Goal: Task Accomplishment & Management: Manage account settings

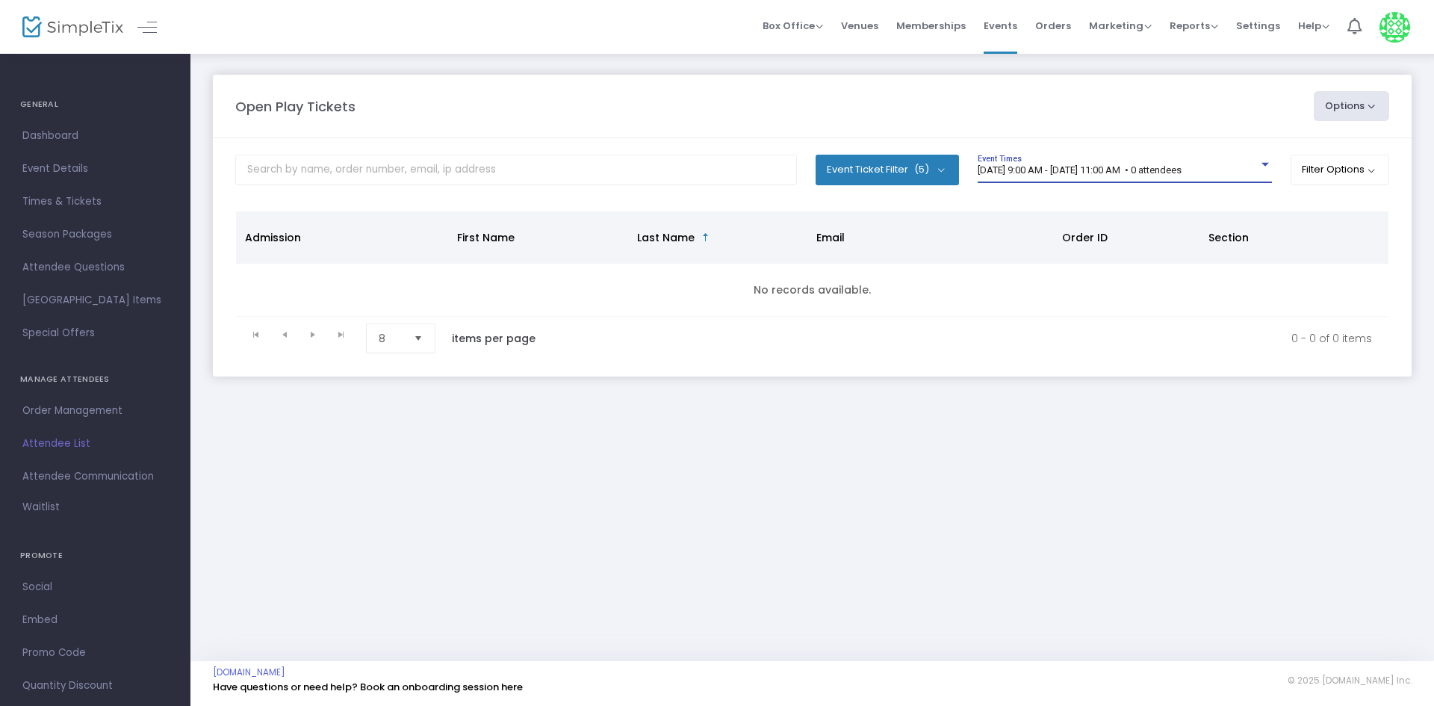
click at [1181, 167] on span "[DATE] 9:00 AM - [DATE] 11:00 AM • 0 attendees" at bounding box center [1079, 169] width 204 height 11
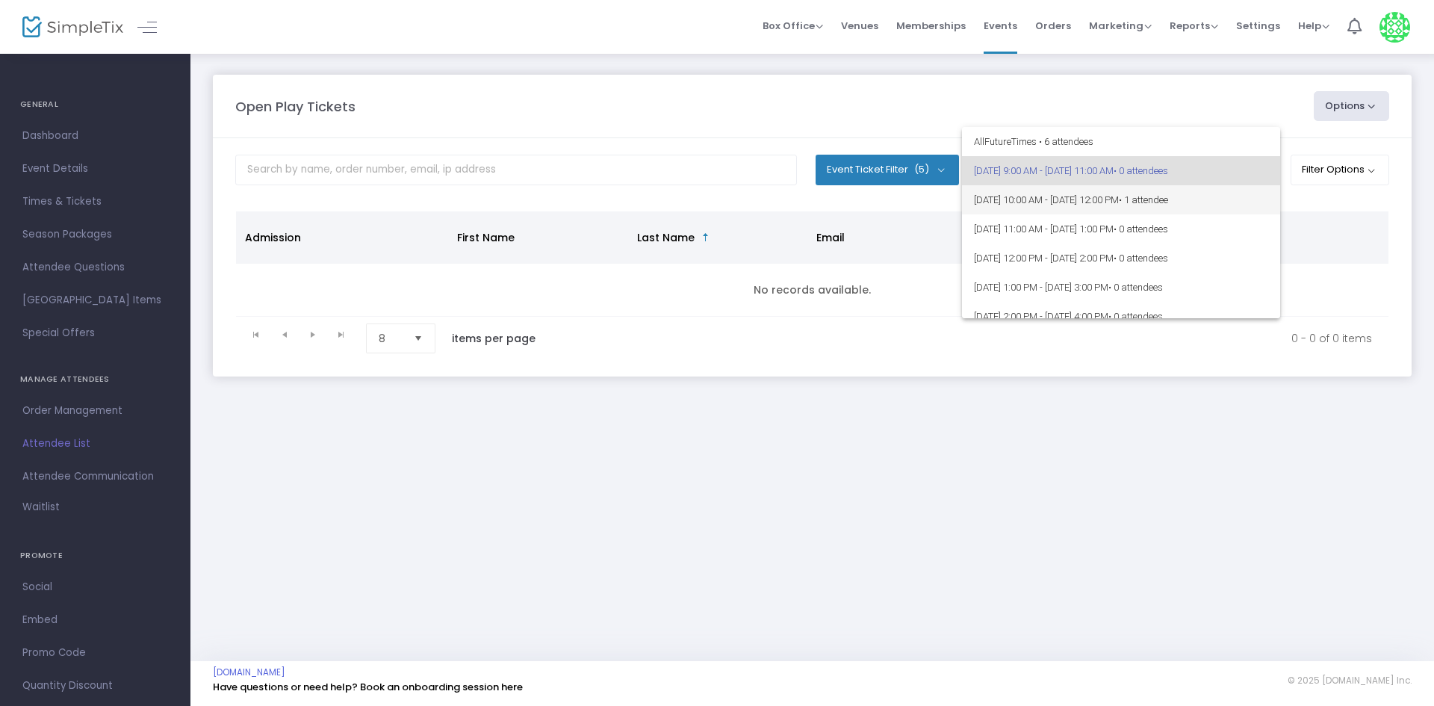
click at [1168, 197] on span "• 1 attendee" at bounding box center [1142, 199] width 49 height 11
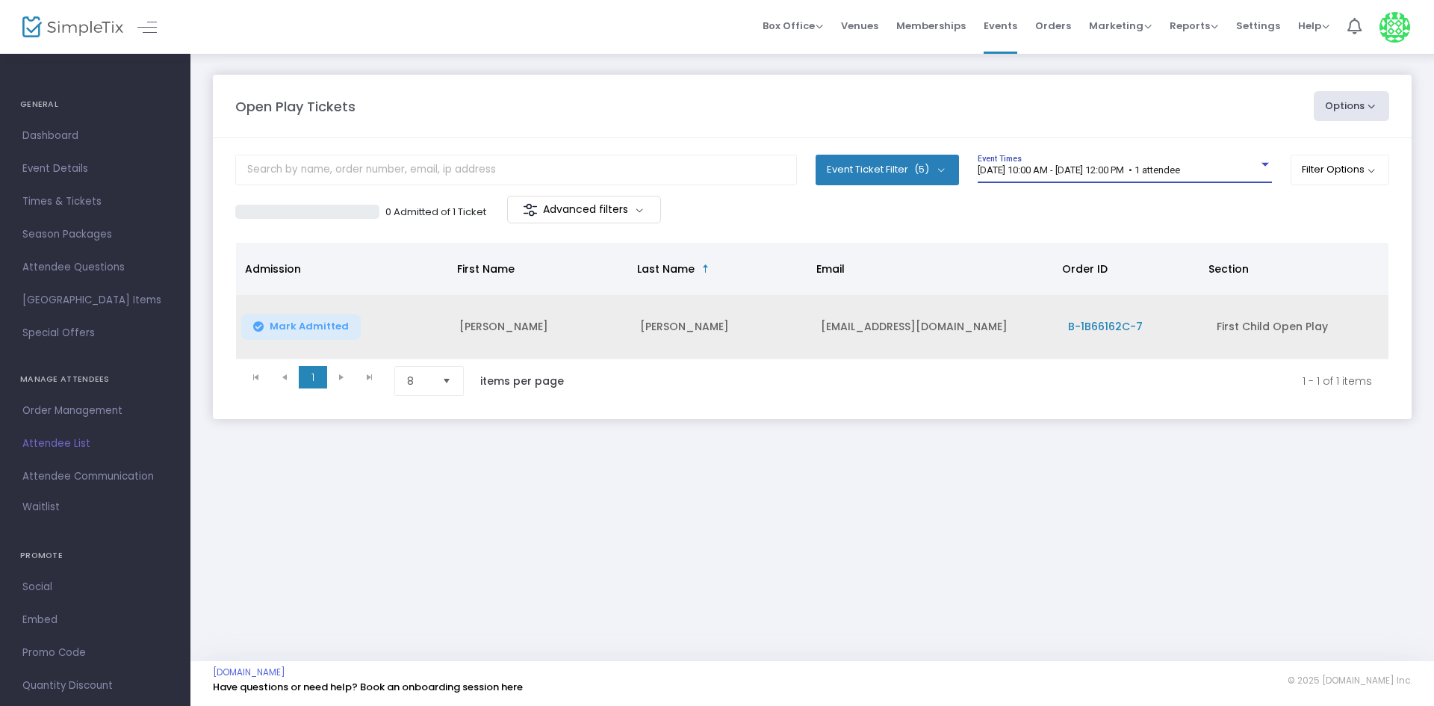
click at [320, 310] on td "Mark Admitted" at bounding box center [343, 327] width 214 height 64
click at [320, 327] on span "Mark Admitted" at bounding box center [309, 326] width 79 height 12
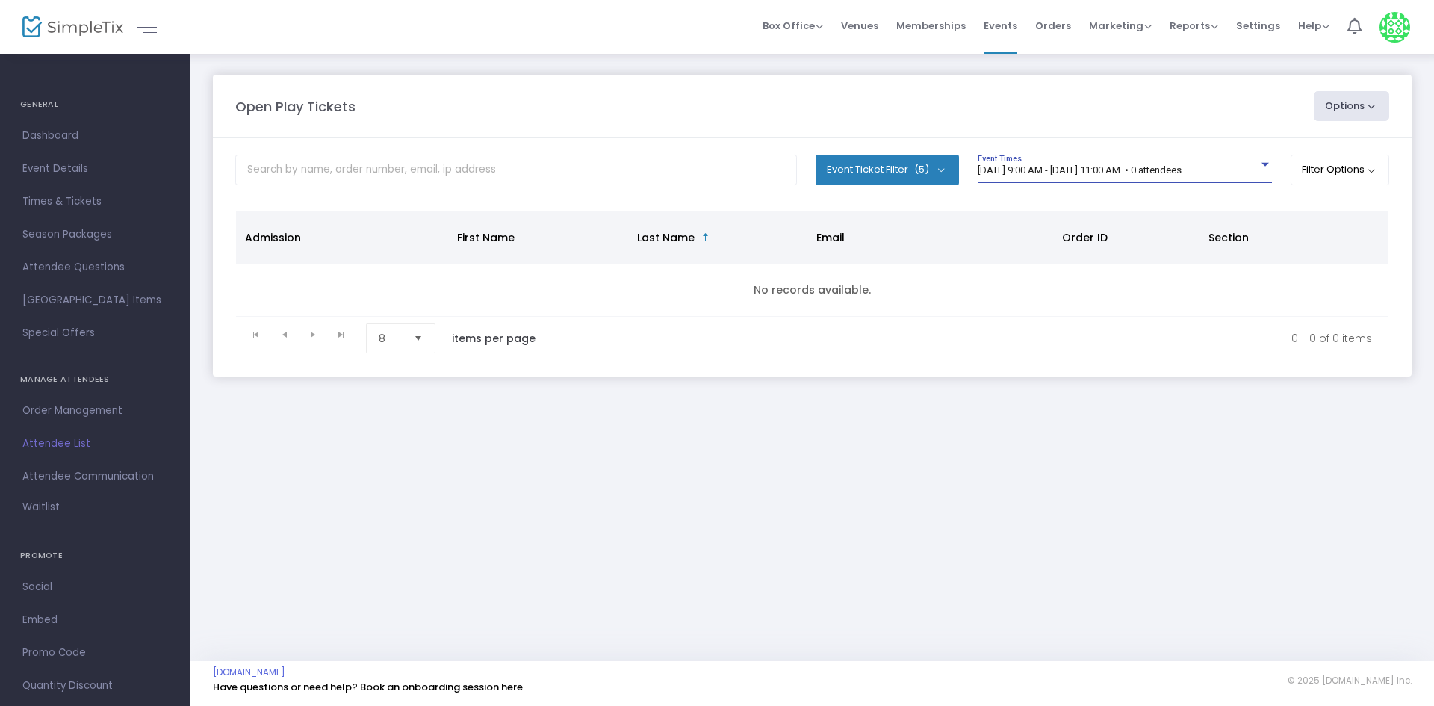
click at [1089, 167] on span "[DATE] 9:00 AM - [DATE] 11:00 AM • 0 attendees" at bounding box center [1079, 169] width 204 height 11
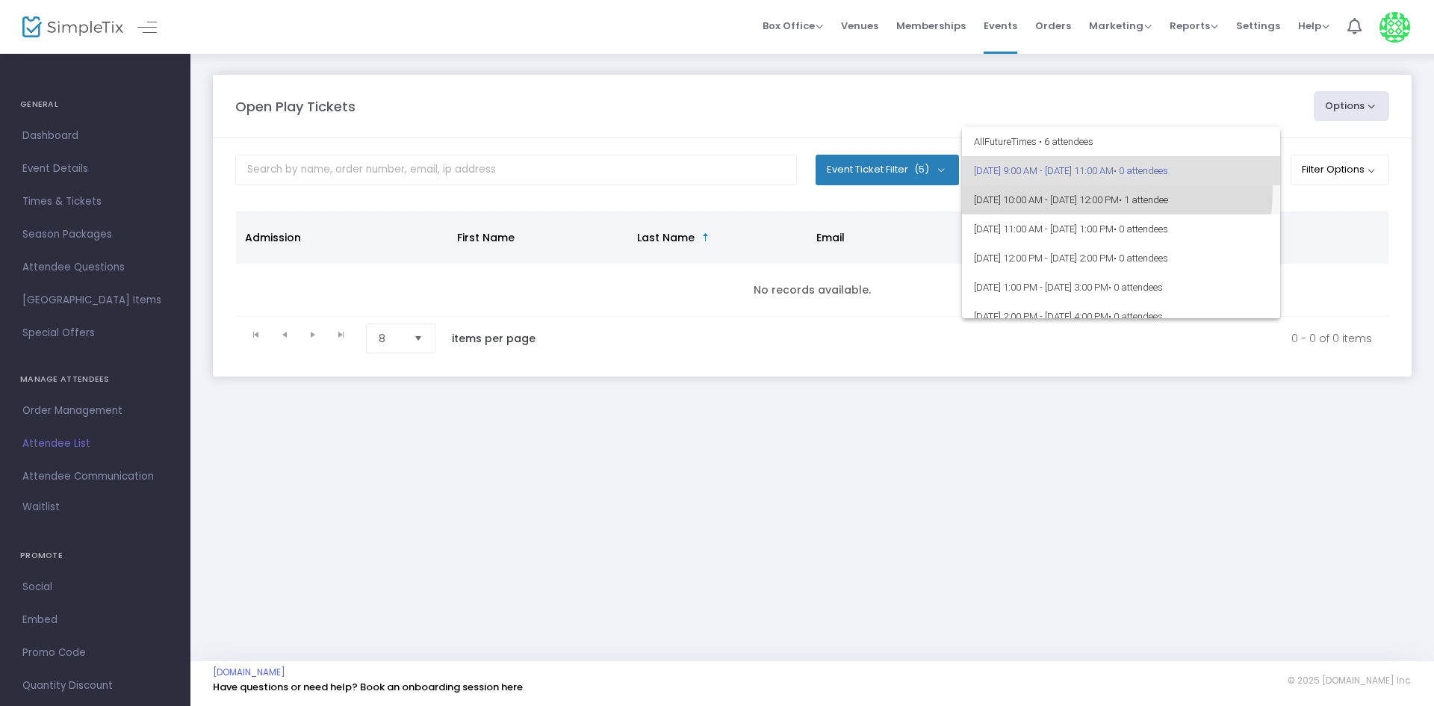
click at [1079, 190] on span "[DATE] 10:00 AM - [DATE] 12:00 PM • 1 attendee" at bounding box center [1121, 199] width 294 height 29
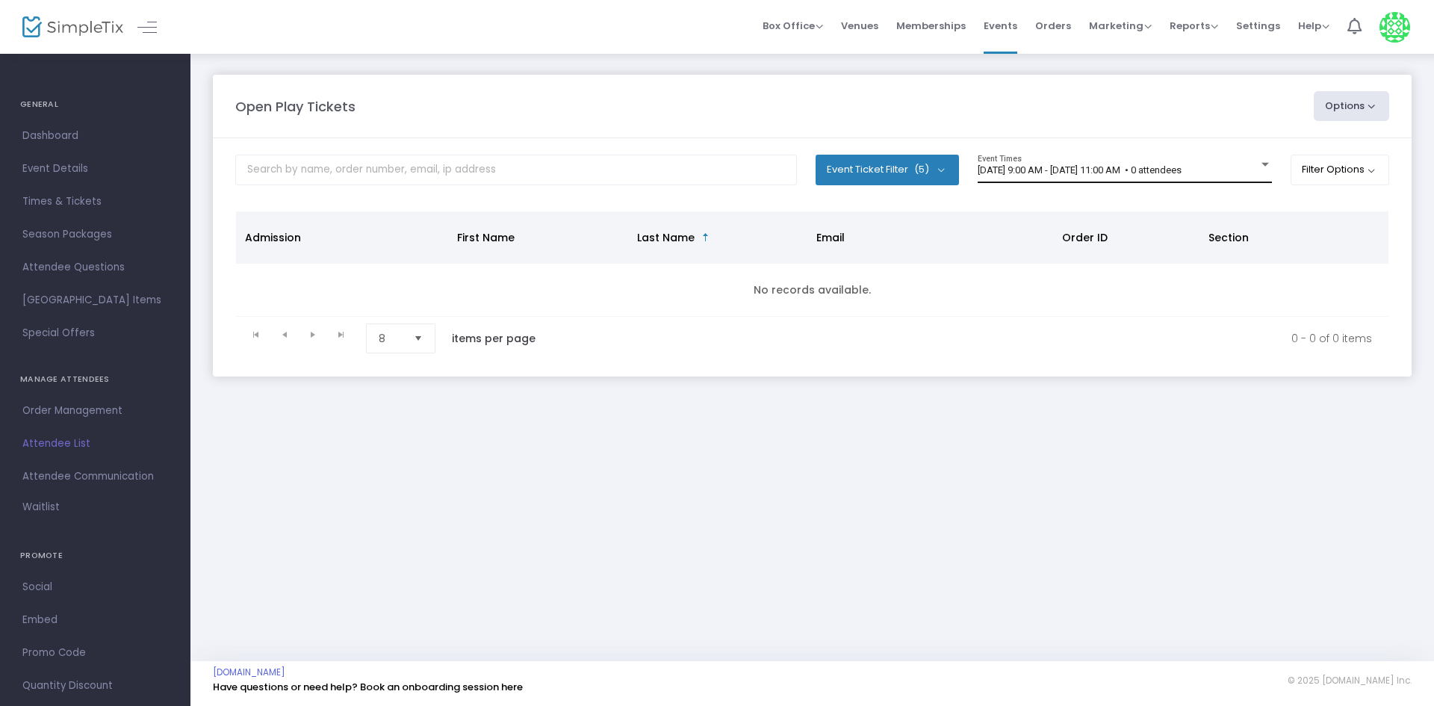
click at [1044, 161] on div "9/18/2025 @ 9:00 AM - 9/18/2025 @ 11:00 AM • 0 attendees Event Times" at bounding box center [1124, 169] width 294 height 28
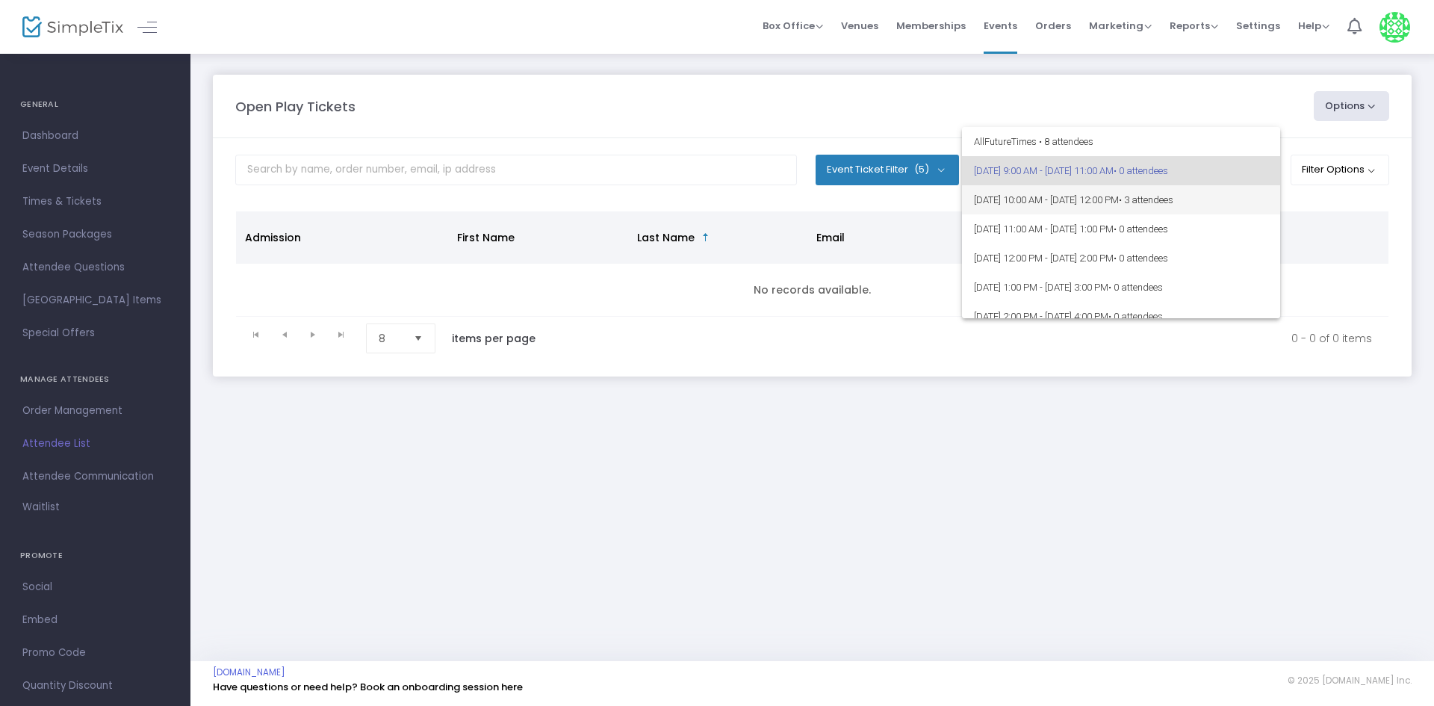
click at [1041, 200] on span "9/18/2025 @ 10:00 AM - 9/18/2025 @ 12:00 PM • 3 attendees" at bounding box center [1121, 199] width 294 height 29
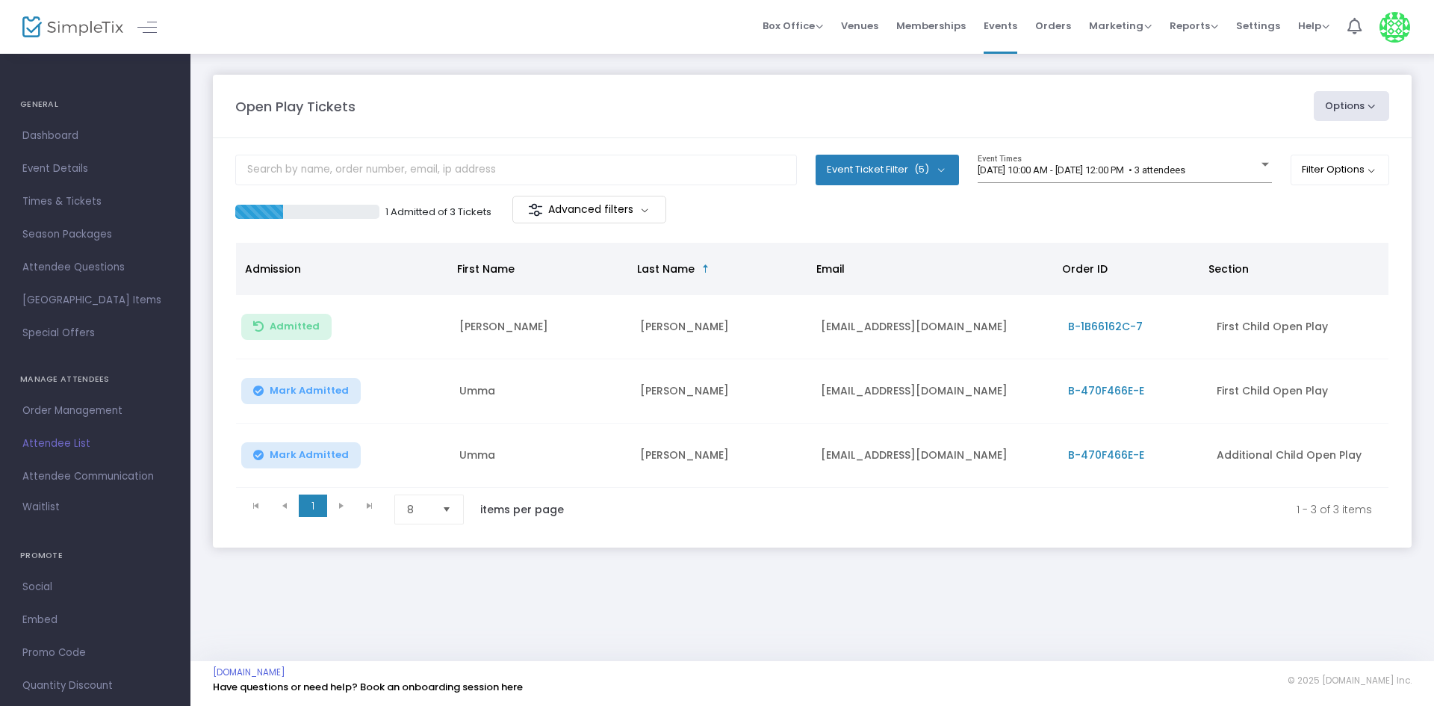
click at [306, 393] on span "Mark Admitted" at bounding box center [309, 391] width 79 height 12
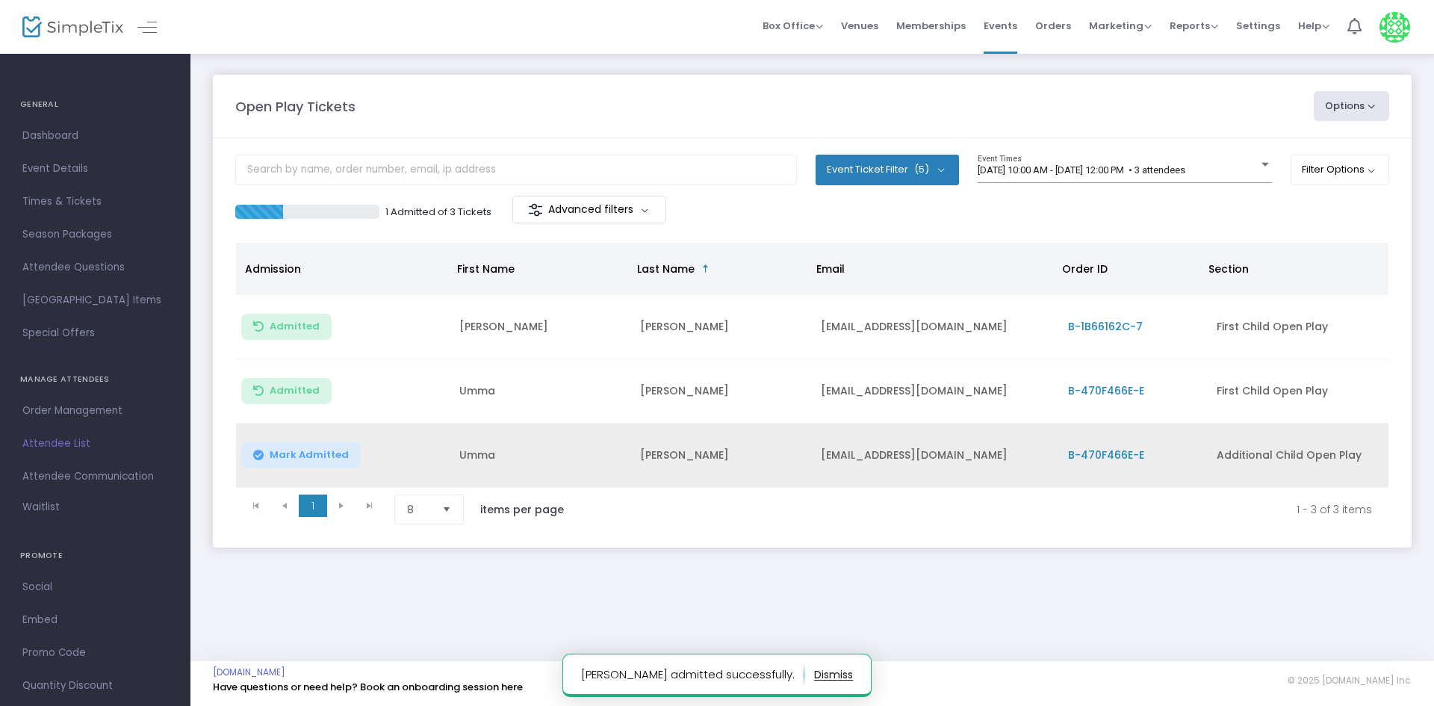
click at [314, 449] on span "Mark Admitted" at bounding box center [309, 455] width 79 height 12
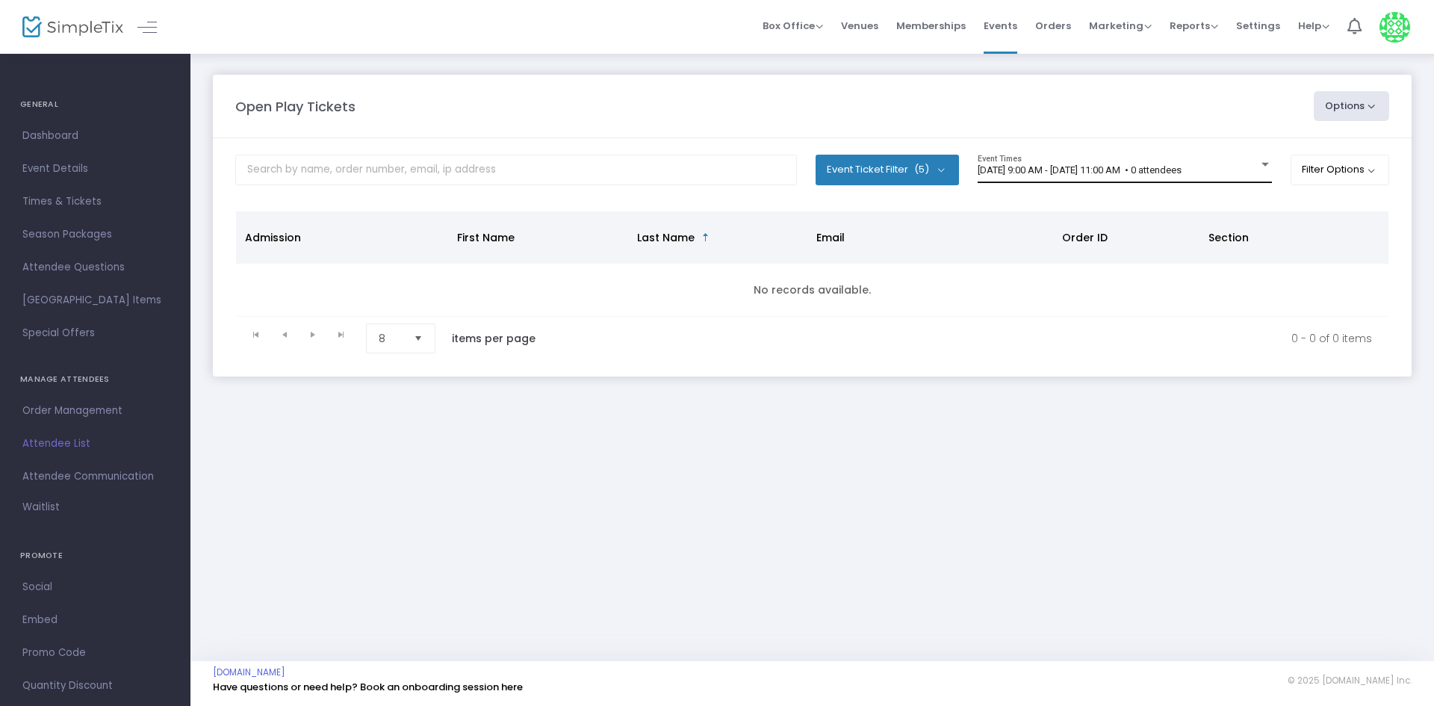
click at [1073, 161] on div "[DATE] 9:00 AM - [DATE] 11:00 AM • 0 attendees Event Times" at bounding box center [1124, 169] width 294 height 28
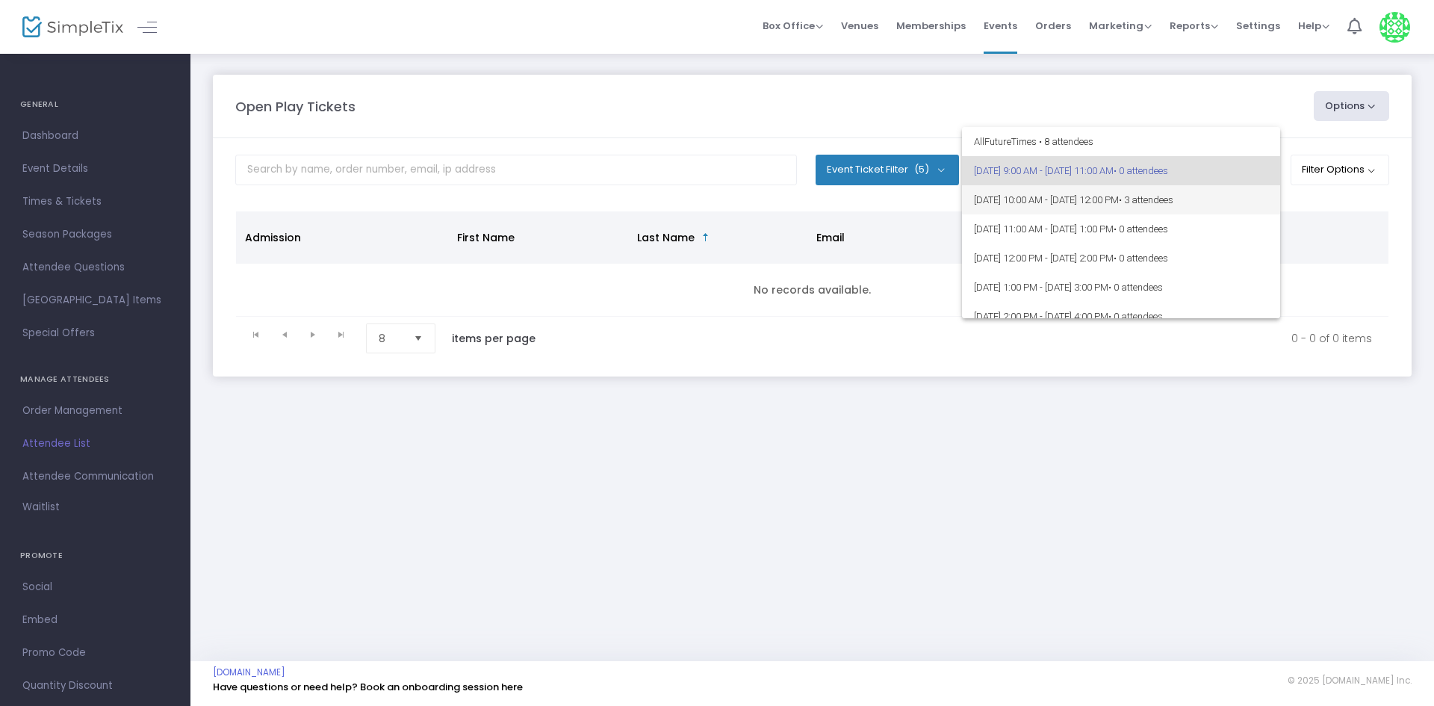
click at [1173, 199] on span "• 3 attendees" at bounding box center [1145, 199] width 55 height 11
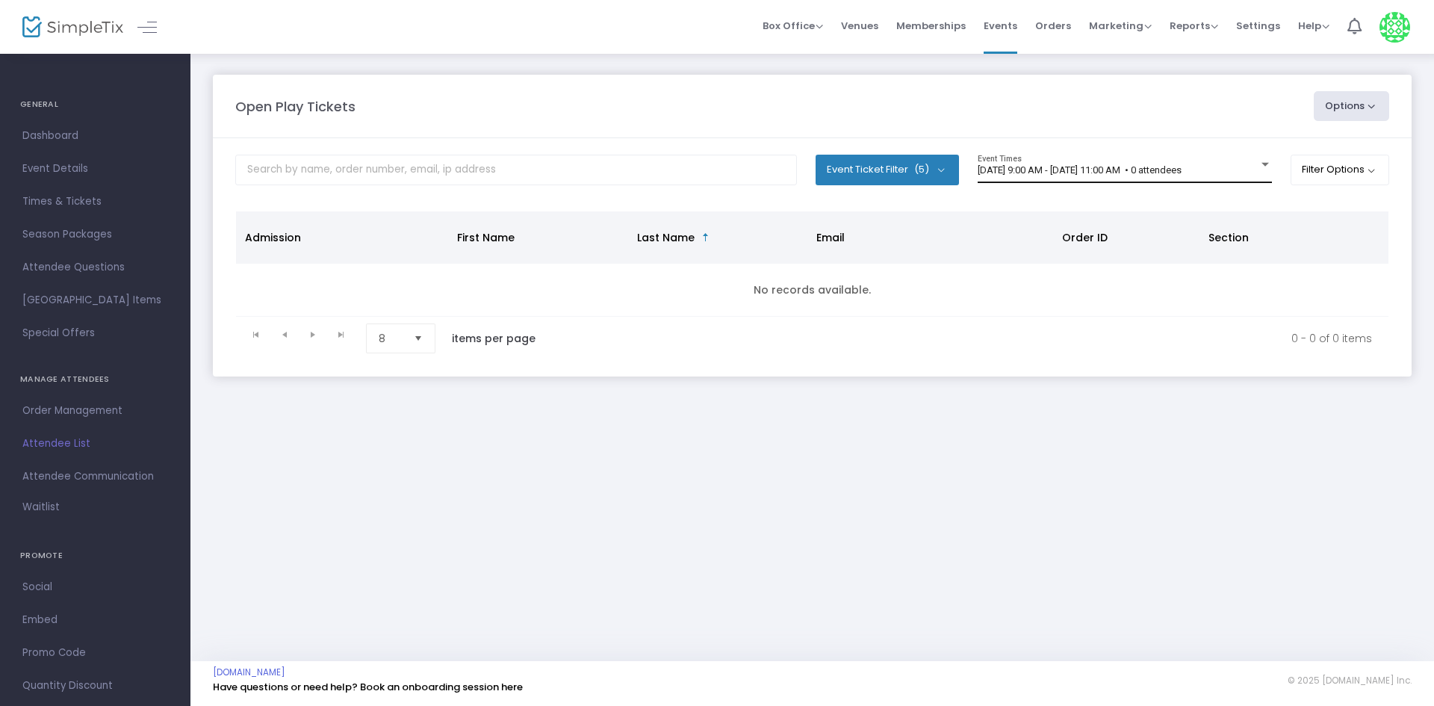
click at [1181, 171] on span "[DATE] 9:00 AM - [DATE] 11:00 AM • 0 attendees" at bounding box center [1079, 169] width 204 height 11
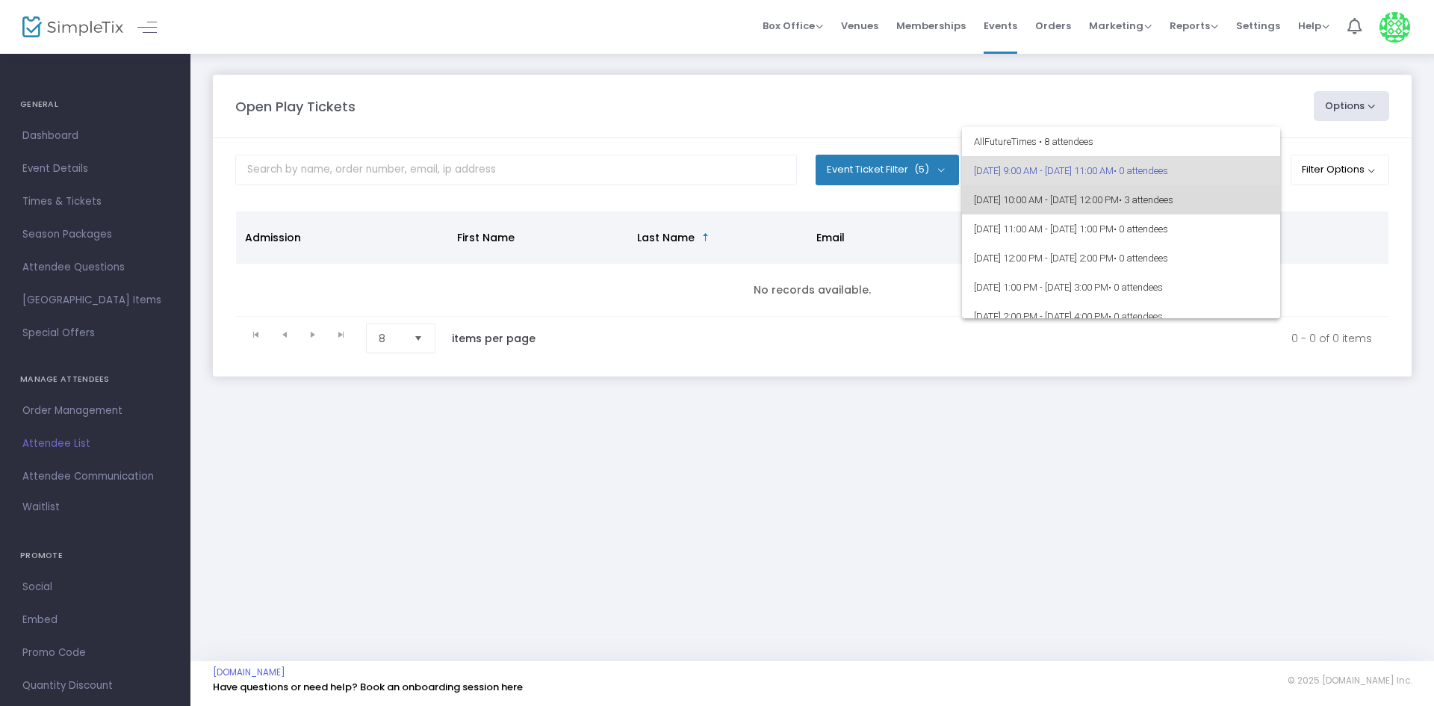
click at [1207, 205] on span "[DATE] 10:00 AM - [DATE] 12:00 PM • 3 attendees" at bounding box center [1121, 199] width 294 height 29
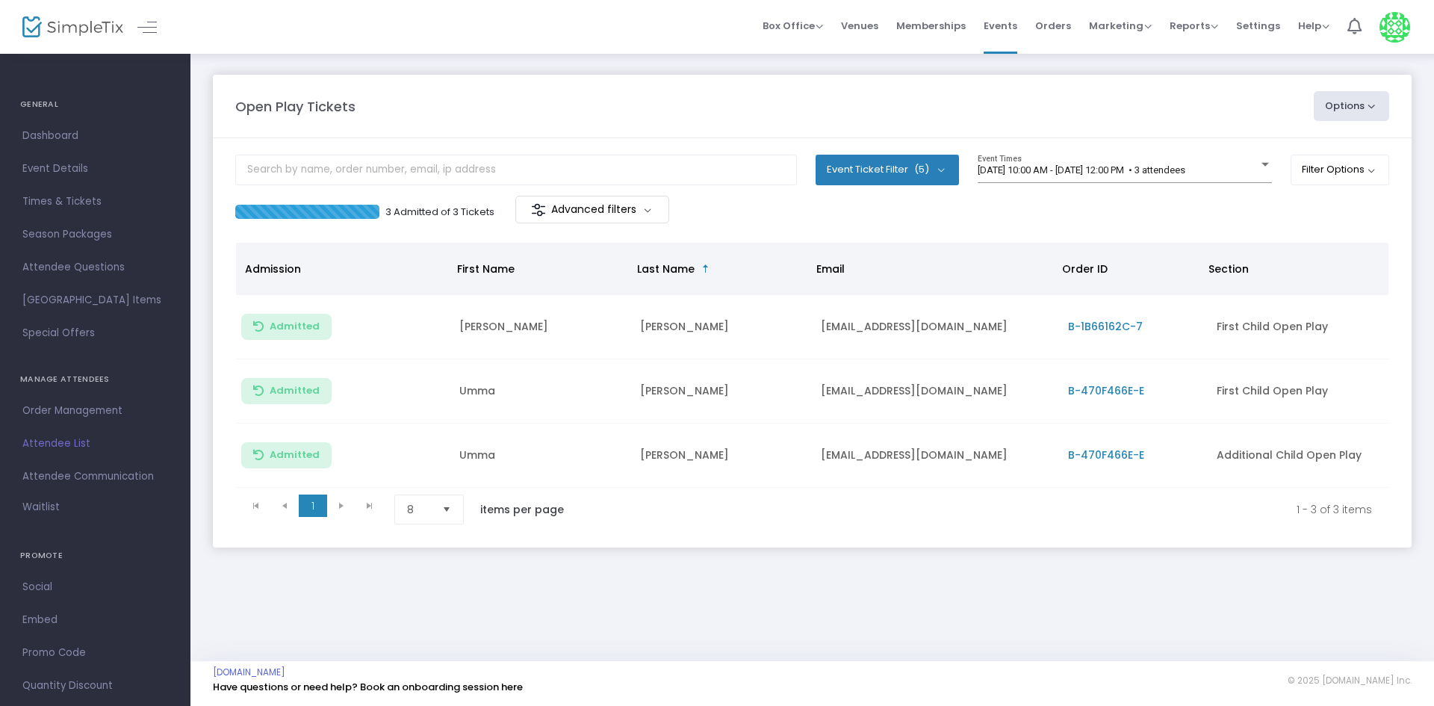
click at [1125, 163] on div "[DATE] 10:00 AM - [DATE] 12:00 PM • 3 attendees Event Times" at bounding box center [1124, 169] width 294 height 28
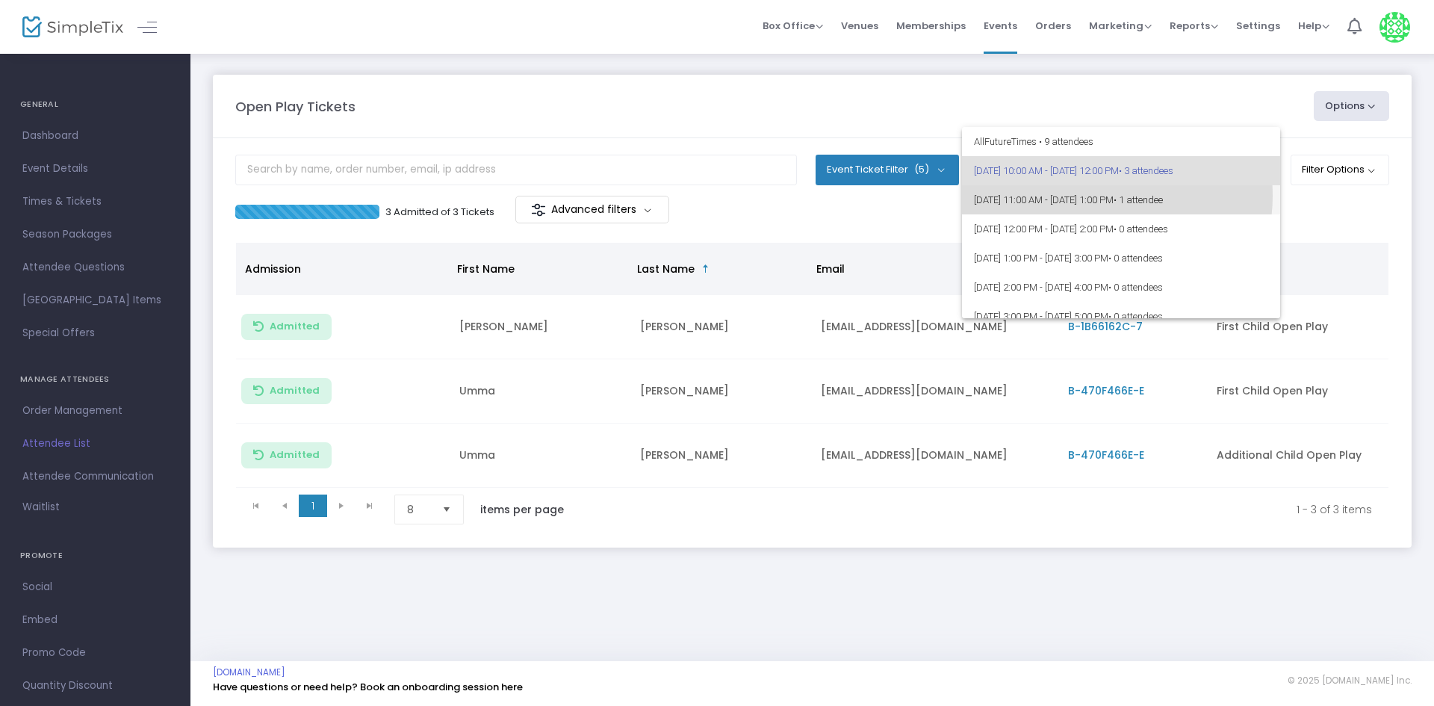
click at [1104, 196] on span "[DATE] 11:00 AM - [DATE] 1:00 PM • 1 attendee" at bounding box center [1121, 199] width 294 height 29
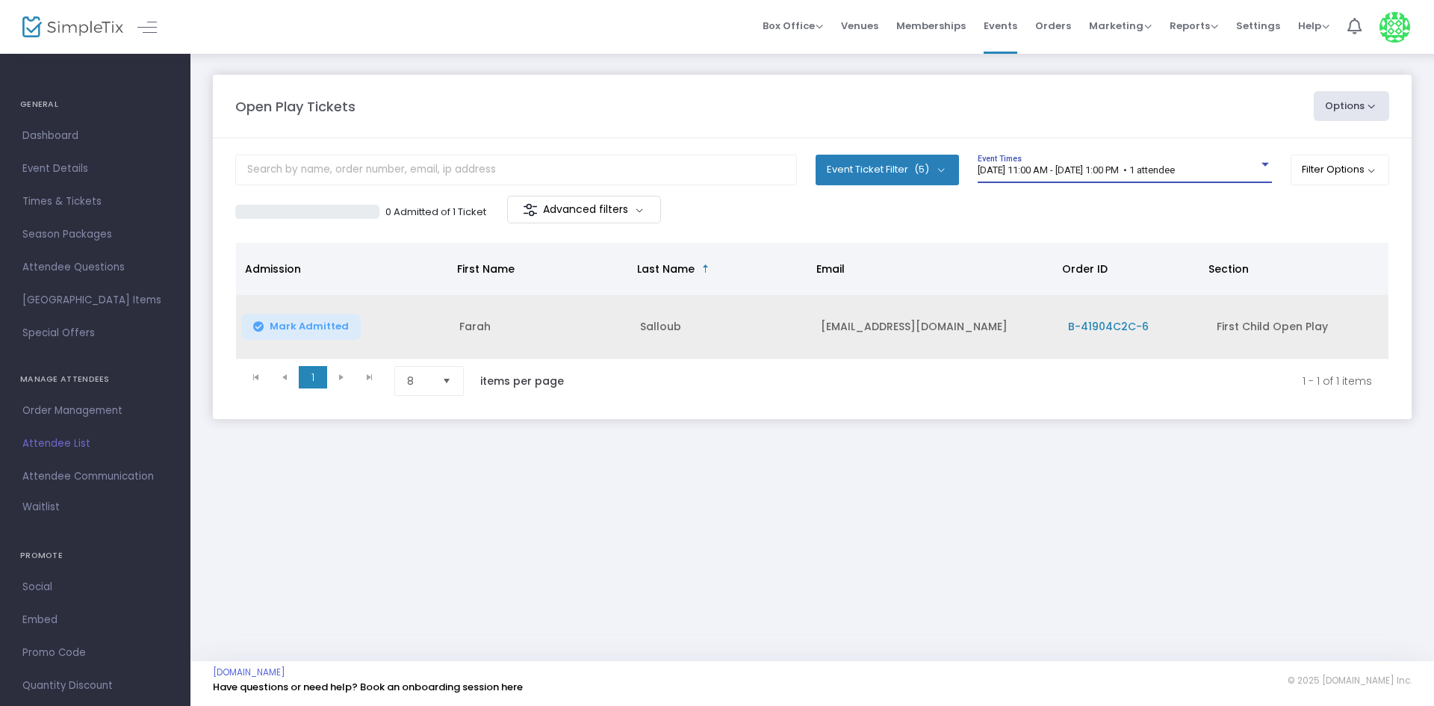
click at [314, 321] on span "Mark Admitted" at bounding box center [309, 326] width 79 height 12
click at [1141, 160] on div "9/18/2025 @ 11:00 AM - 9/18/2025 @ 1:00 PM • 1 attendee Event Times" at bounding box center [1124, 169] width 294 height 28
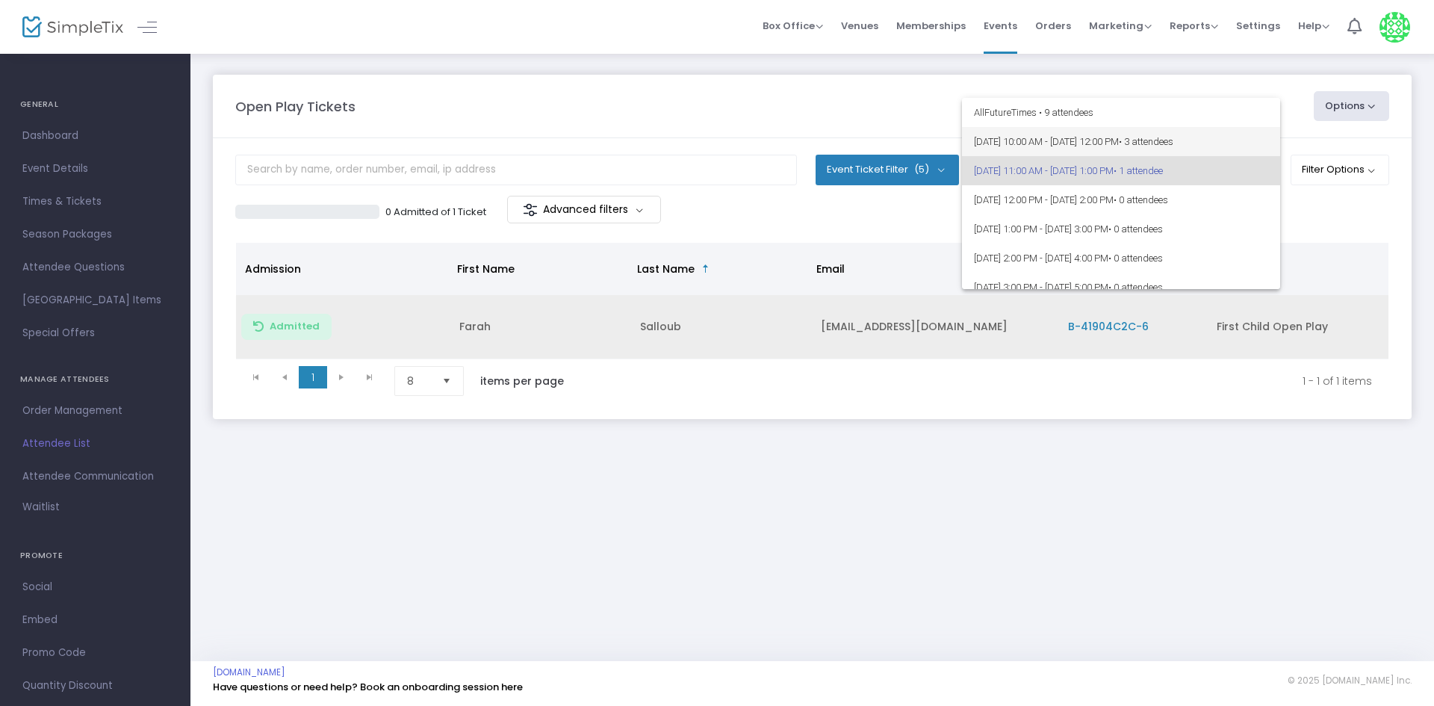
click at [1108, 146] on span "9/18/2025 @ 10:00 AM - 9/18/2025 @ 12:00 PM • 3 attendees" at bounding box center [1121, 141] width 294 height 29
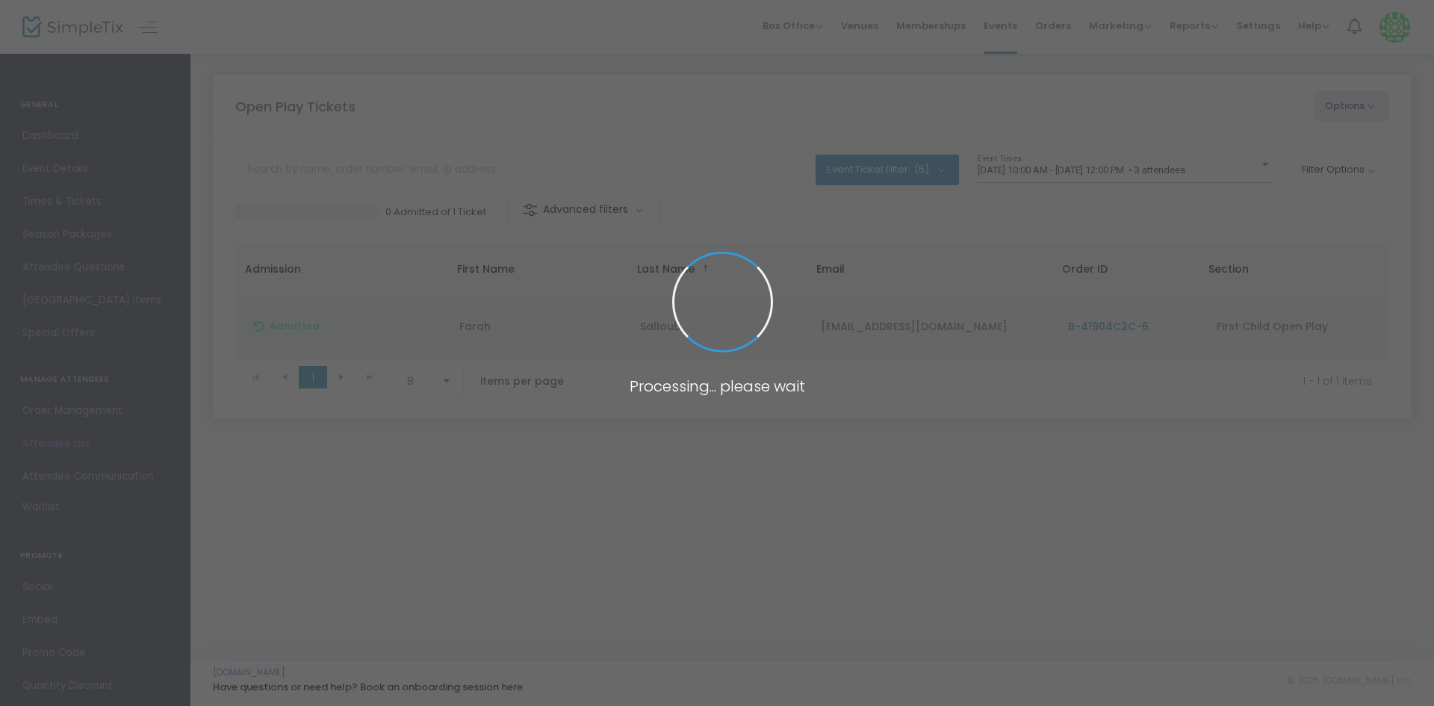
click at [1102, 170] on span at bounding box center [717, 353] width 1434 height 706
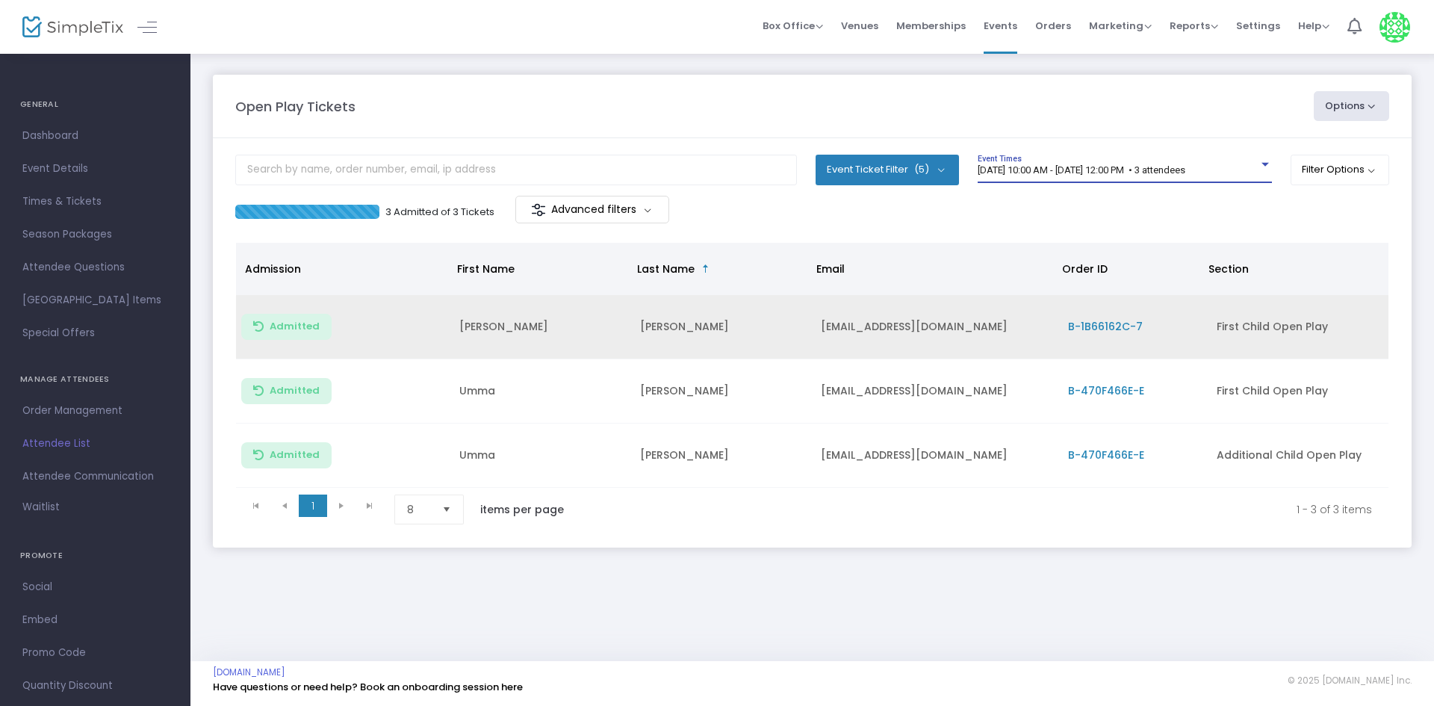
click at [1102, 170] on span "9/18/2025 @ 10:00 AM - 9/18/2025 @ 12:00 PM • 3 attendees" at bounding box center [1081, 169] width 208 height 11
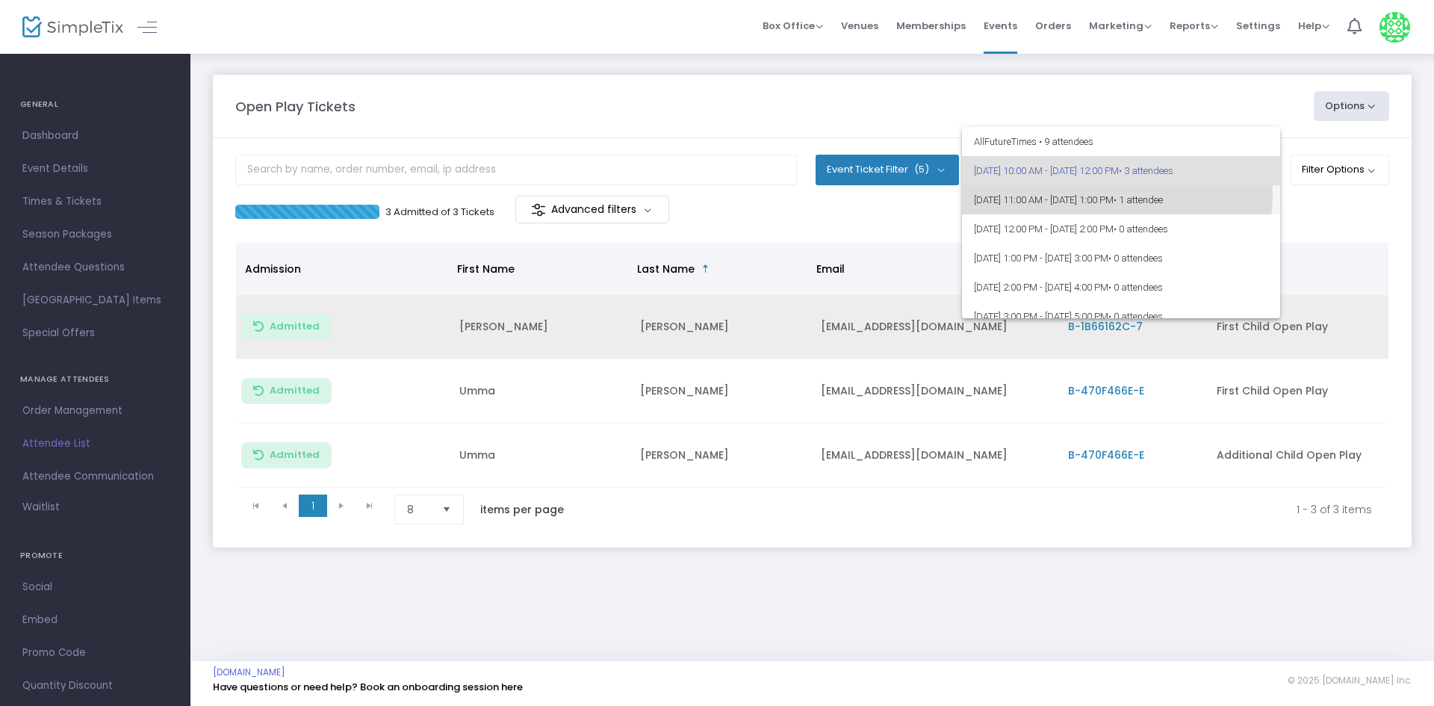
click at [1087, 193] on span "9/18/2025 @ 11:00 AM - 9/18/2025 @ 1:00 PM • 1 attendee" at bounding box center [1121, 199] width 294 height 29
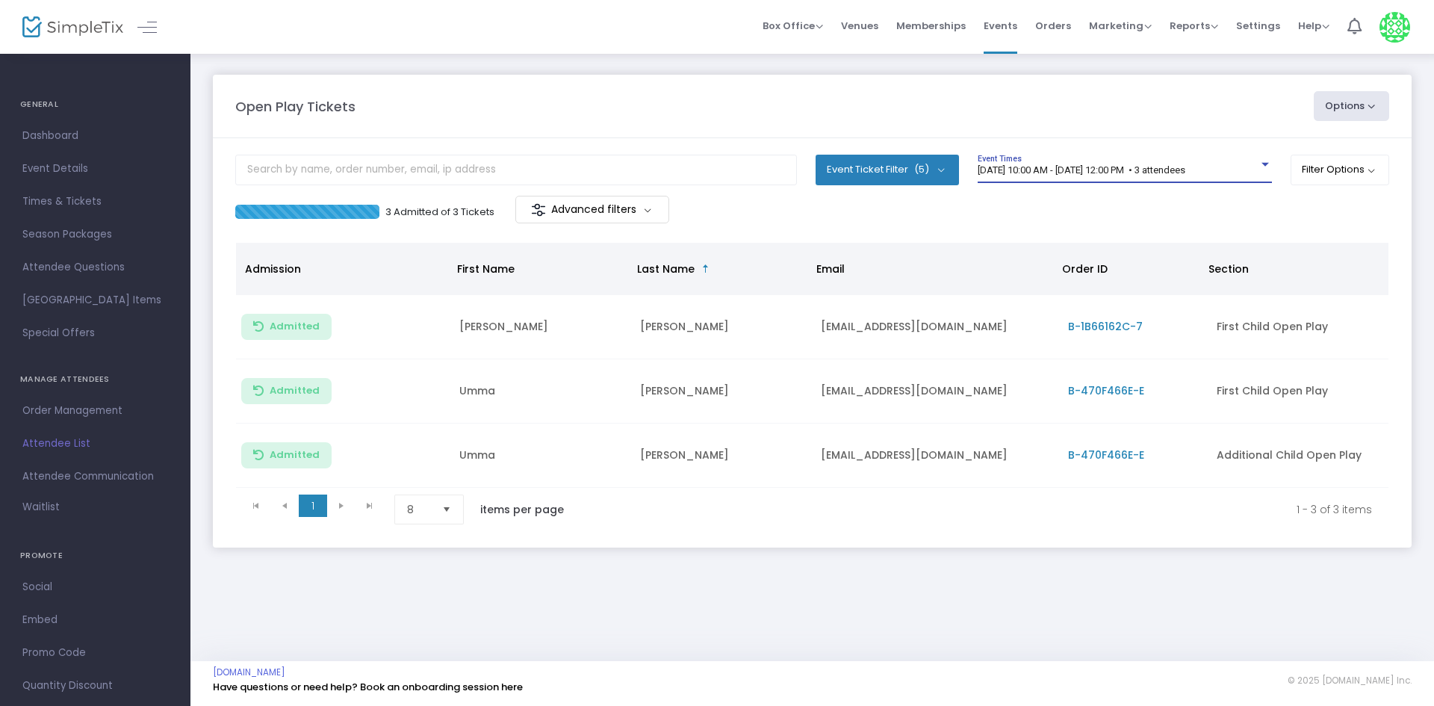
click at [995, 175] on div "[DATE] 10:00 AM - [DATE] 12:00 PM • 3 attendees" at bounding box center [1117, 170] width 281 height 11
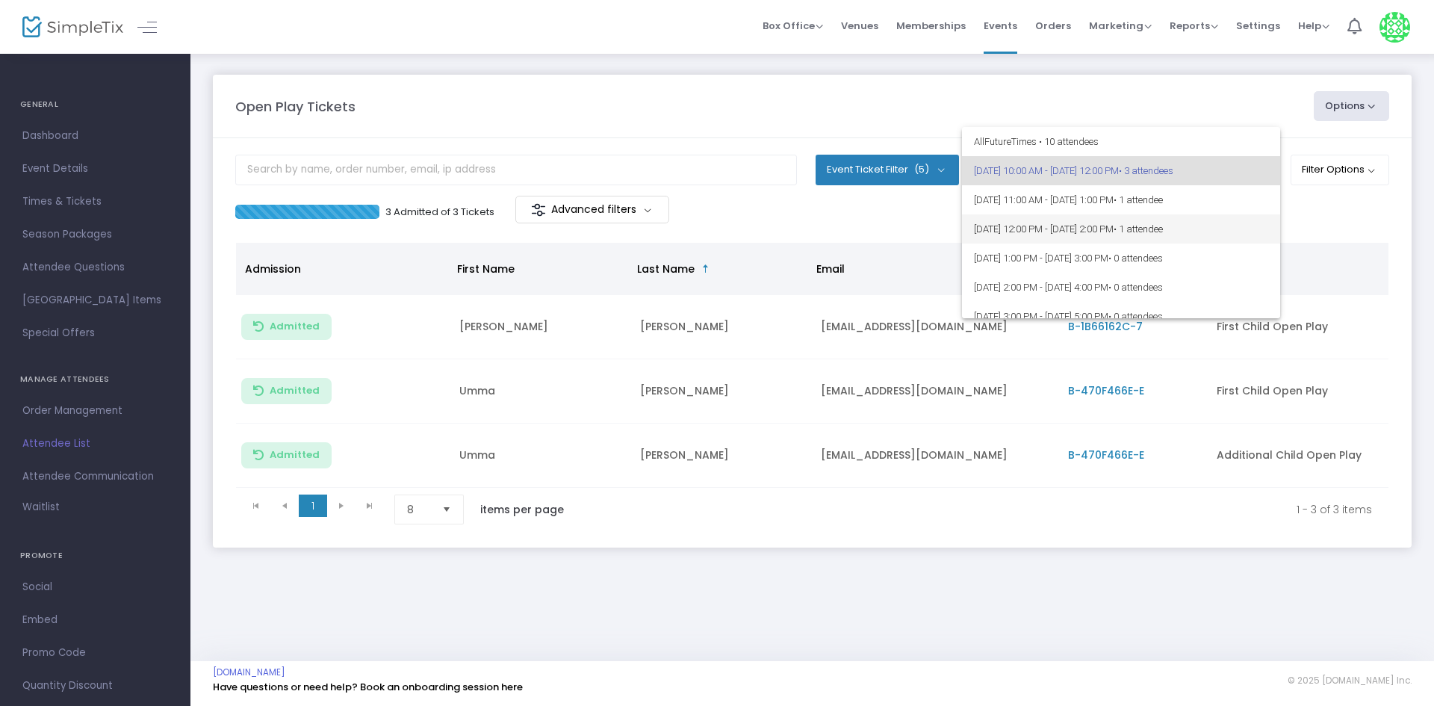
click at [1163, 225] on span "• 1 attendee" at bounding box center [1137, 228] width 49 height 11
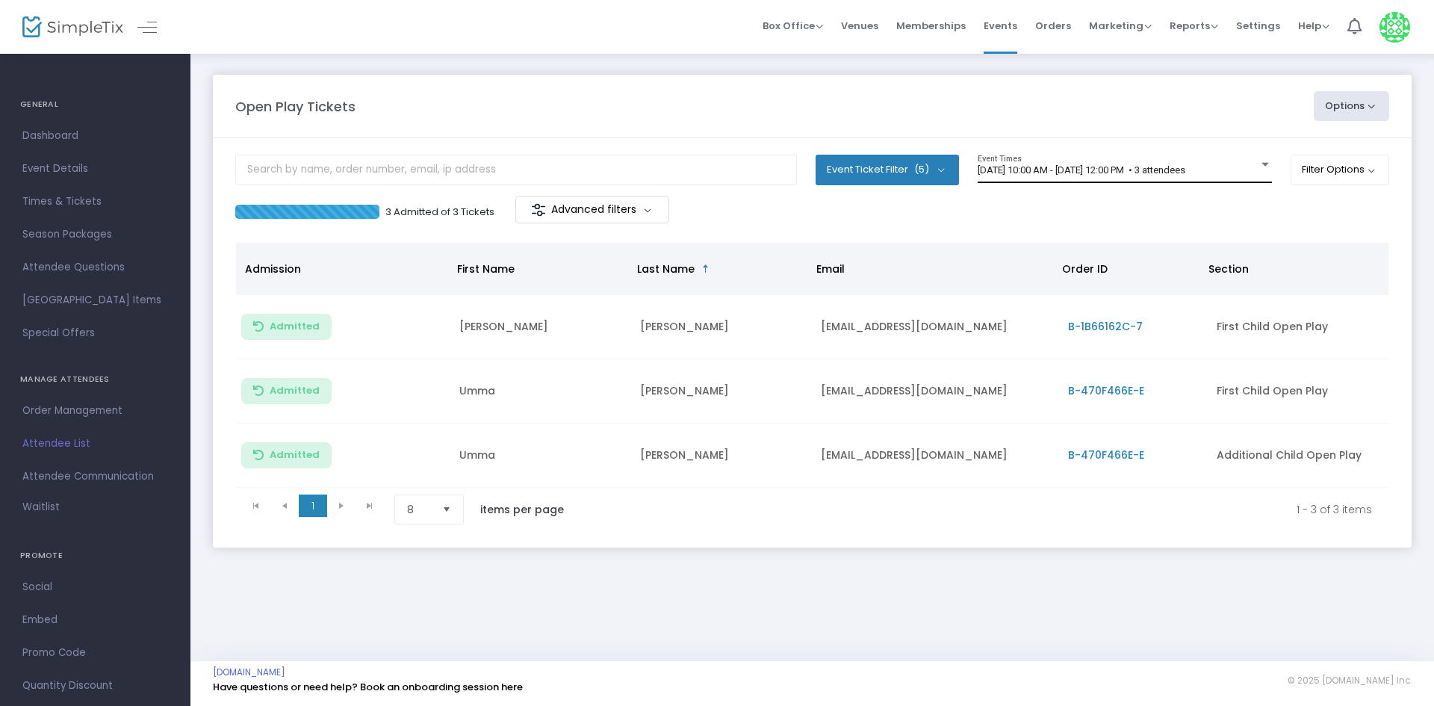
click at [1185, 170] on span "[DATE] 10:00 AM - [DATE] 12:00 PM • 3 attendees" at bounding box center [1081, 169] width 208 height 11
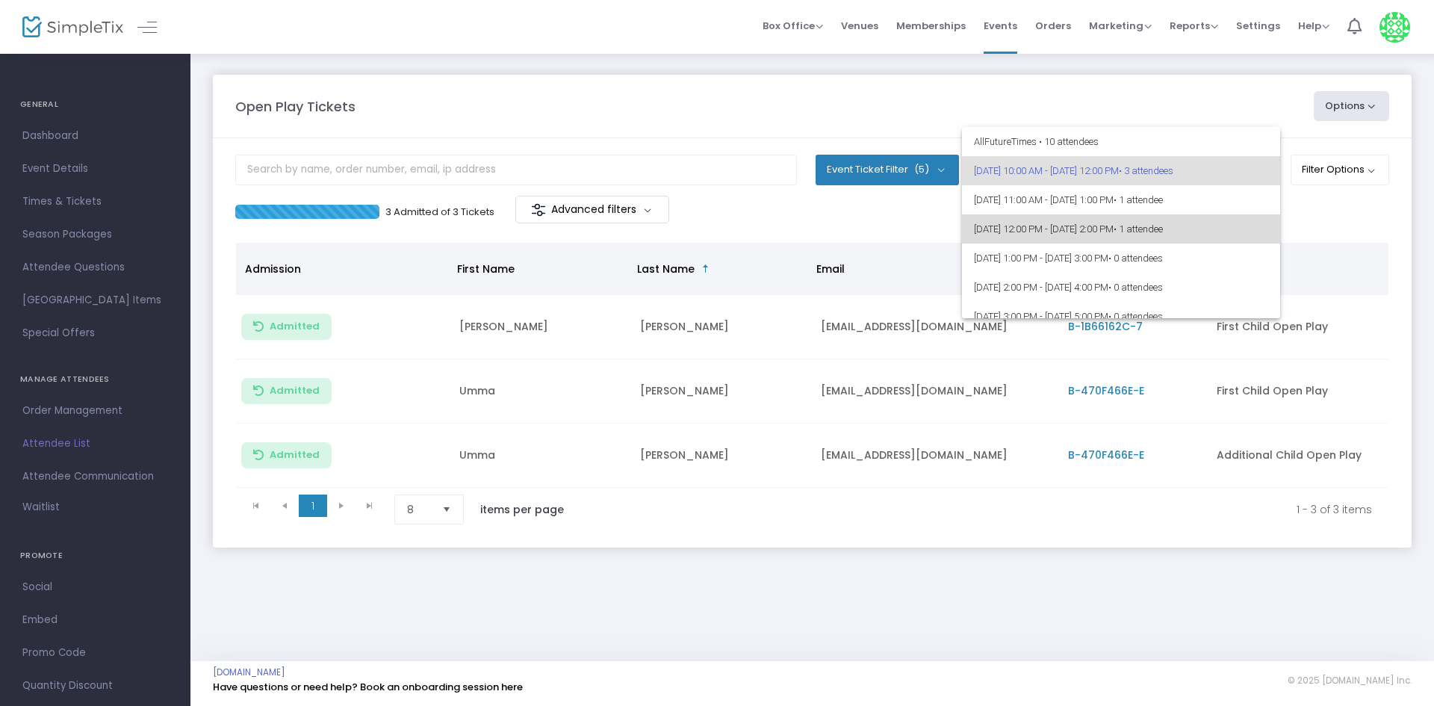
click at [1200, 222] on span "[DATE] 12:00 PM - [DATE] 2:00 PM • 1 attendee" at bounding box center [1121, 228] width 294 height 29
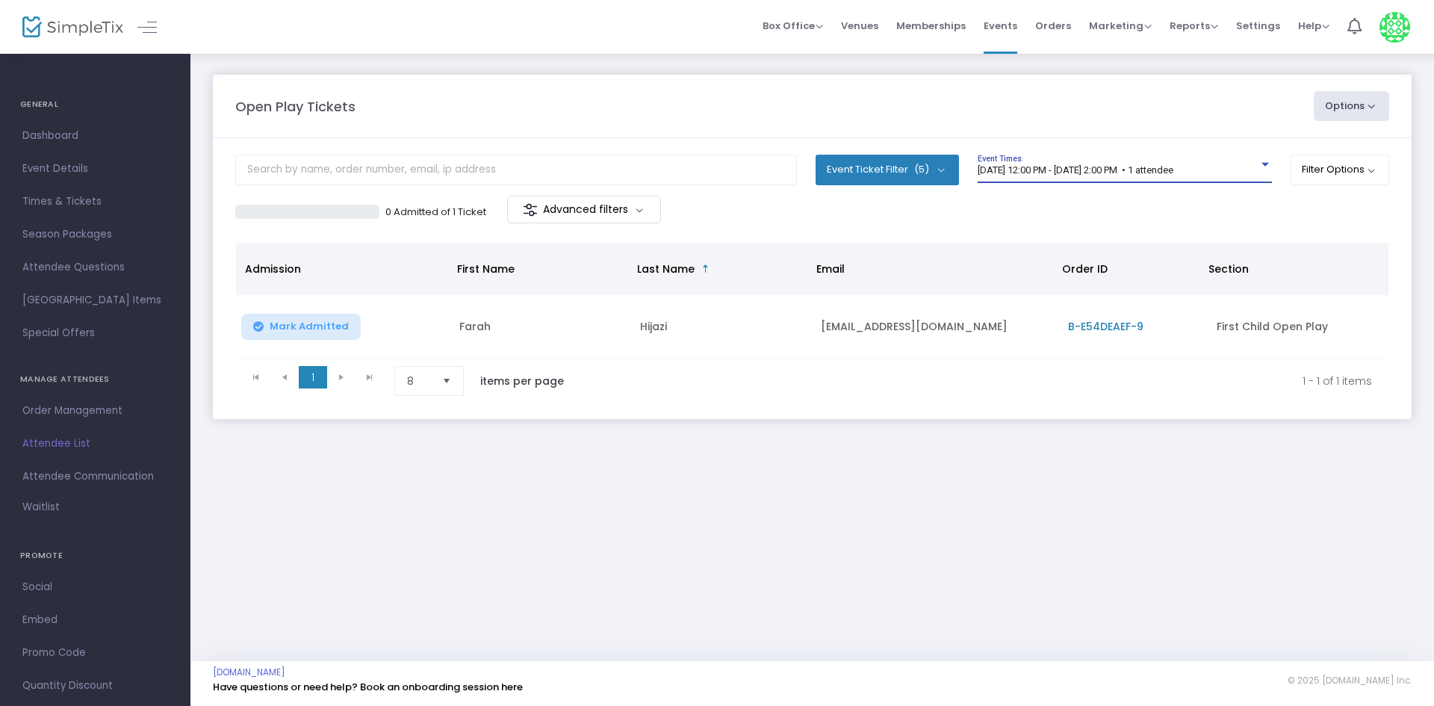
click at [1173, 167] on span "9/18/2025 @ 12:00 PM - 9/18/2025 @ 2:00 PM • 1 attendee" at bounding box center [1075, 169] width 196 height 11
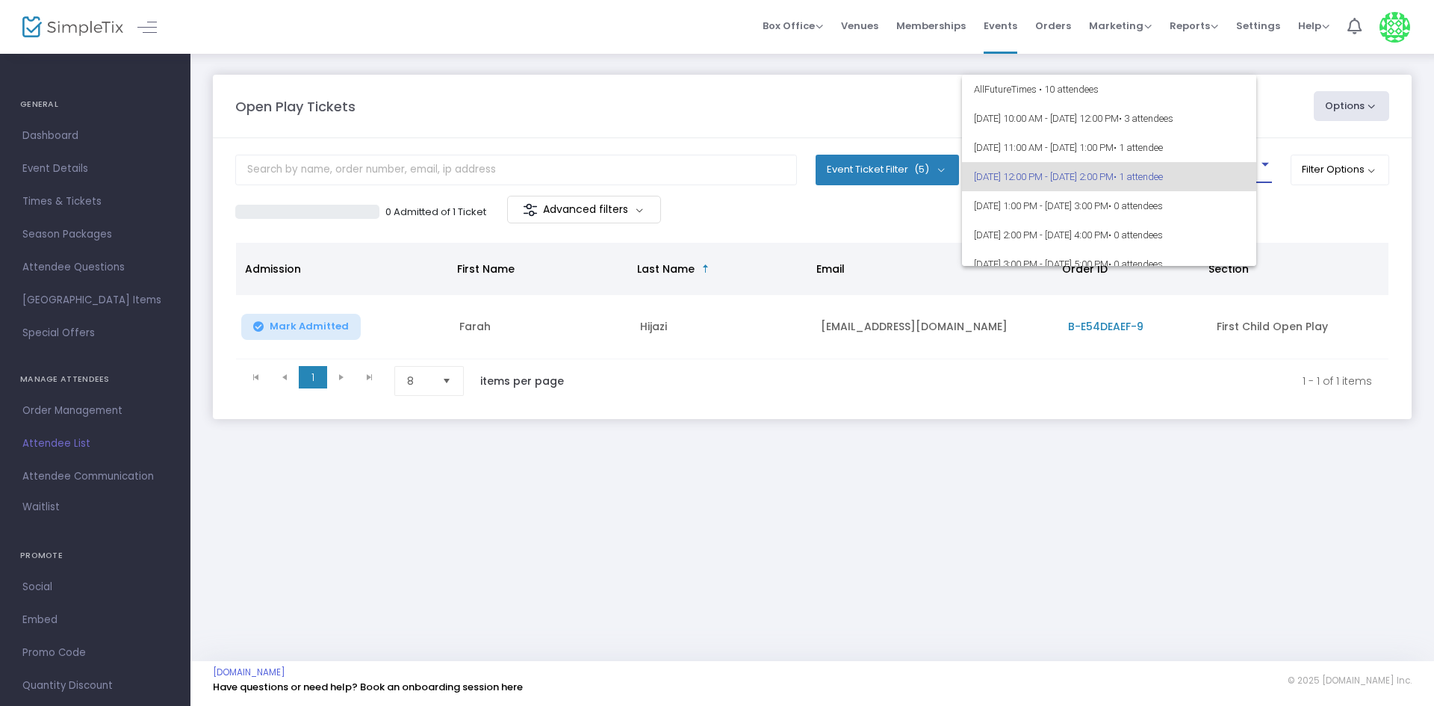
scroll to position [7, 0]
click at [1163, 173] on span "• 1 attendee" at bounding box center [1137, 169] width 49 height 11
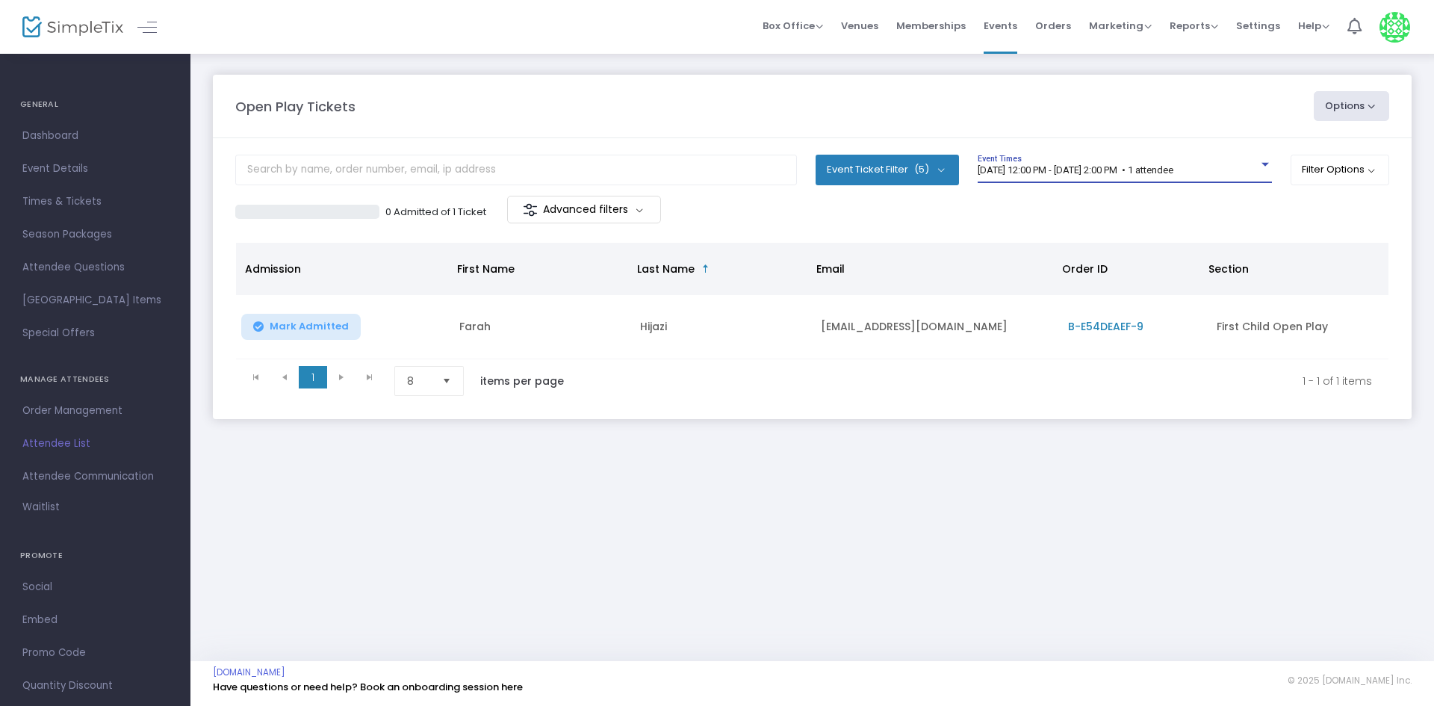
click at [1232, 176] on div "9/18/2025 @ 12:00 PM - 9/18/2025 @ 2:00 PM • 1 attendee Event Times" at bounding box center [1124, 169] width 294 height 28
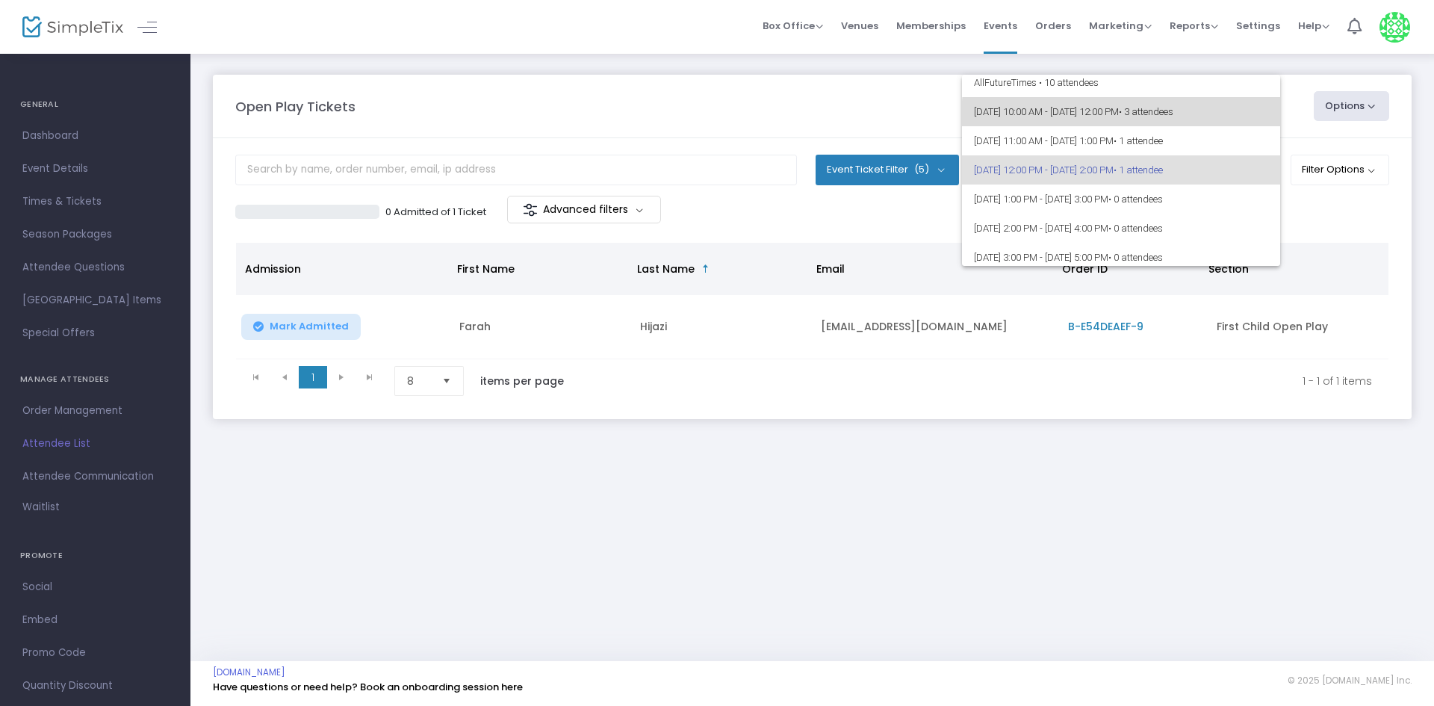
click at [1172, 119] on span "[DATE] 10:00 AM - [DATE] 12:00 PM • 3 attendees" at bounding box center [1121, 111] width 294 height 29
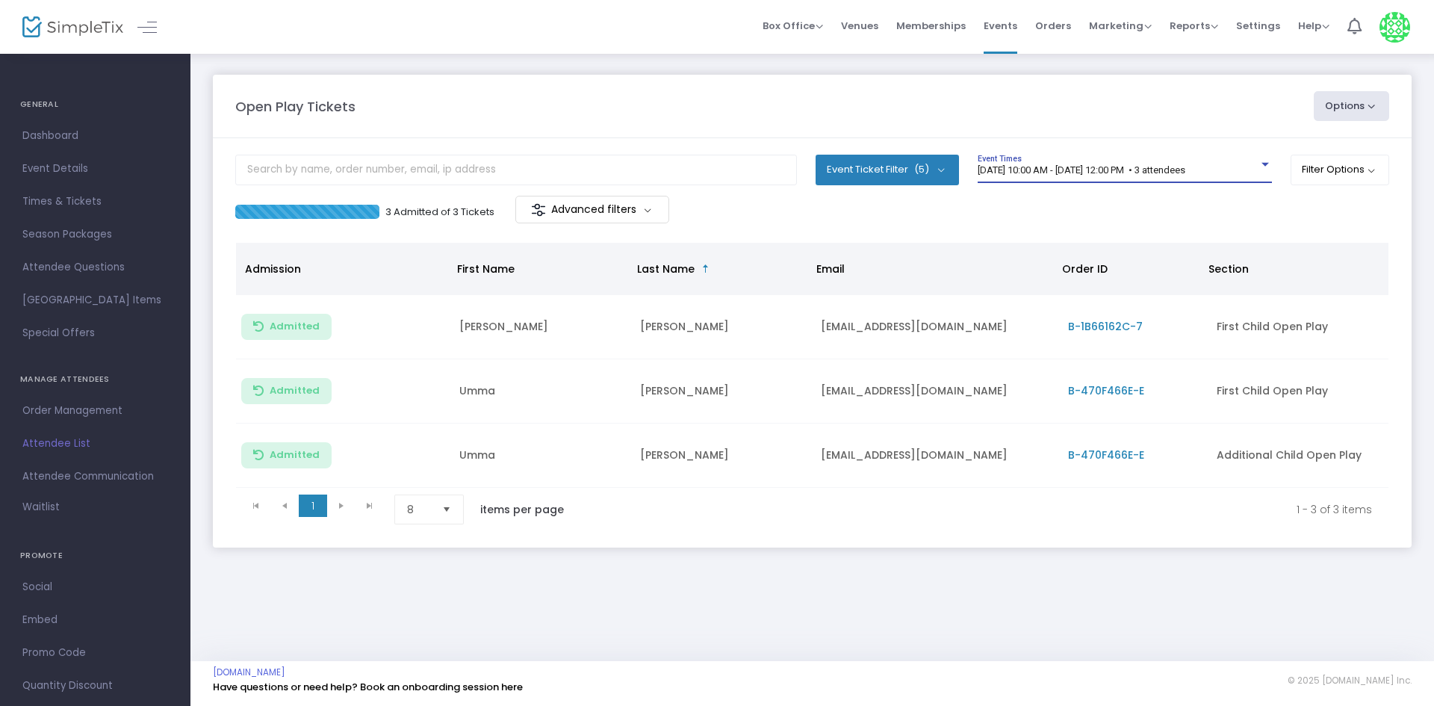
click at [224, 32] on div "Box Office Sell Tickets Bookings Sell Season Pass Venues Memberships Events Ord…" at bounding box center [811, 27] width 1243 height 54
click at [827, 609] on div "Open Play Tickets Options Import Attendees Export List Print Name Tags Export t…" at bounding box center [811, 356] width 1243 height 609
click at [1218, 160] on div "[DATE] 10:00 AM - [DATE] 12:00 PM • 3 attendees Event Times" at bounding box center [1124, 169] width 294 height 28
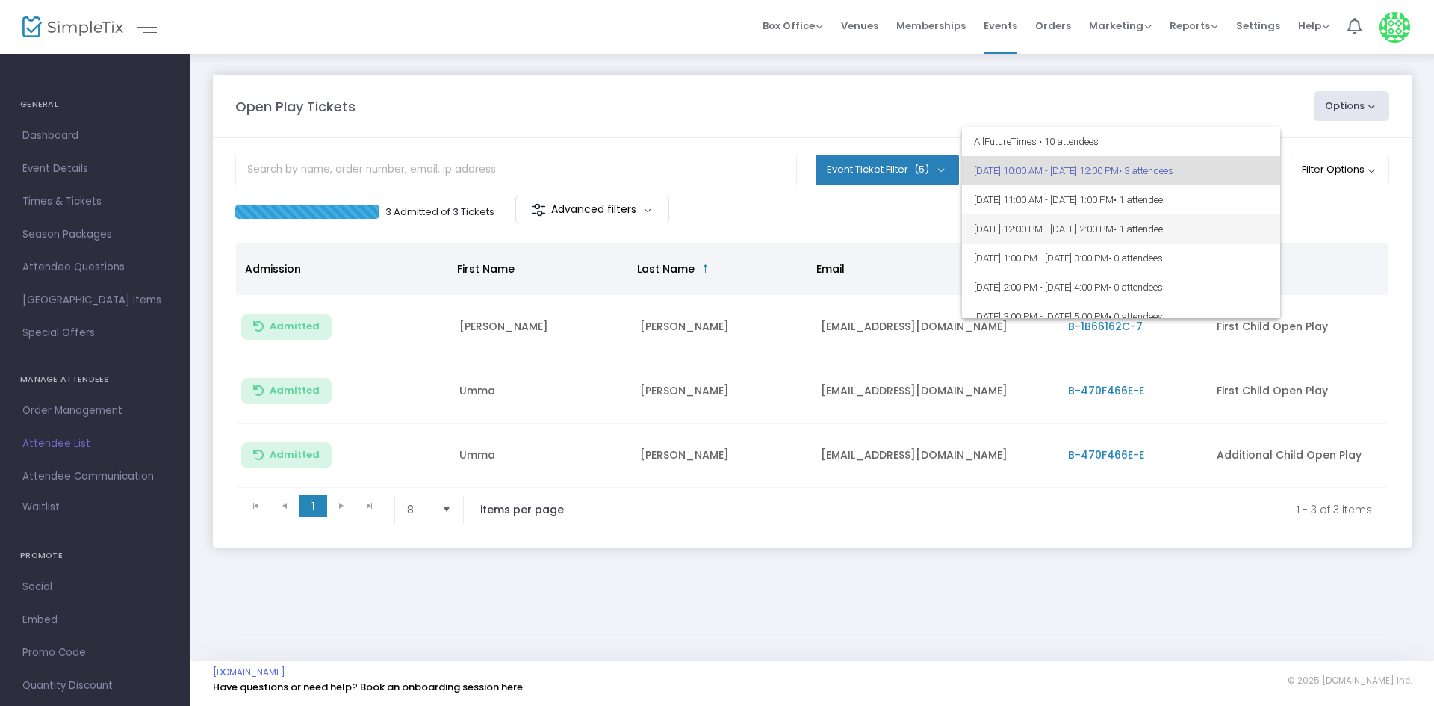
click at [1241, 237] on span "[DATE] 12:00 PM - [DATE] 2:00 PM • 1 attendee" at bounding box center [1121, 228] width 294 height 29
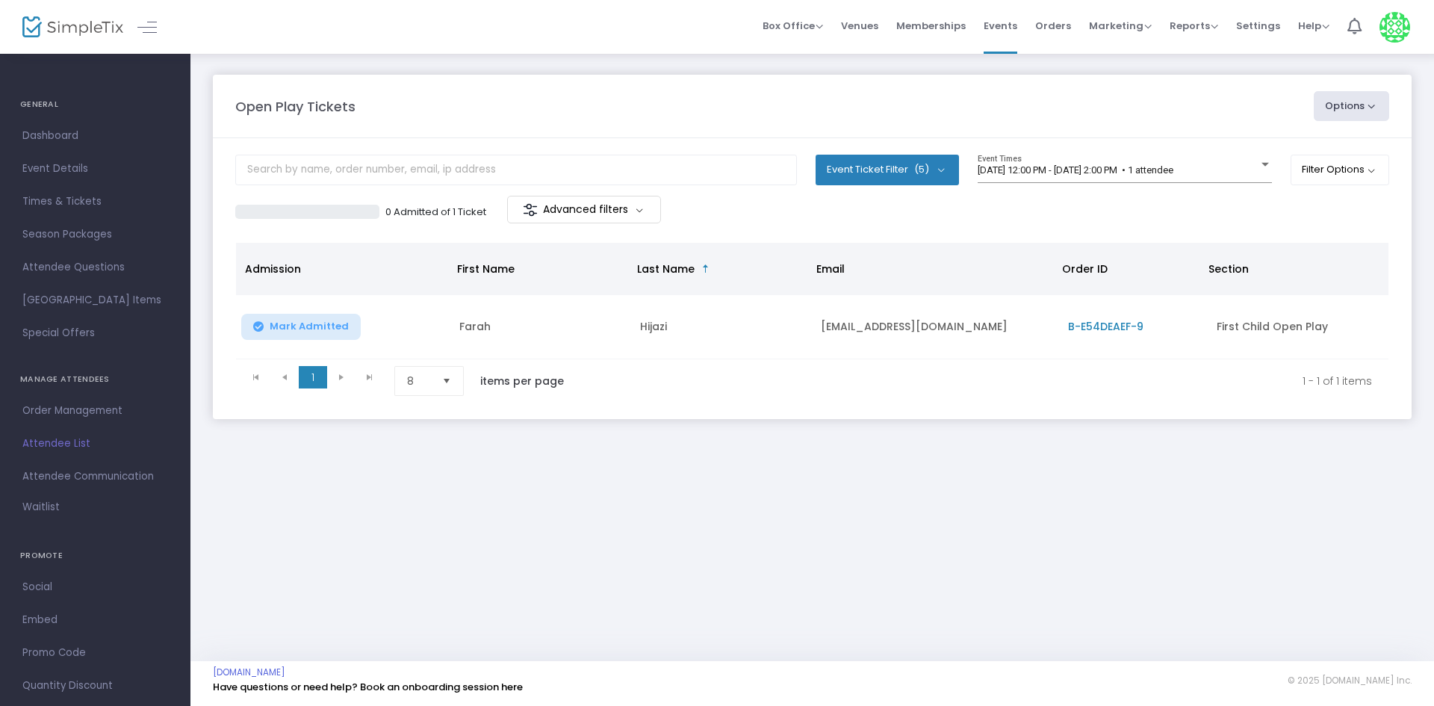
click at [866, 231] on m-panel-content "Event Ticket Filter (5) Select All First Child Open Play Additional Child Open …" at bounding box center [812, 278] width 1198 height 281
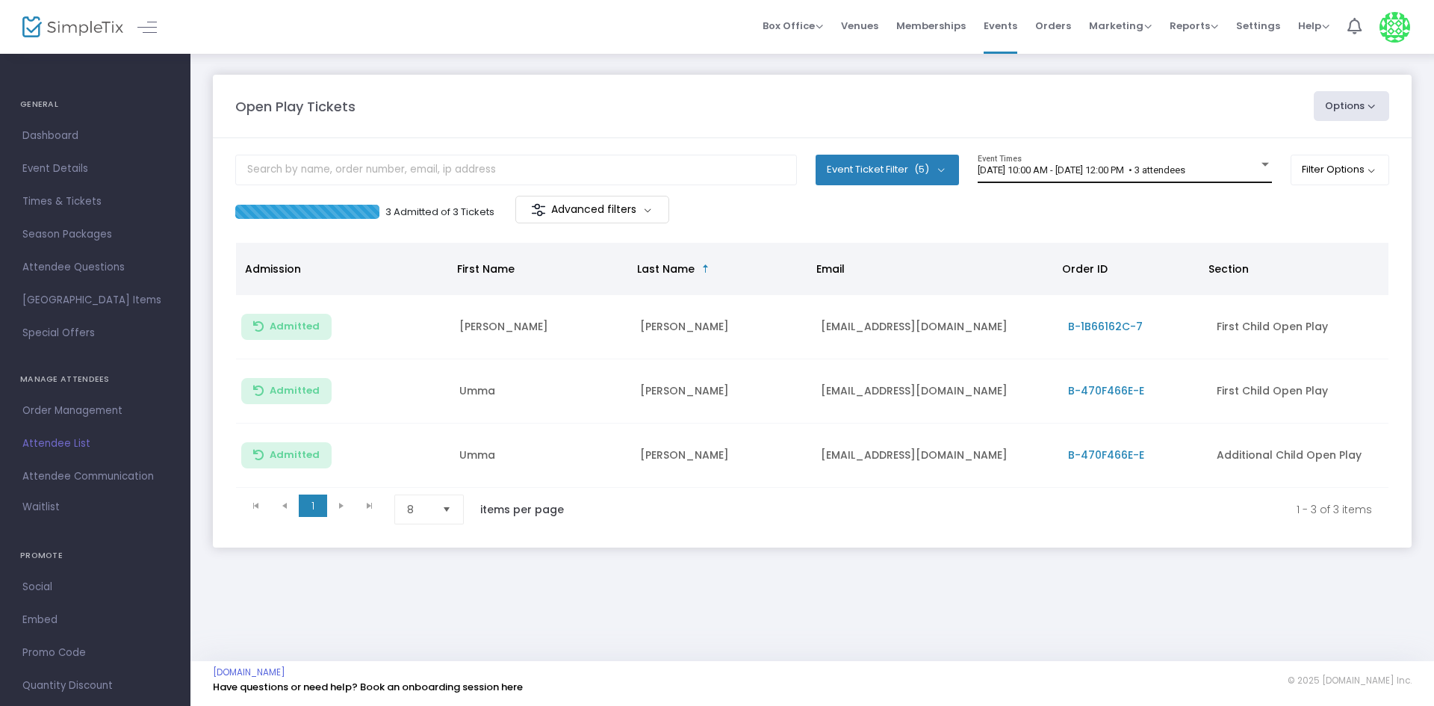
click at [1101, 177] on div "[DATE] 10:00 AM - [DATE] 12:00 PM • 3 attendees Event Times" at bounding box center [1124, 169] width 294 height 28
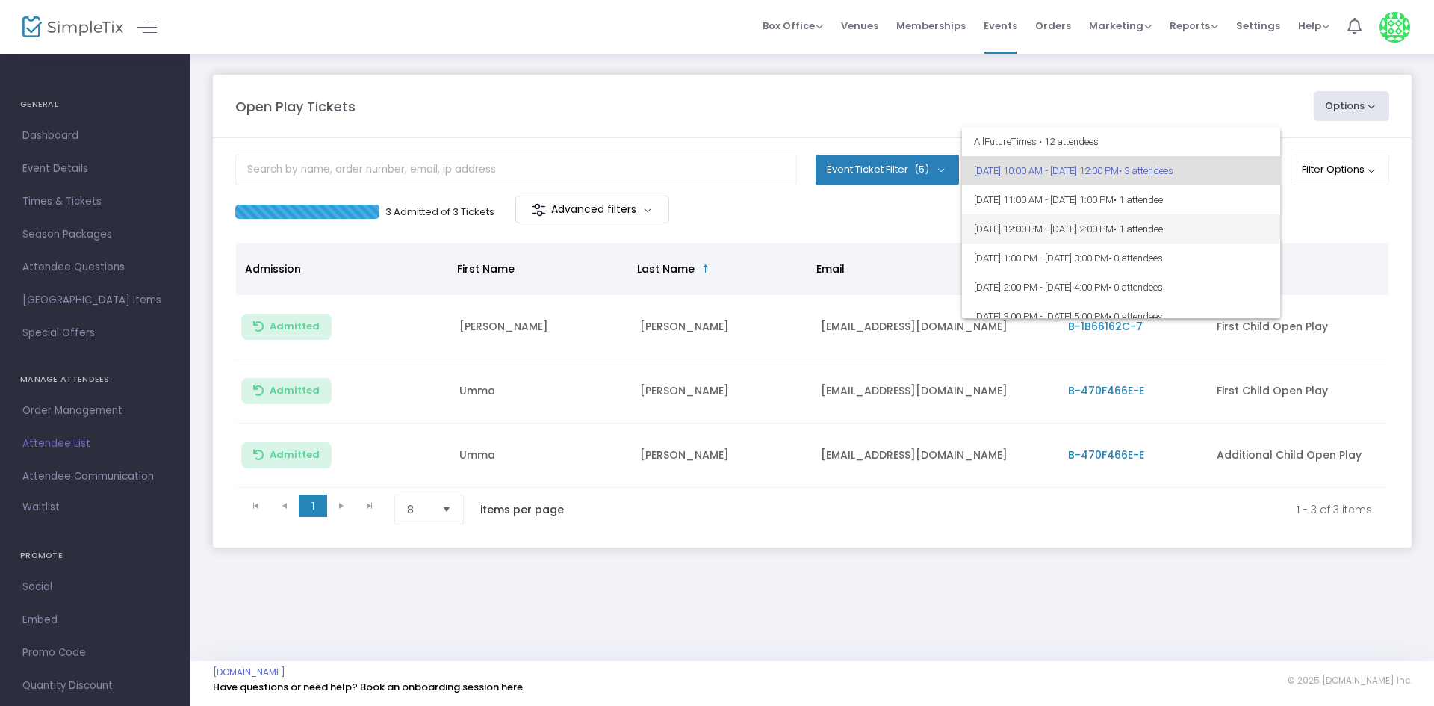
click at [1110, 233] on span "[DATE] 12:00 PM - [DATE] 2:00 PM • 1 attendee" at bounding box center [1121, 228] width 294 height 29
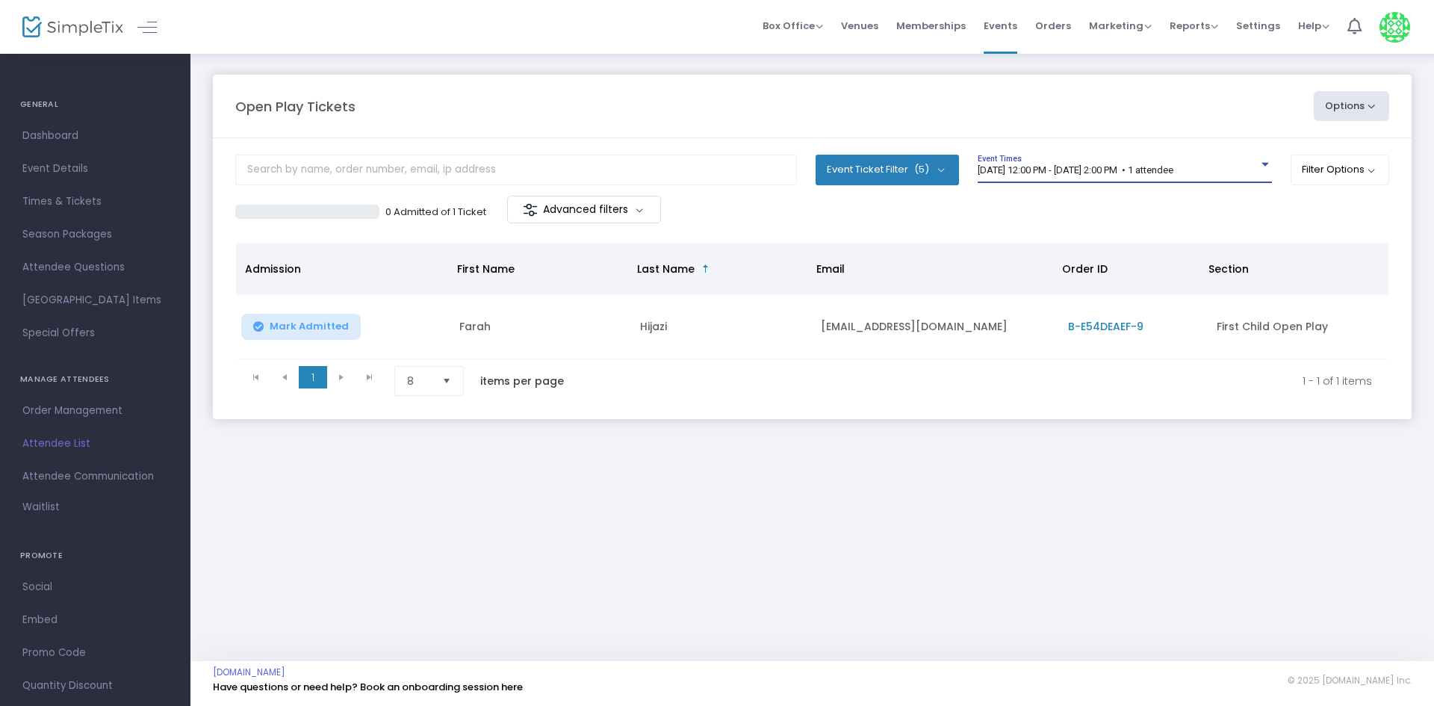
click at [1011, 203] on div "0 Admitted of 1 Ticket Advanced filters" at bounding box center [812, 211] width 1154 height 31
click at [1074, 158] on div "[DATE] 11:00 AM - [DATE] 1:00 PM • 1 attendee Event Times" at bounding box center [1124, 169] width 294 height 28
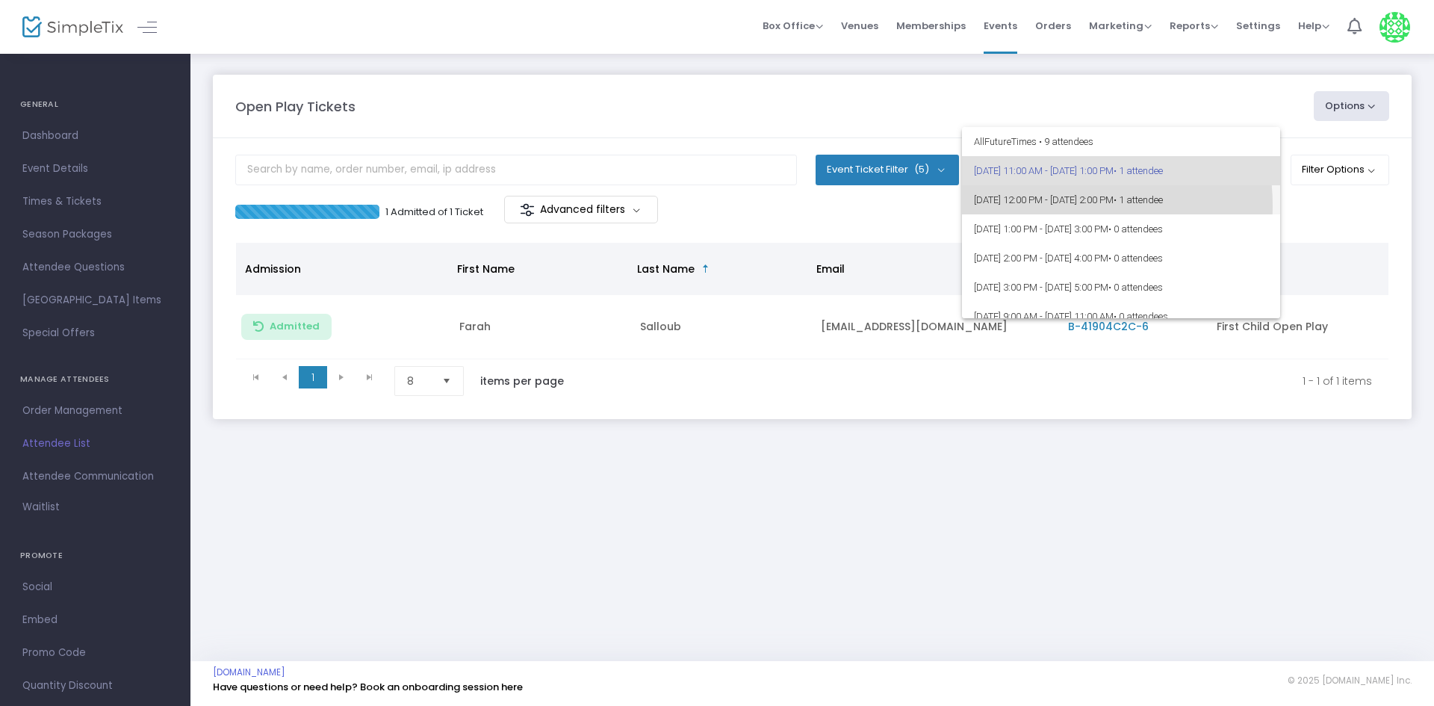
click at [1061, 205] on span "[DATE] 12:00 PM - [DATE] 2:00 PM • 1 attendee" at bounding box center [1121, 199] width 294 height 29
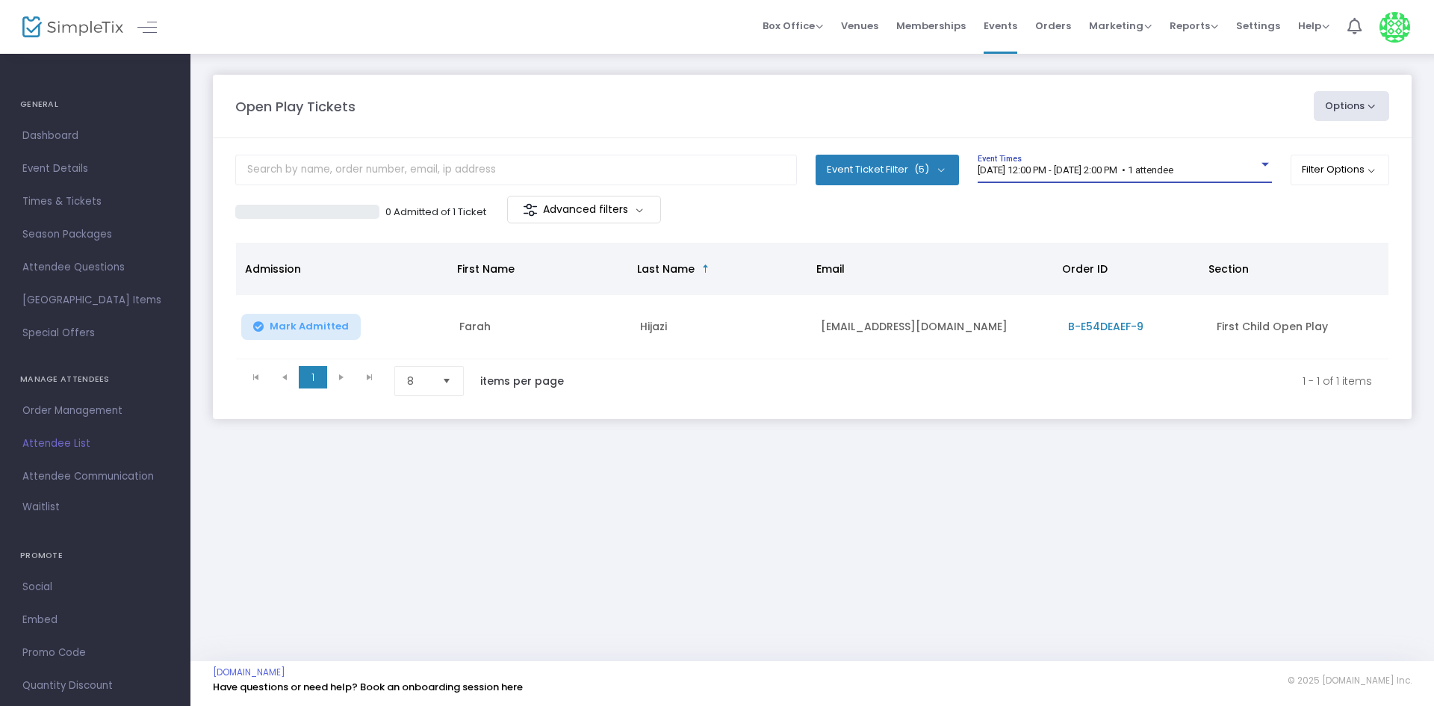
click at [1015, 164] on div "[DATE] 12:00 PM - [DATE] 2:00 PM • 1 attendee Event Times" at bounding box center [1124, 169] width 294 height 28
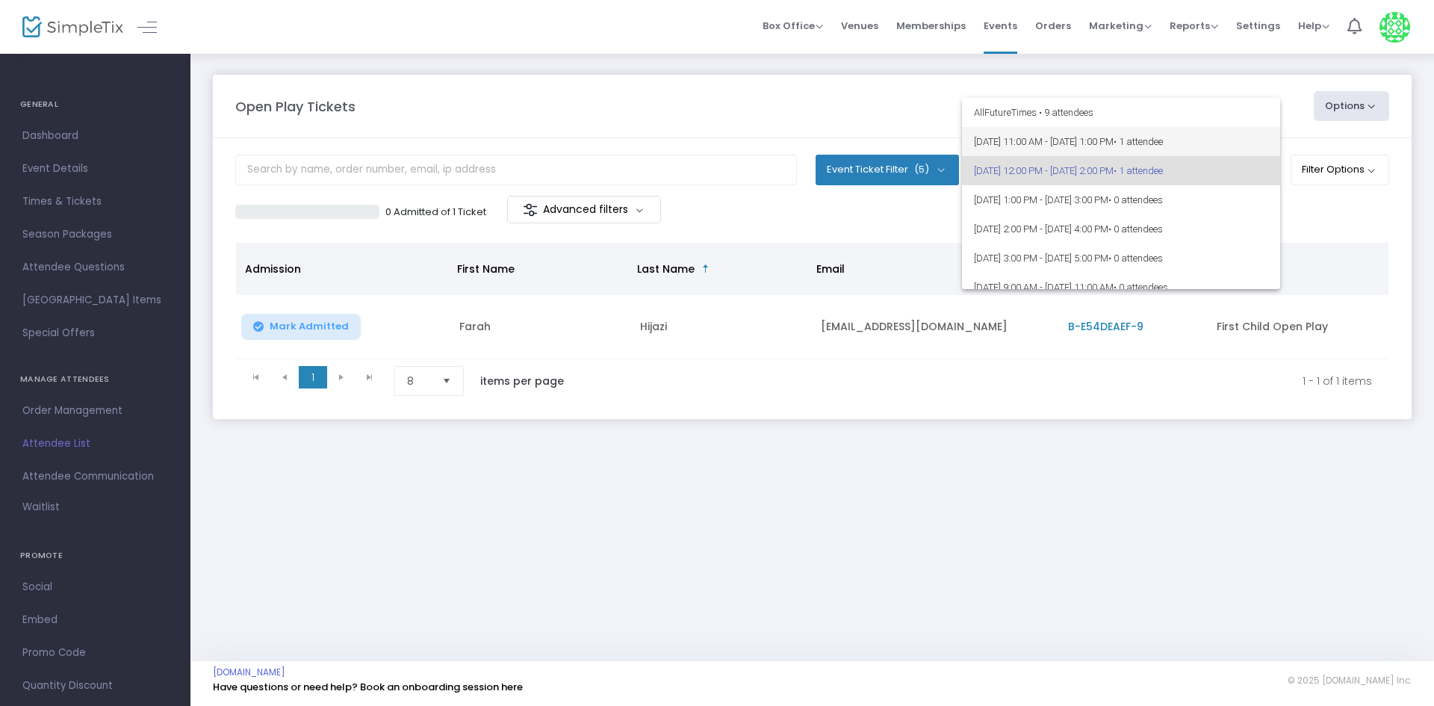
click at [1030, 143] on span "[DATE] 11:00 AM - [DATE] 1:00 PM • 1 attendee" at bounding box center [1121, 141] width 294 height 29
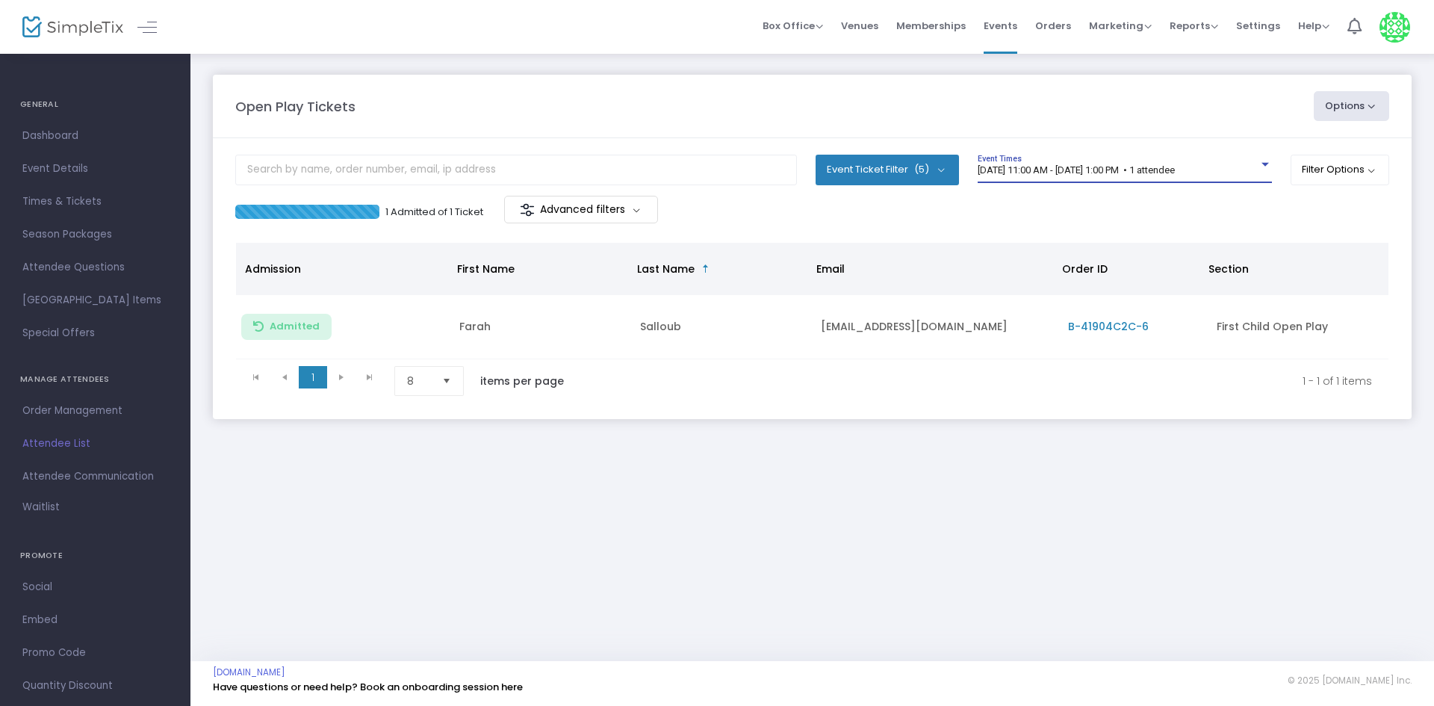
click at [1034, 173] on span "[DATE] 11:00 AM - [DATE] 1:00 PM • 1 attendee" at bounding box center [1075, 169] width 197 height 11
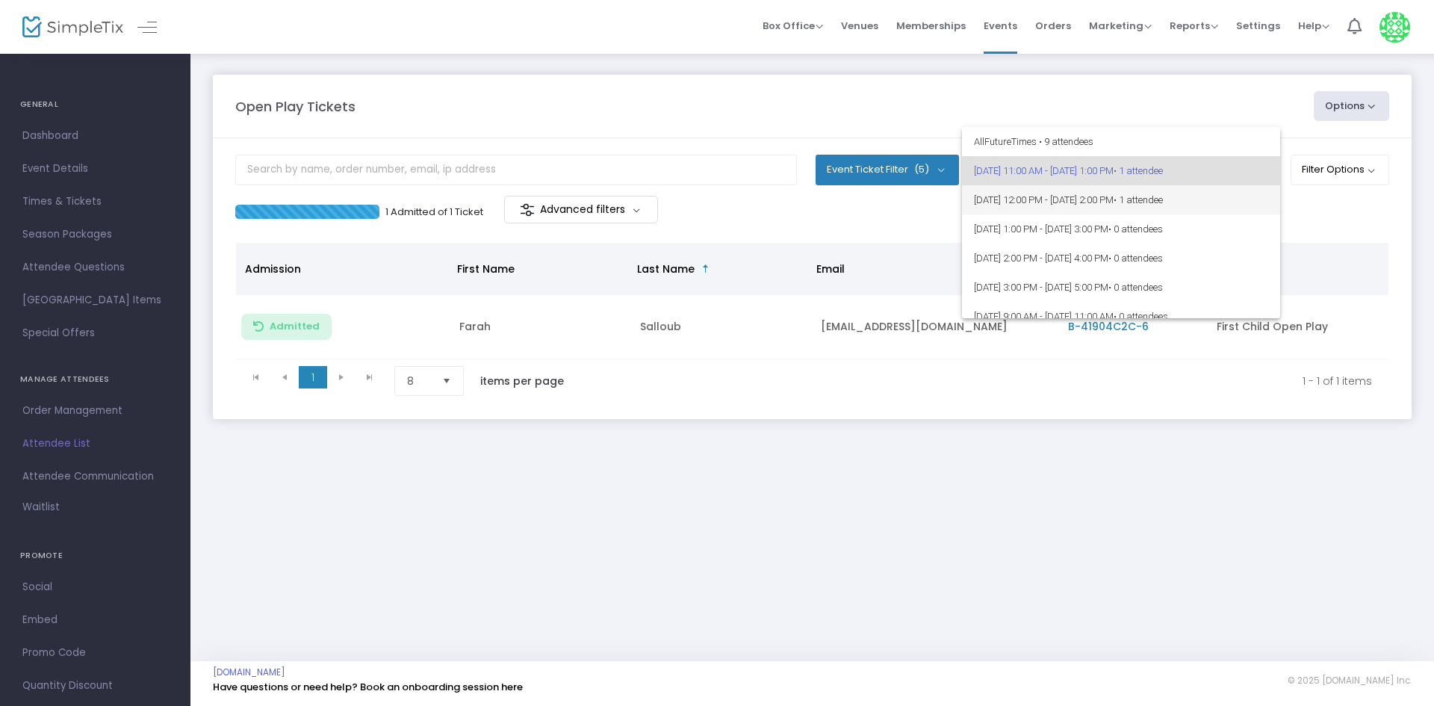
click at [1040, 193] on span "[DATE] 12:00 PM - [DATE] 2:00 PM • 1 attendee" at bounding box center [1121, 199] width 294 height 29
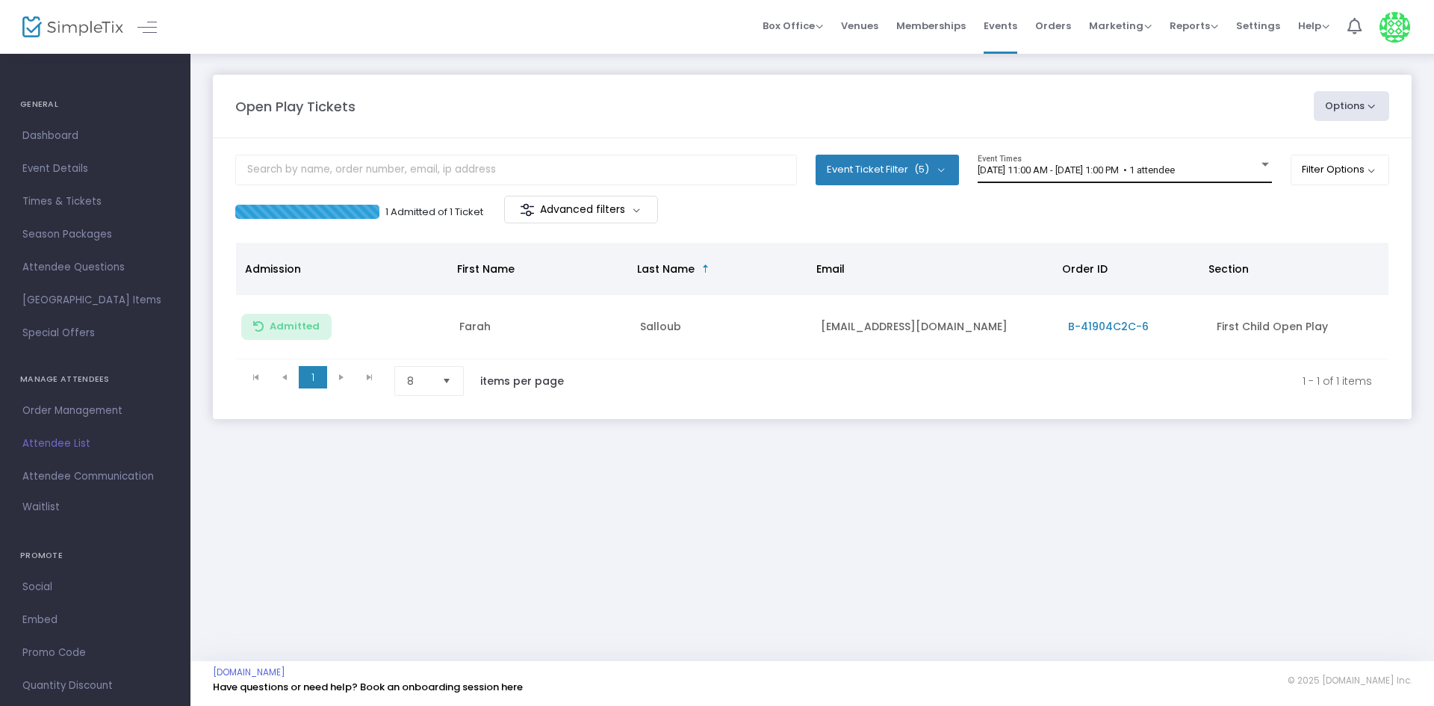
click at [1121, 159] on div "9/18/2025 @ 11:00 AM - 9/18/2025 @ 1:00 PM • 1 attendee Event Times" at bounding box center [1124, 169] width 294 height 28
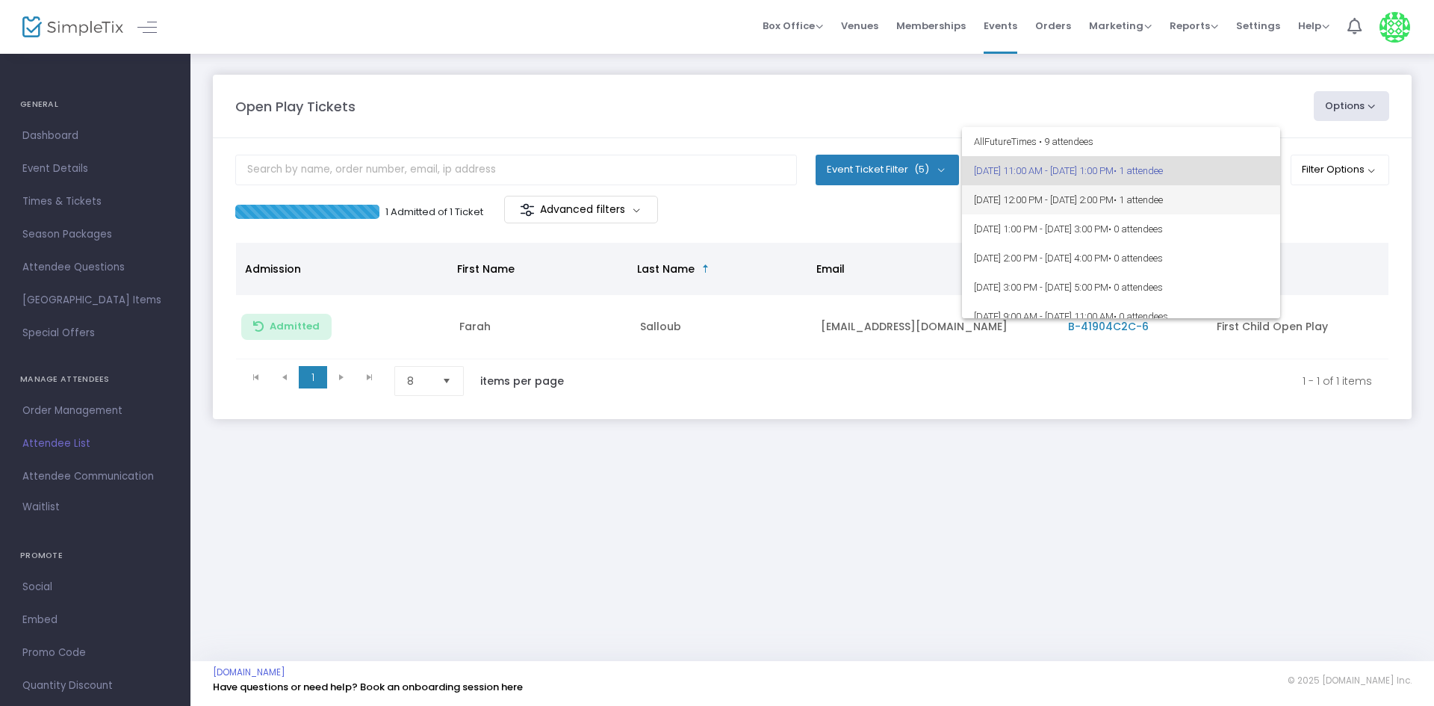
click at [1077, 187] on span "9/18/2025 @ 12:00 PM - 9/18/2025 @ 2:00 PM • 1 attendee" at bounding box center [1121, 199] width 294 height 29
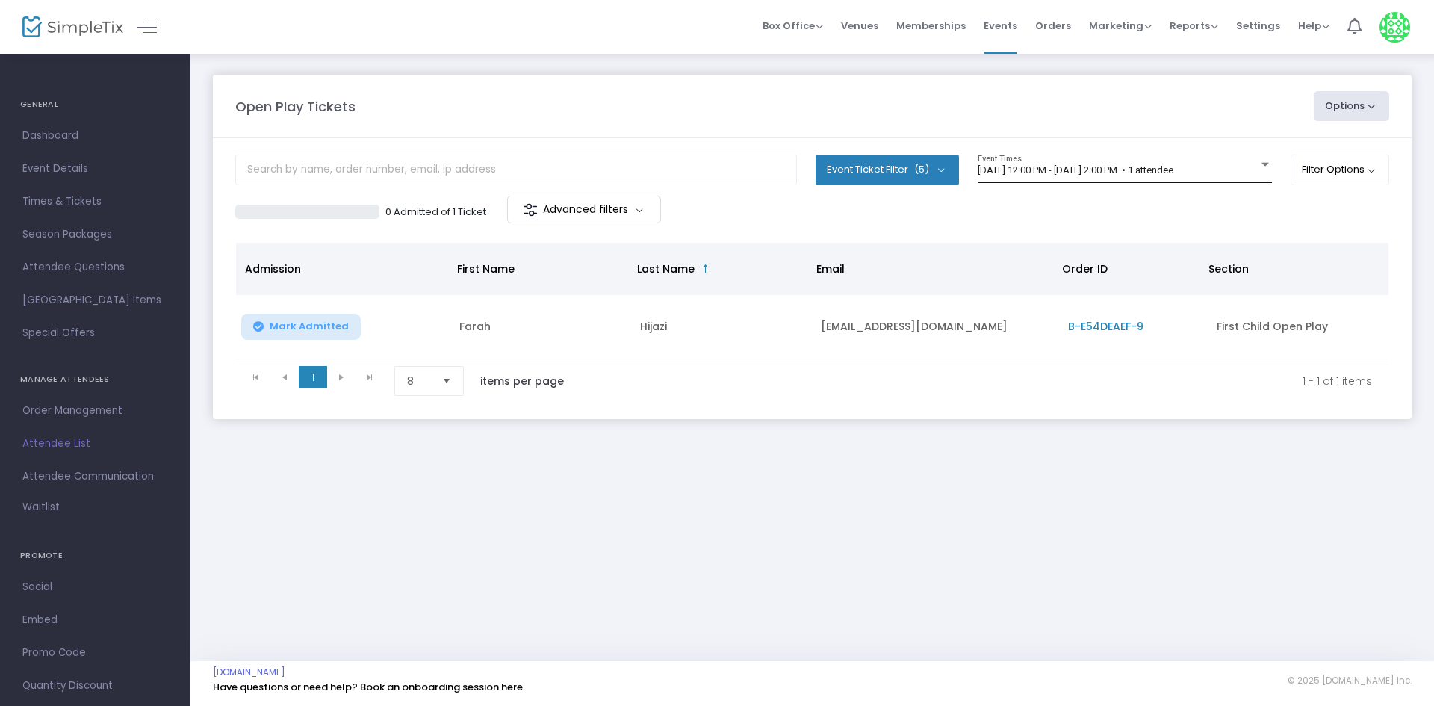
click at [1068, 164] on div "9/18/2025 @ 12:00 PM - 9/18/2025 @ 2:00 PM • 1 attendee Event Times" at bounding box center [1124, 169] width 294 height 28
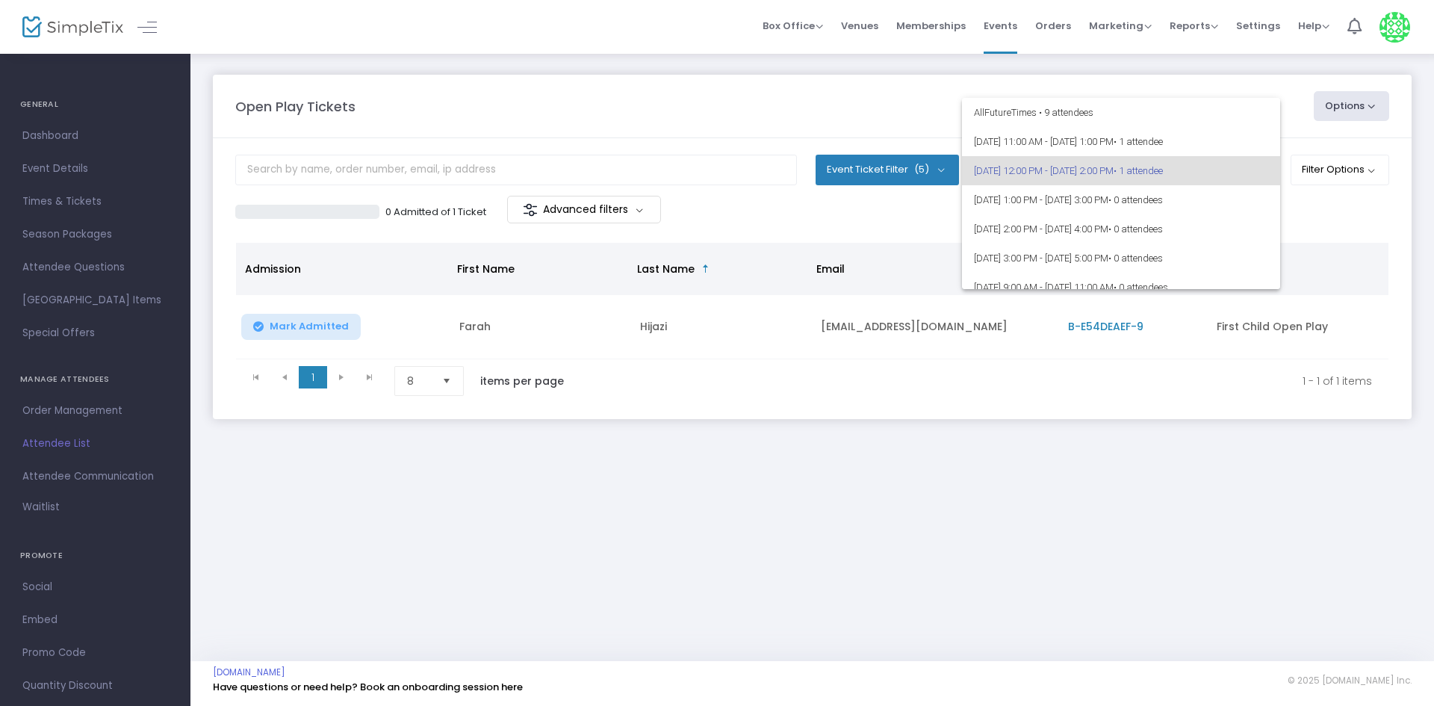
click at [1066, 402] on div at bounding box center [717, 353] width 1434 height 706
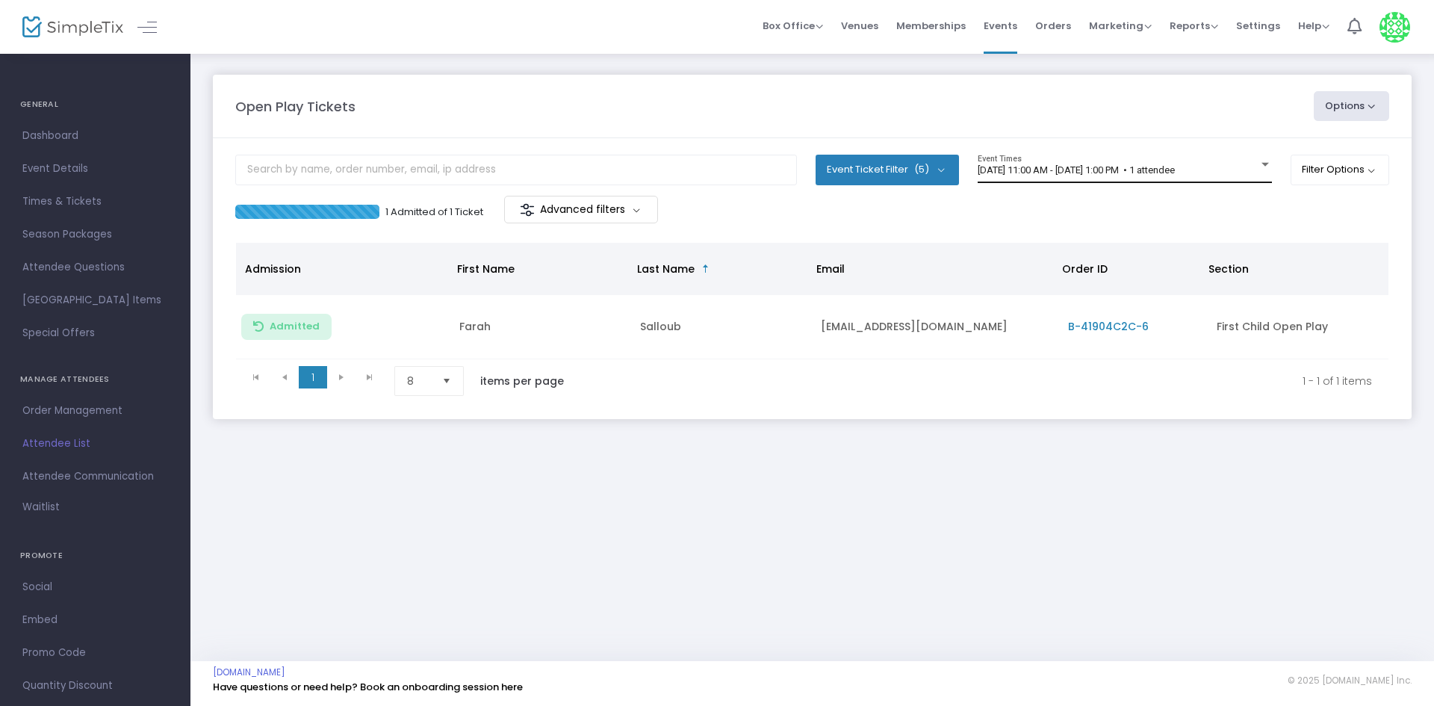
click at [1248, 168] on div "[DATE] 11:00 AM - [DATE] 1:00 PM • 1 attendee" at bounding box center [1117, 170] width 281 height 11
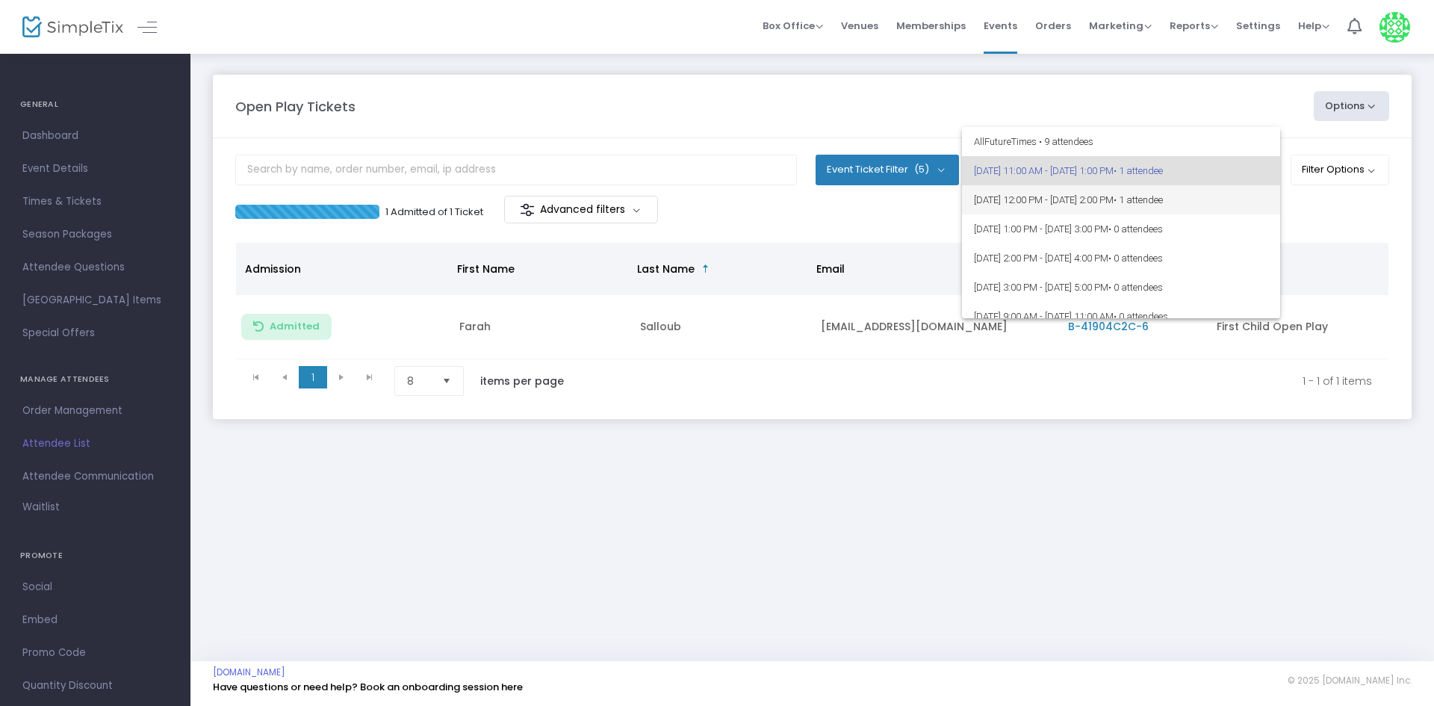
click at [1176, 210] on span "[DATE] 12:00 PM - [DATE] 2:00 PM • 1 attendee" at bounding box center [1121, 199] width 294 height 29
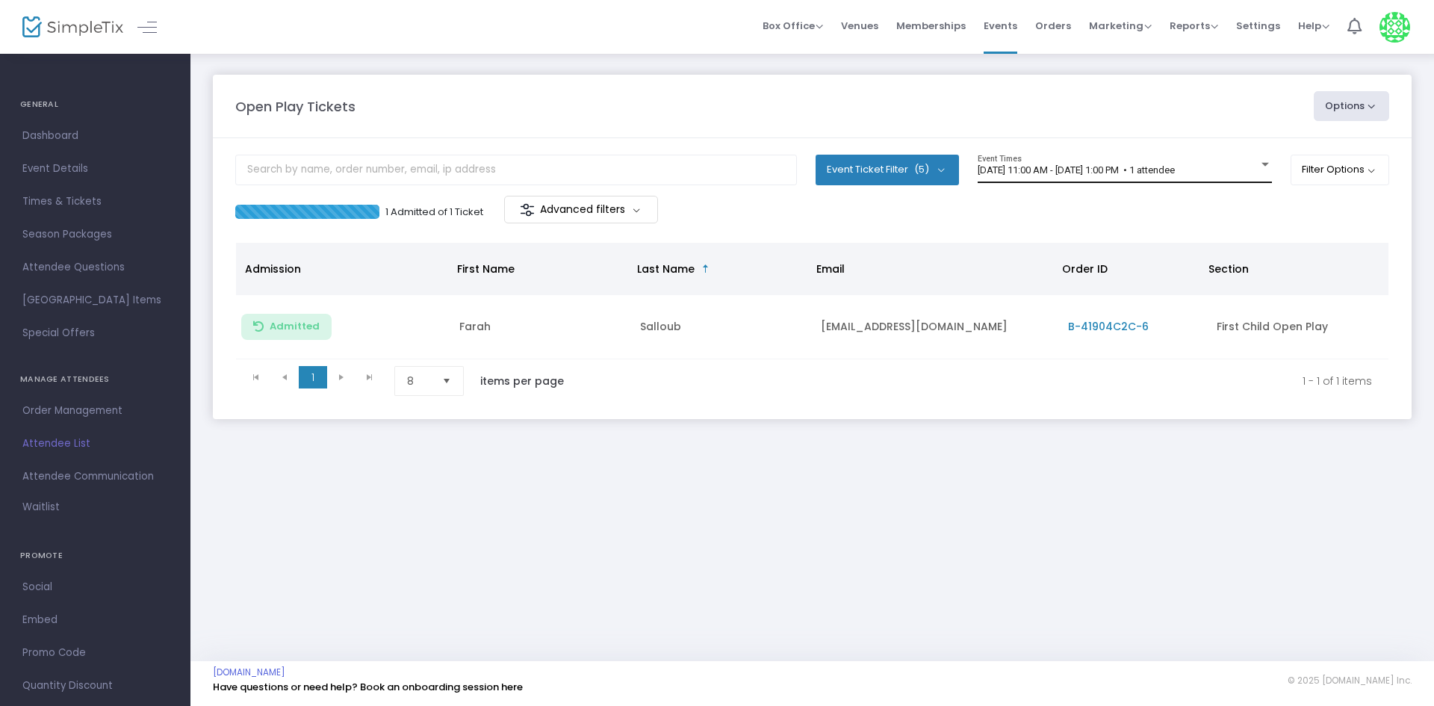
click at [1111, 161] on div "[DATE] 11:00 AM - [DATE] 1:00 PM • 1 attendee Event Times" at bounding box center [1124, 169] width 294 height 28
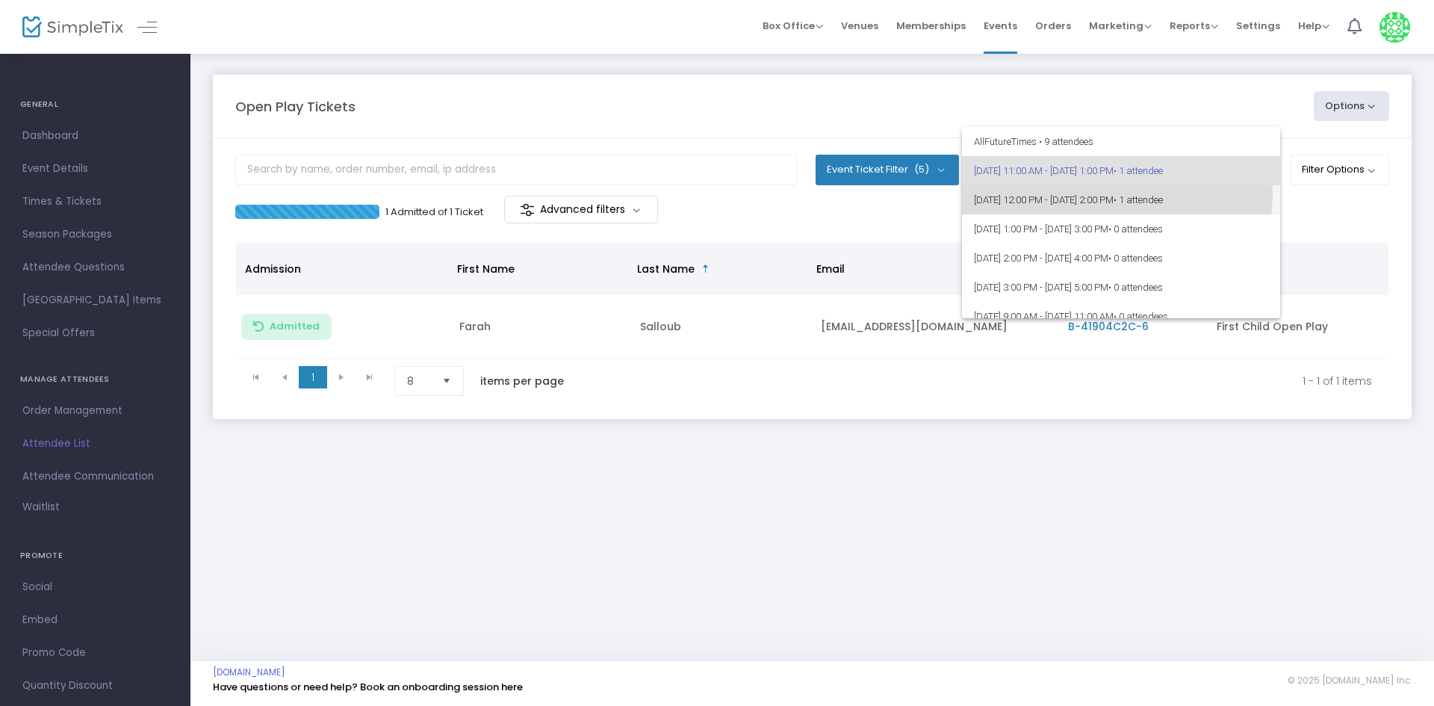
click at [1105, 193] on span "[DATE] 12:00 PM - [DATE] 2:00 PM • 1 attendee" at bounding box center [1121, 199] width 294 height 29
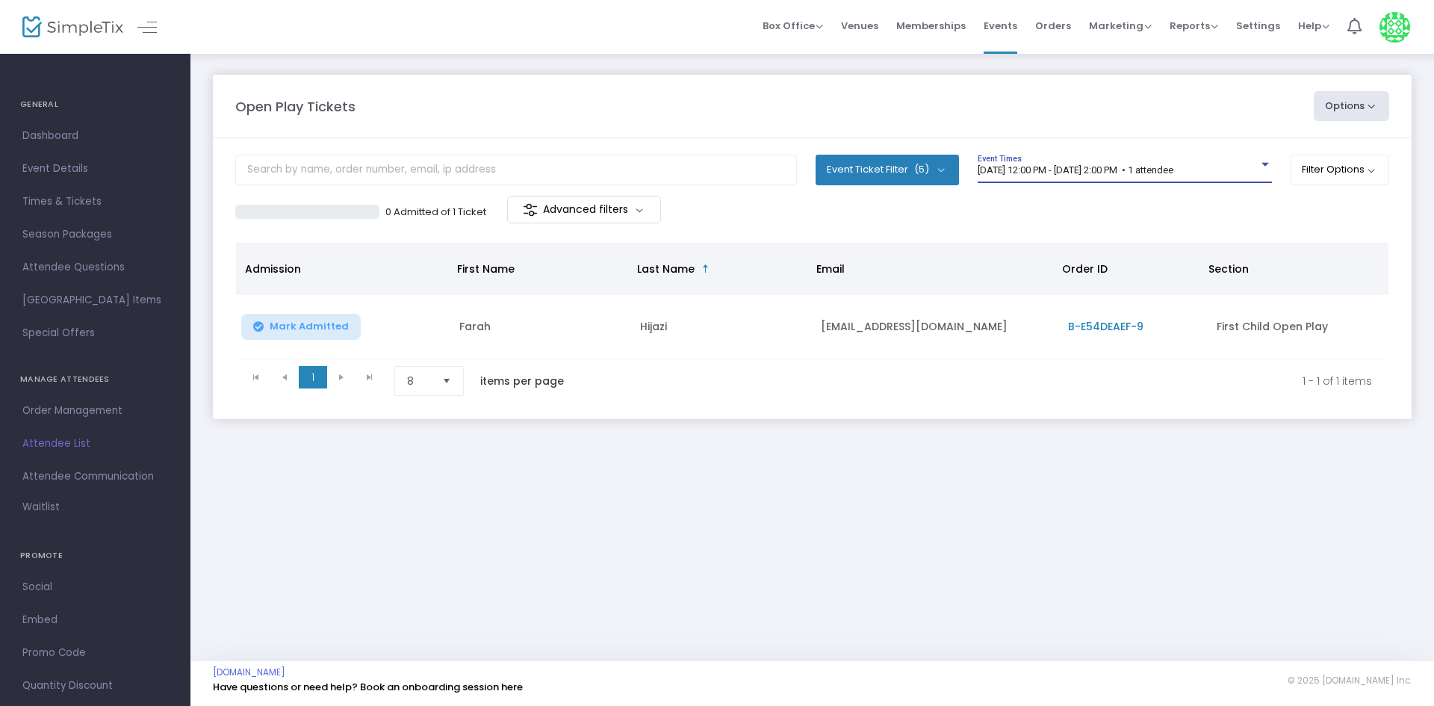
click at [1071, 175] on div "[DATE] 12:00 PM - [DATE] 2:00 PM • 1 attendee" at bounding box center [1117, 170] width 281 height 11
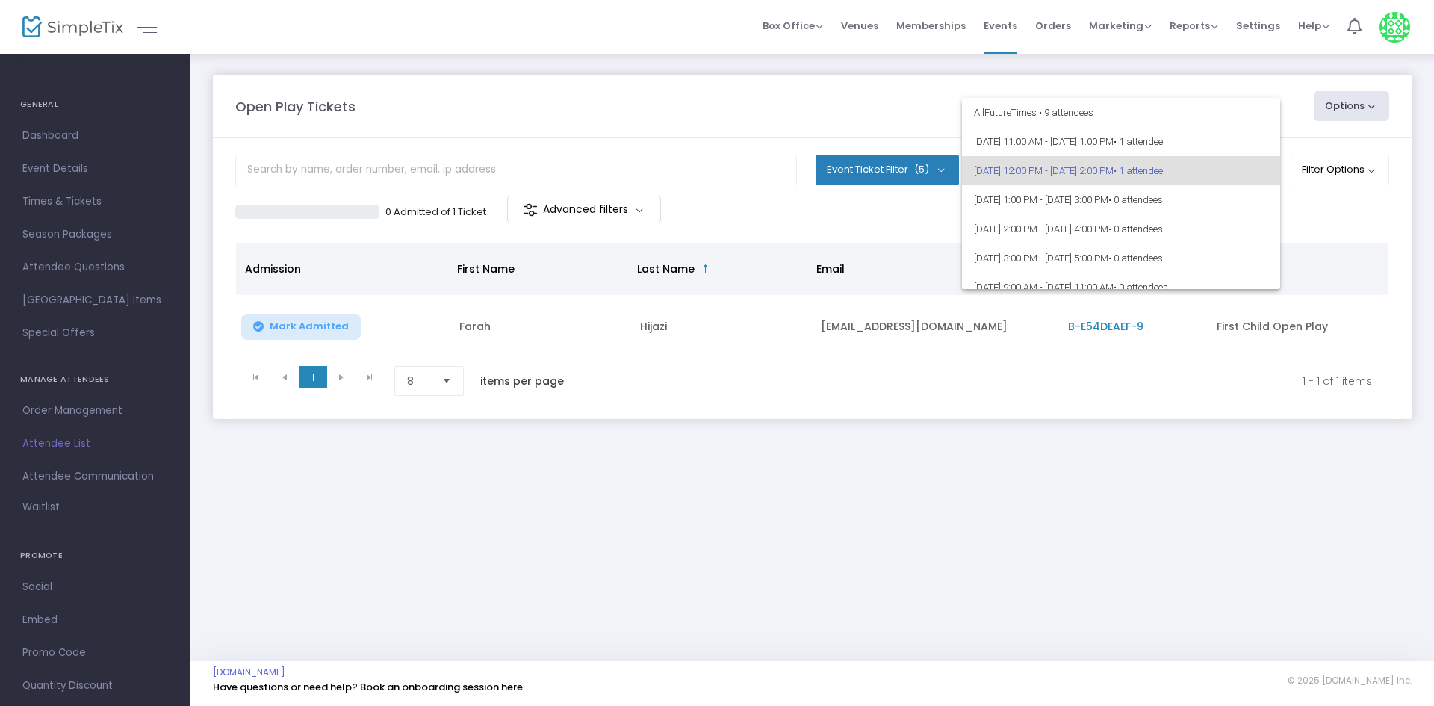
click at [925, 221] on div at bounding box center [717, 353] width 1434 height 706
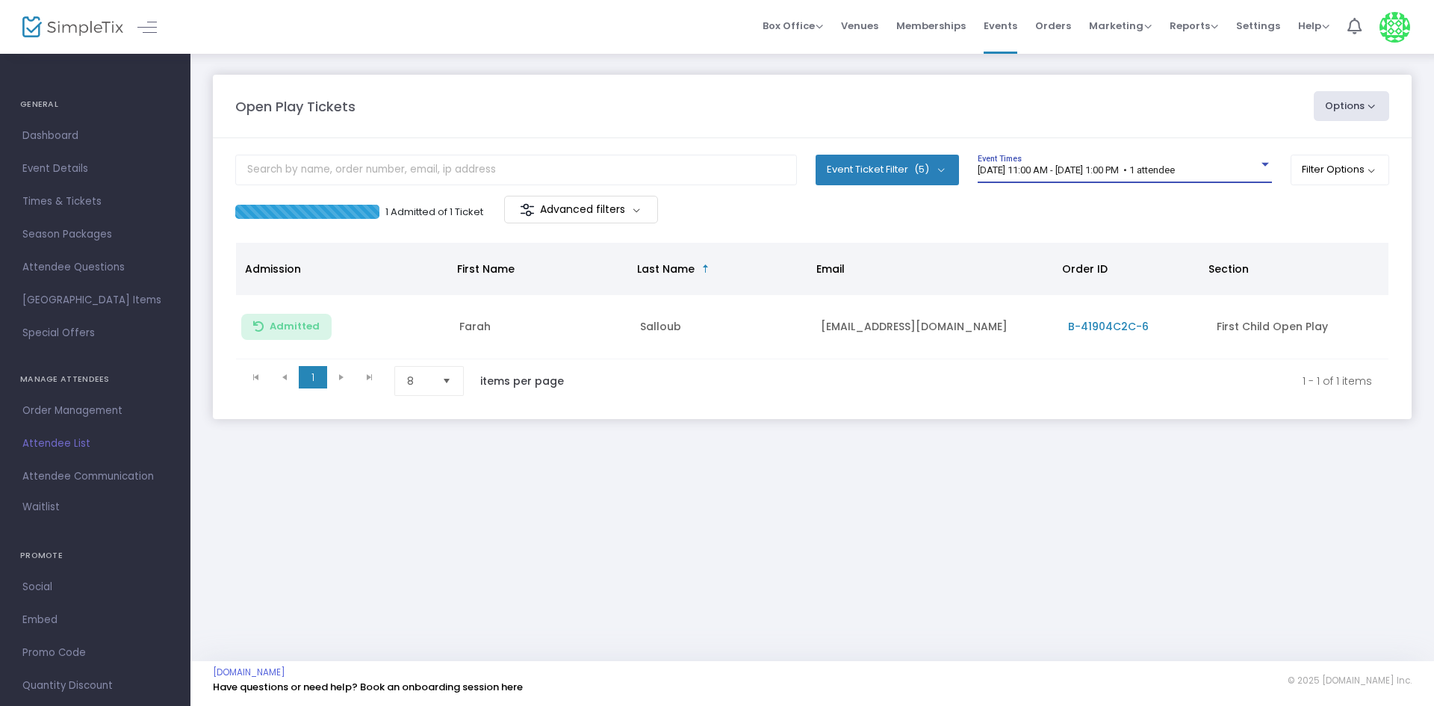
click at [1024, 172] on span "[DATE] 11:00 AM - [DATE] 1:00 PM • 1 attendee" at bounding box center [1075, 169] width 197 height 11
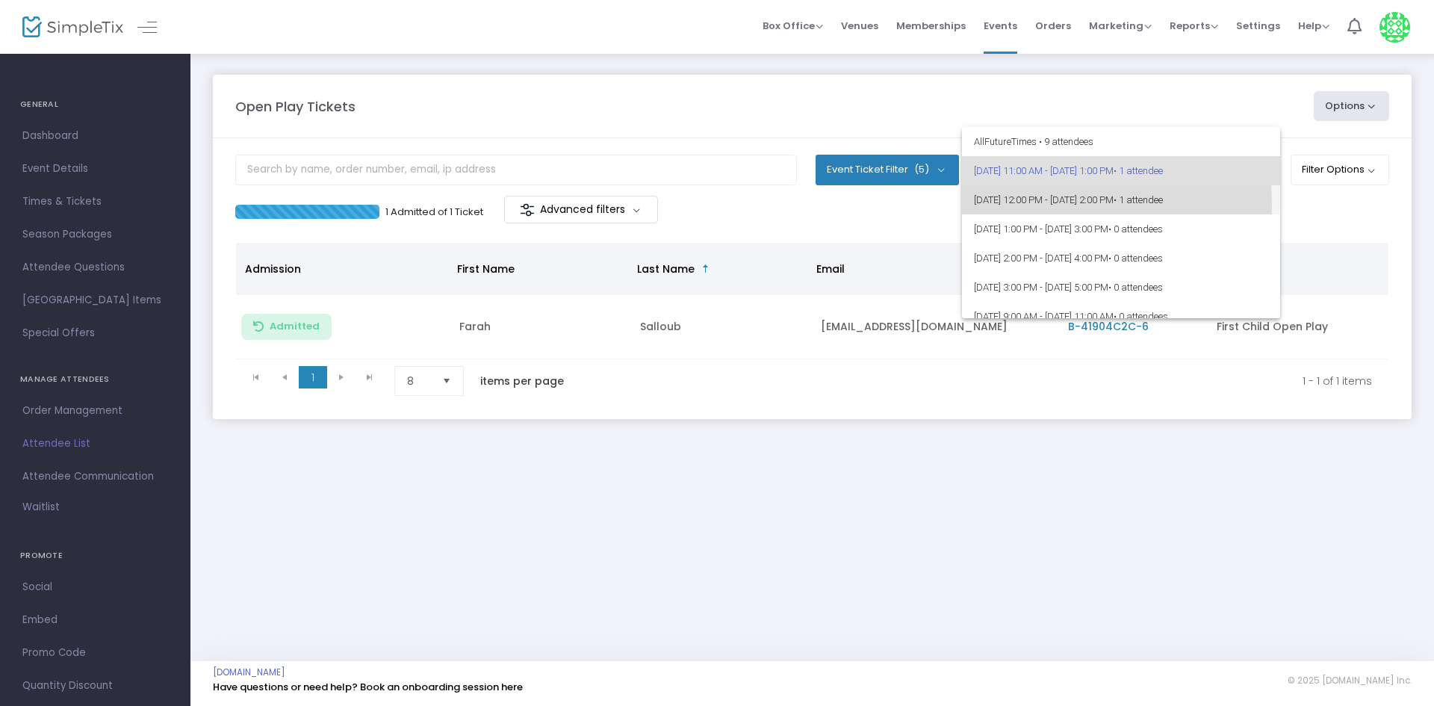
click at [1020, 205] on span "9/18/2025 @ 12:00 PM - 9/18/2025 @ 2:00 PM • 1 attendee" at bounding box center [1121, 199] width 294 height 29
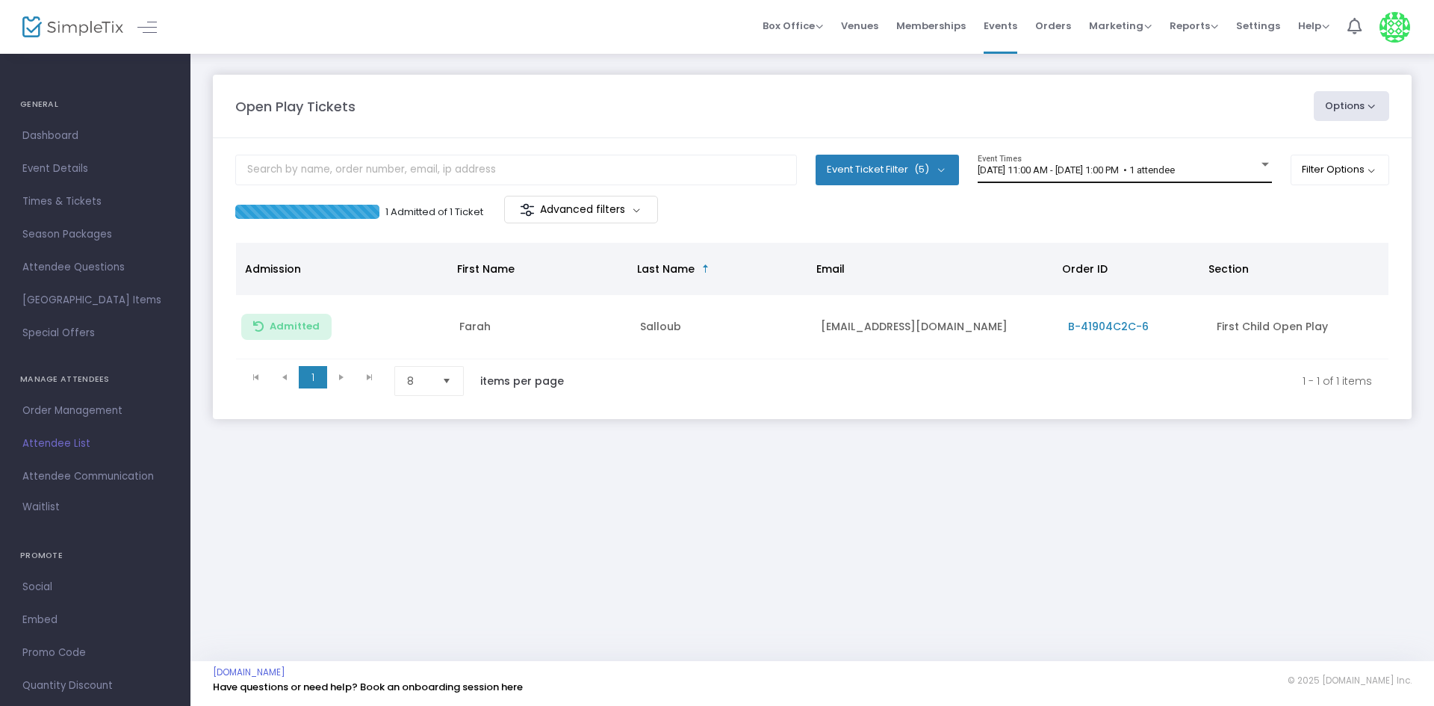
click at [1044, 180] on div "[DATE] 11:00 AM - [DATE] 1:00 PM • 1 attendee Event Times" at bounding box center [1124, 169] width 294 height 28
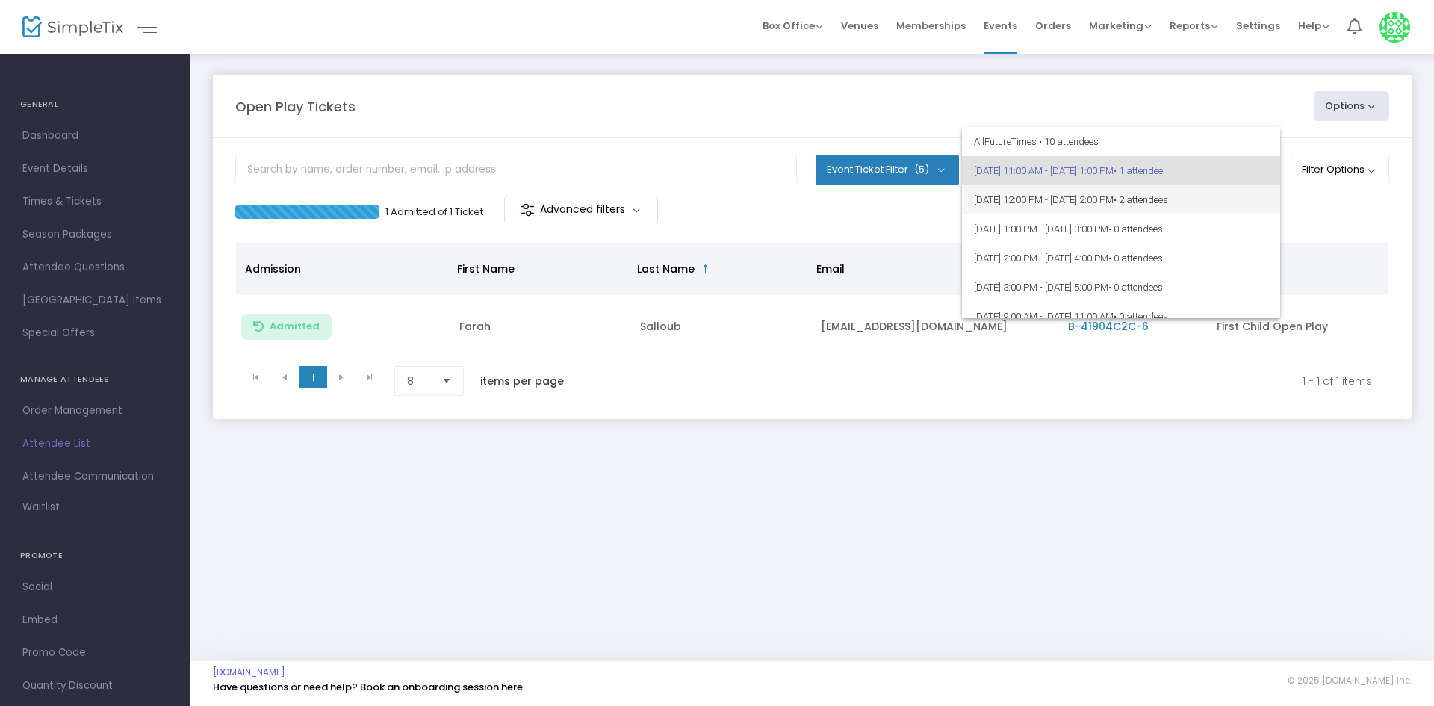
click at [1053, 204] on span "[DATE] 12:00 PM - [DATE] 2:00 PM • 2 attendees" at bounding box center [1121, 199] width 294 height 29
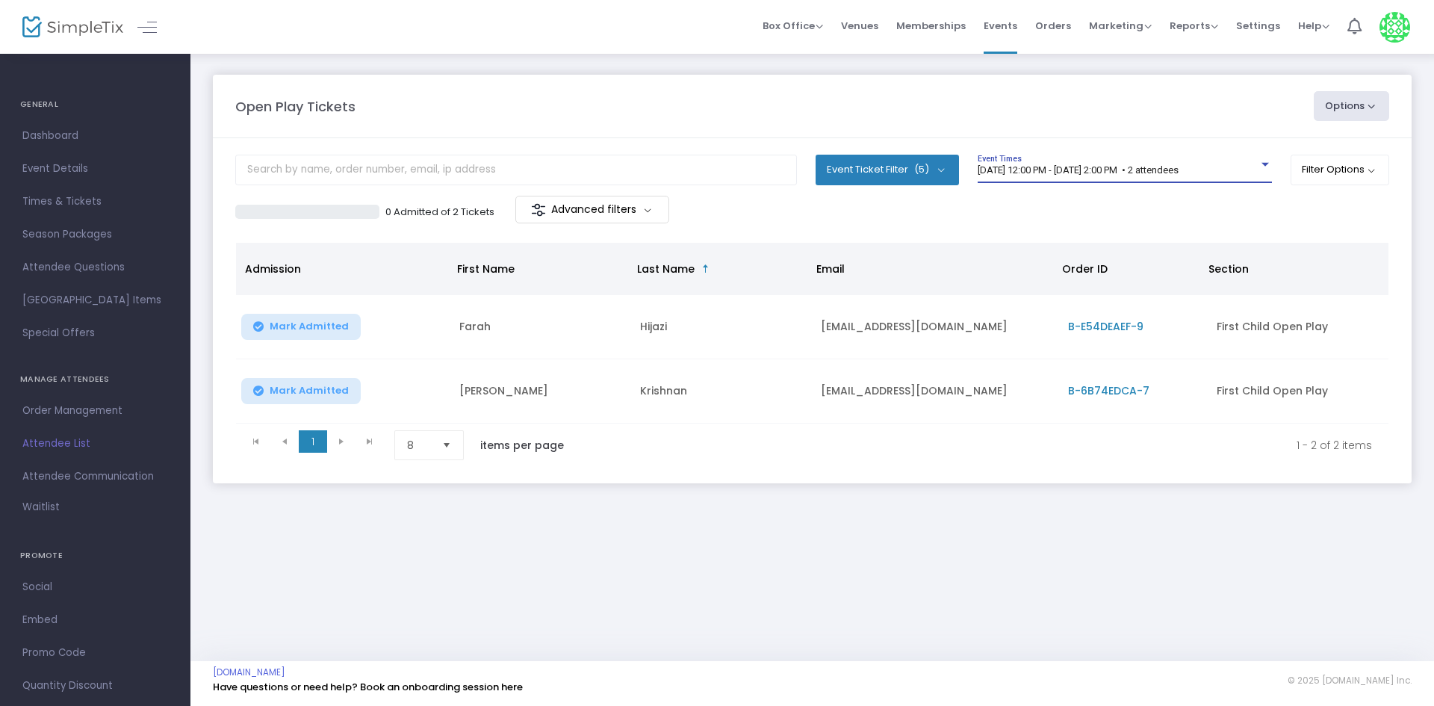
click at [327, 394] on span "Mark Admitted" at bounding box center [309, 391] width 79 height 12
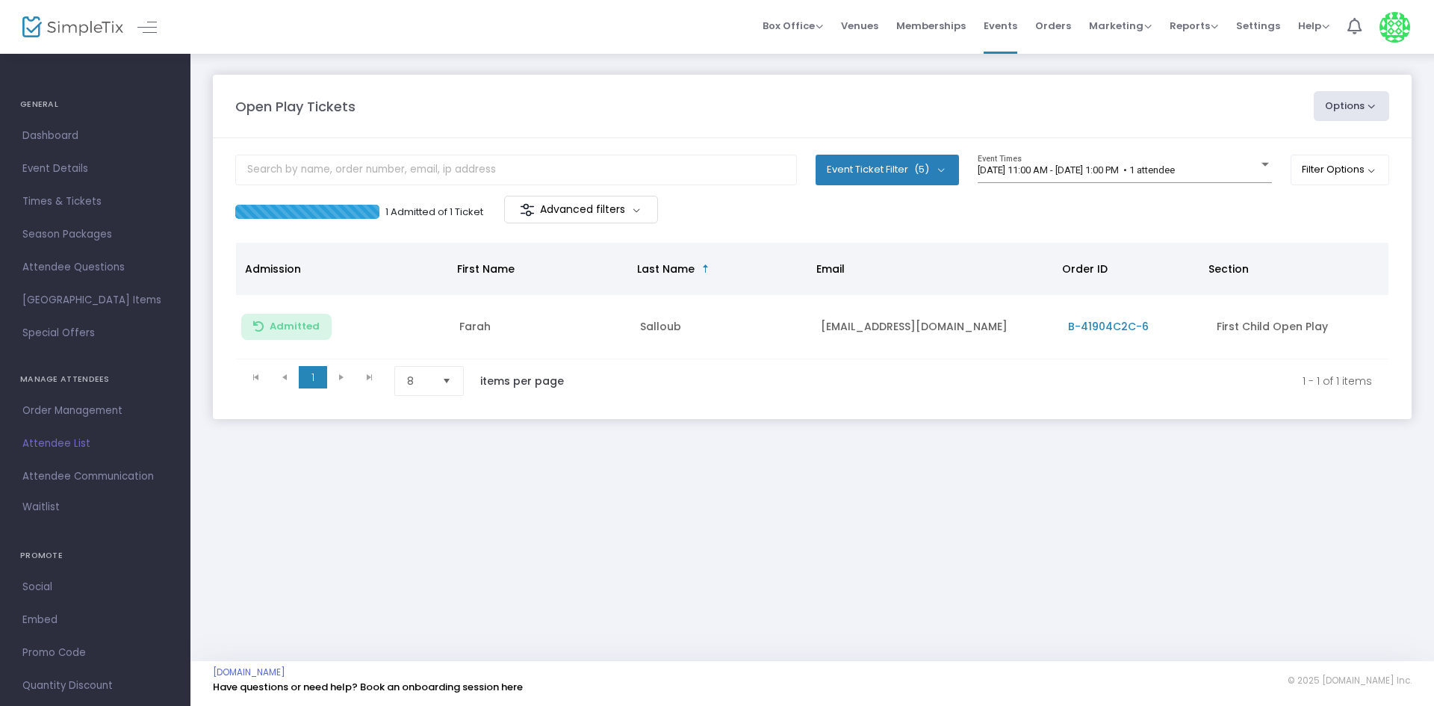
click at [1166, 175] on span "[DATE] 11:00 AM - [DATE] 1:00 PM • 1 attendee" at bounding box center [1075, 169] width 197 height 11
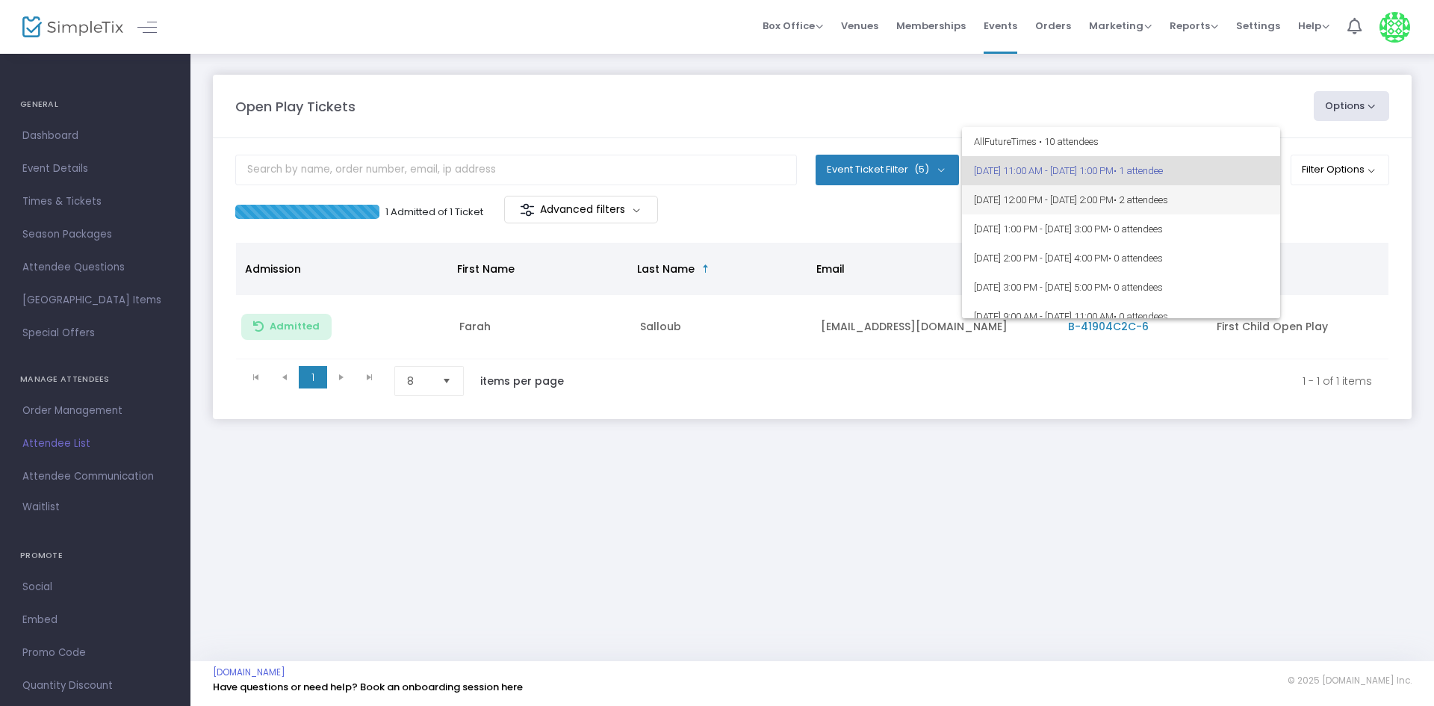
click at [1158, 202] on span "[DATE] 12:00 PM - [DATE] 2:00 PM • 2 attendees" at bounding box center [1121, 199] width 294 height 29
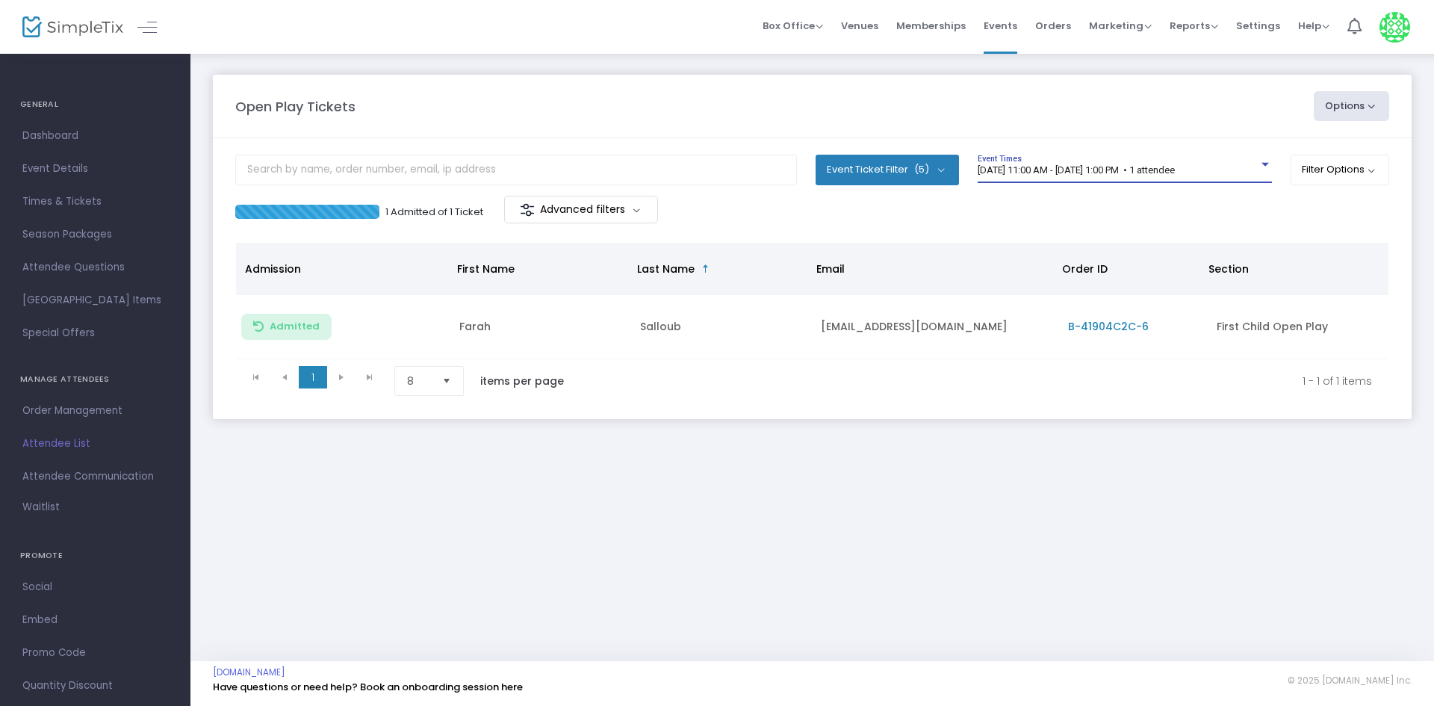
click at [1090, 167] on span "[DATE] 11:00 AM - [DATE] 1:00 PM • 1 attendee" at bounding box center [1075, 169] width 197 height 11
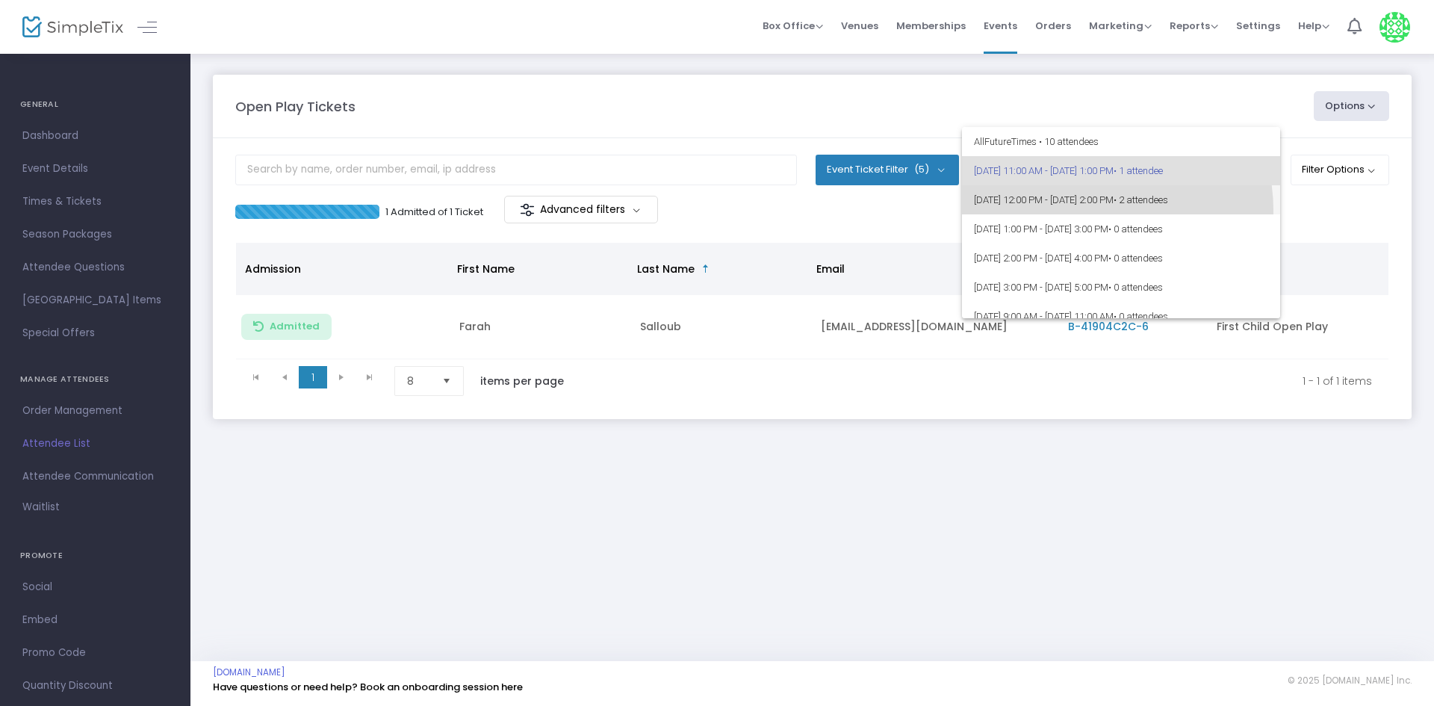
click at [1083, 211] on span "[DATE] 12:00 PM - [DATE] 2:00 PM • 2 attendees" at bounding box center [1121, 199] width 294 height 29
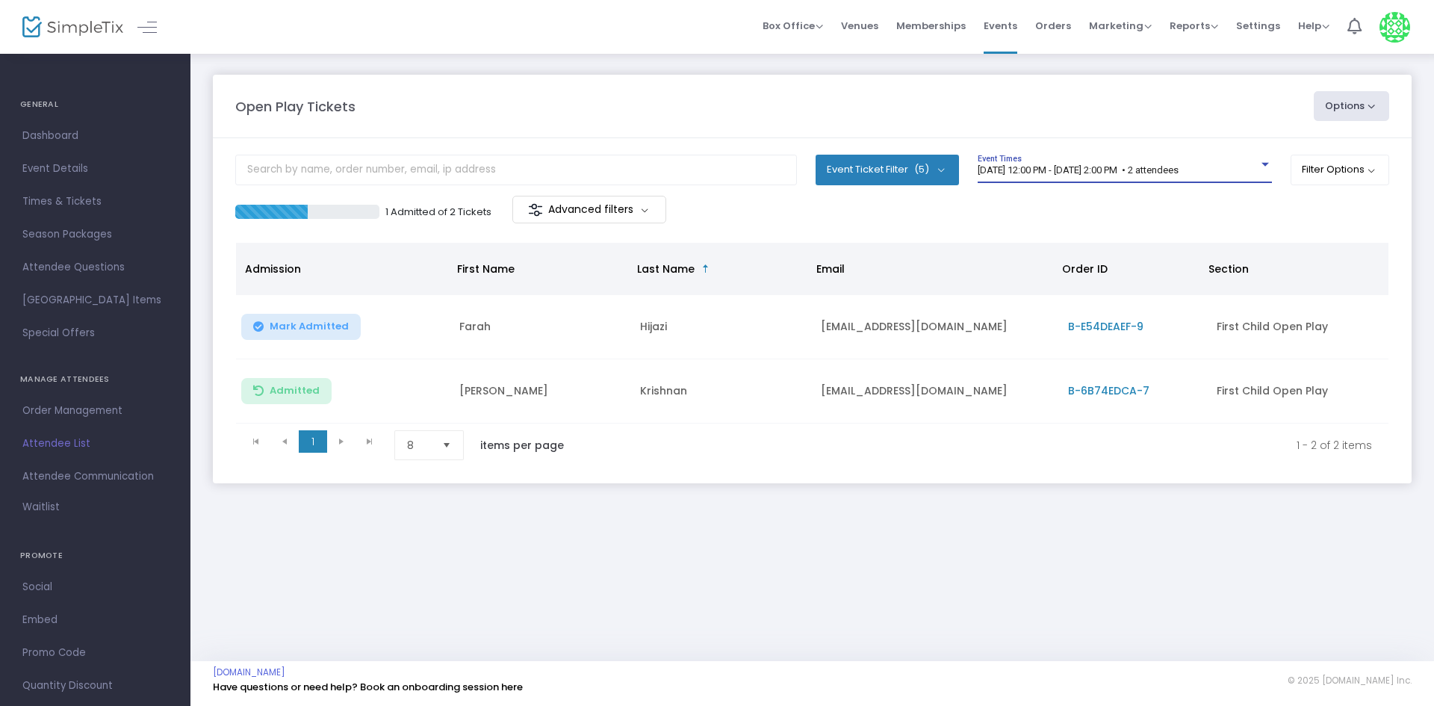
click at [1091, 171] on span "[DATE] 12:00 PM - [DATE] 2:00 PM • 2 attendees" at bounding box center [1077, 169] width 201 height 11
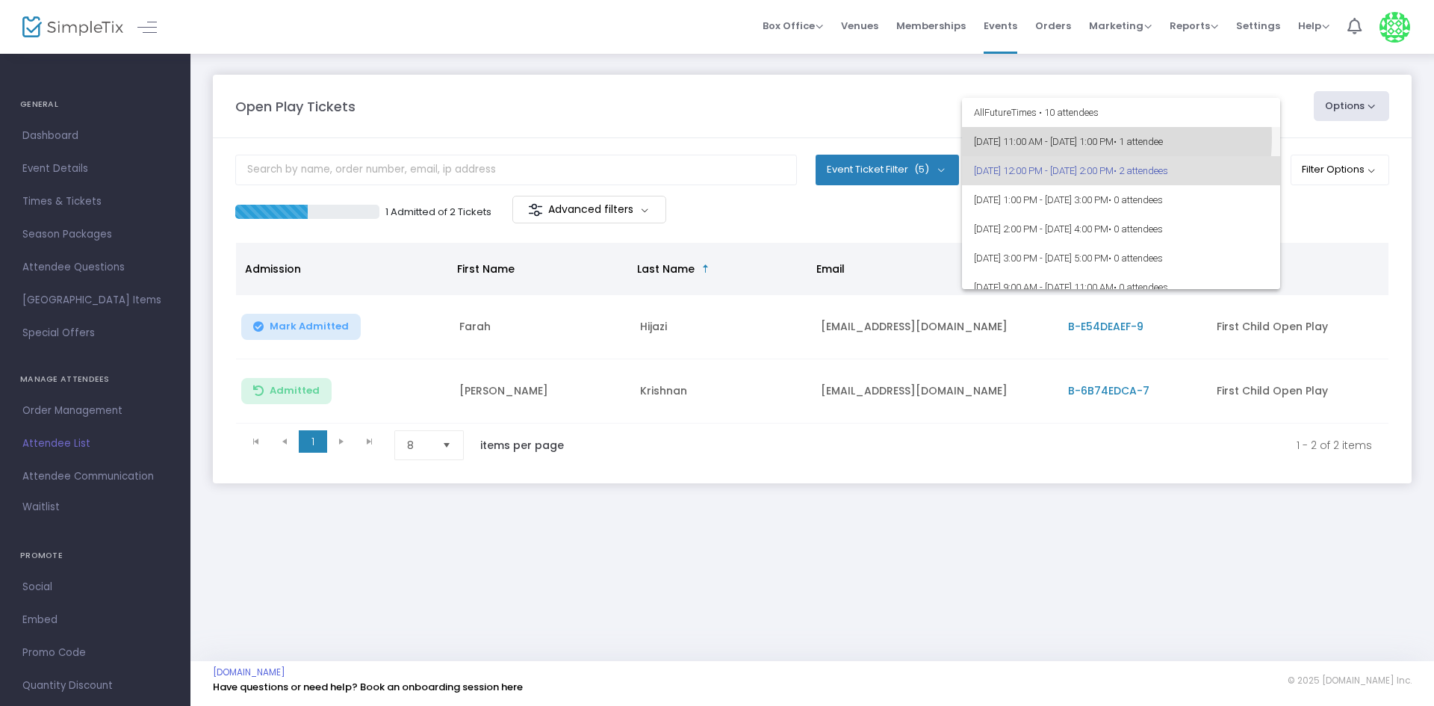
click at [1065, 137] on span "[DATE] 11:00 AM - [DATE] 1:00 PM • 1 attendee" at bounding box center [1121, 141] width 294 height 29
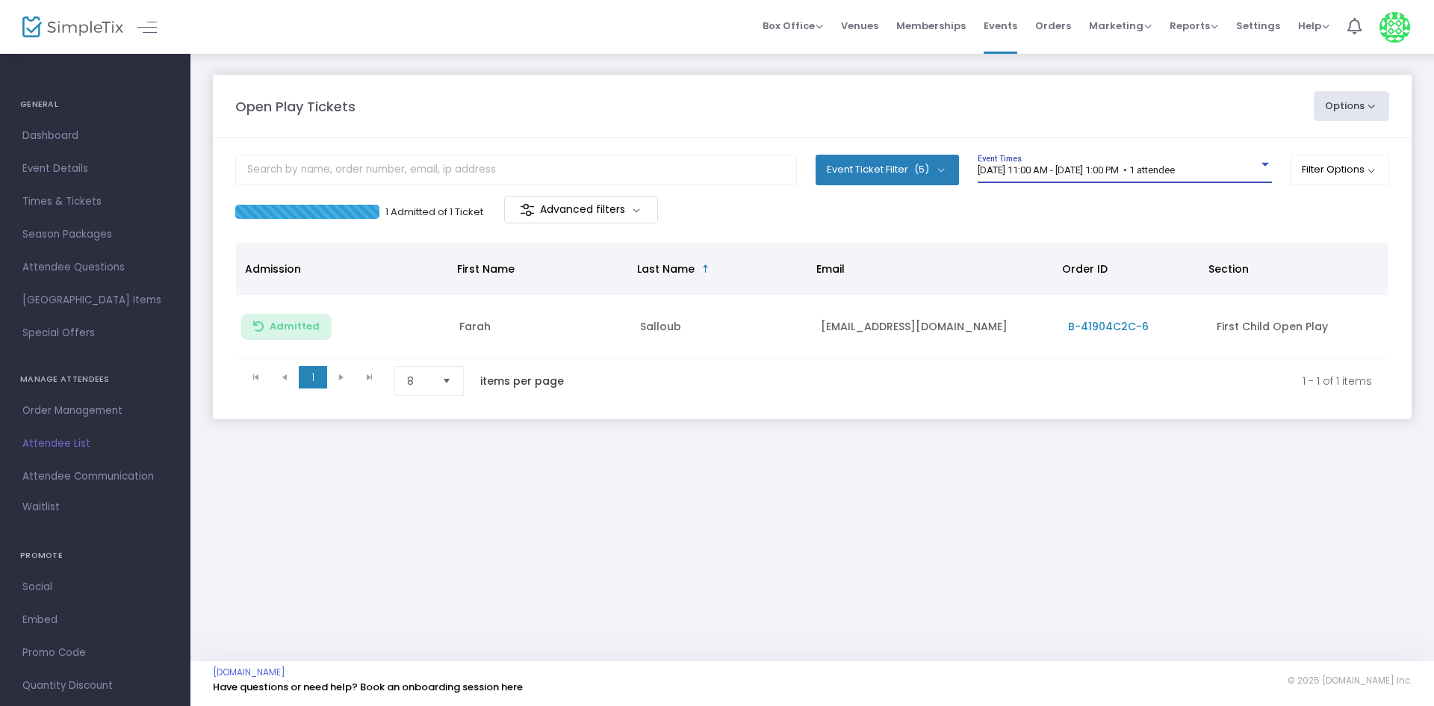
click at [1054, 171] on span "[DATE] 11:00 AM - [DATE] 1:00 PM • 1 attendee" at bounding box center [1075, 169] width 197 height 11
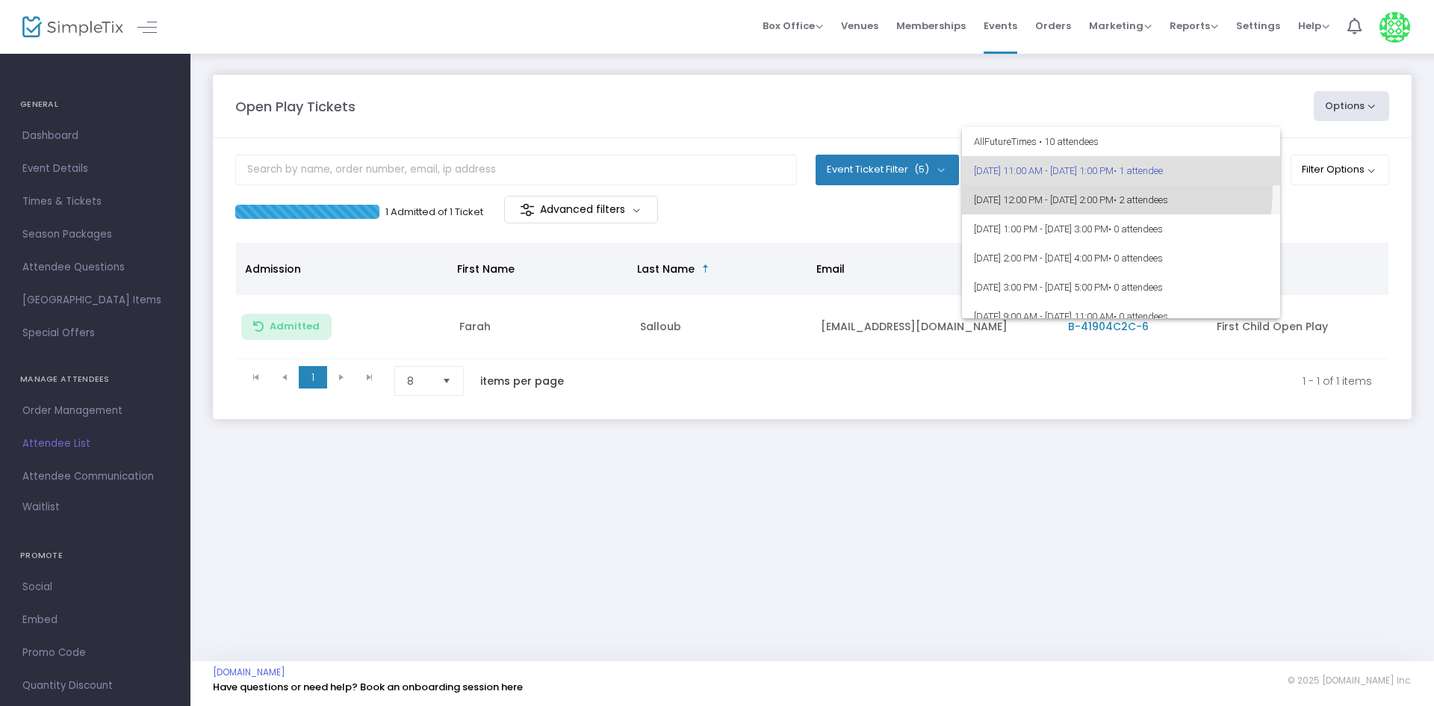
click at [1047, 187] on span "[DATE] 12:00 PM - [DATE] 2:00 PM • 2 attendees" at bounding box center [1121, 199] width 294 height 29
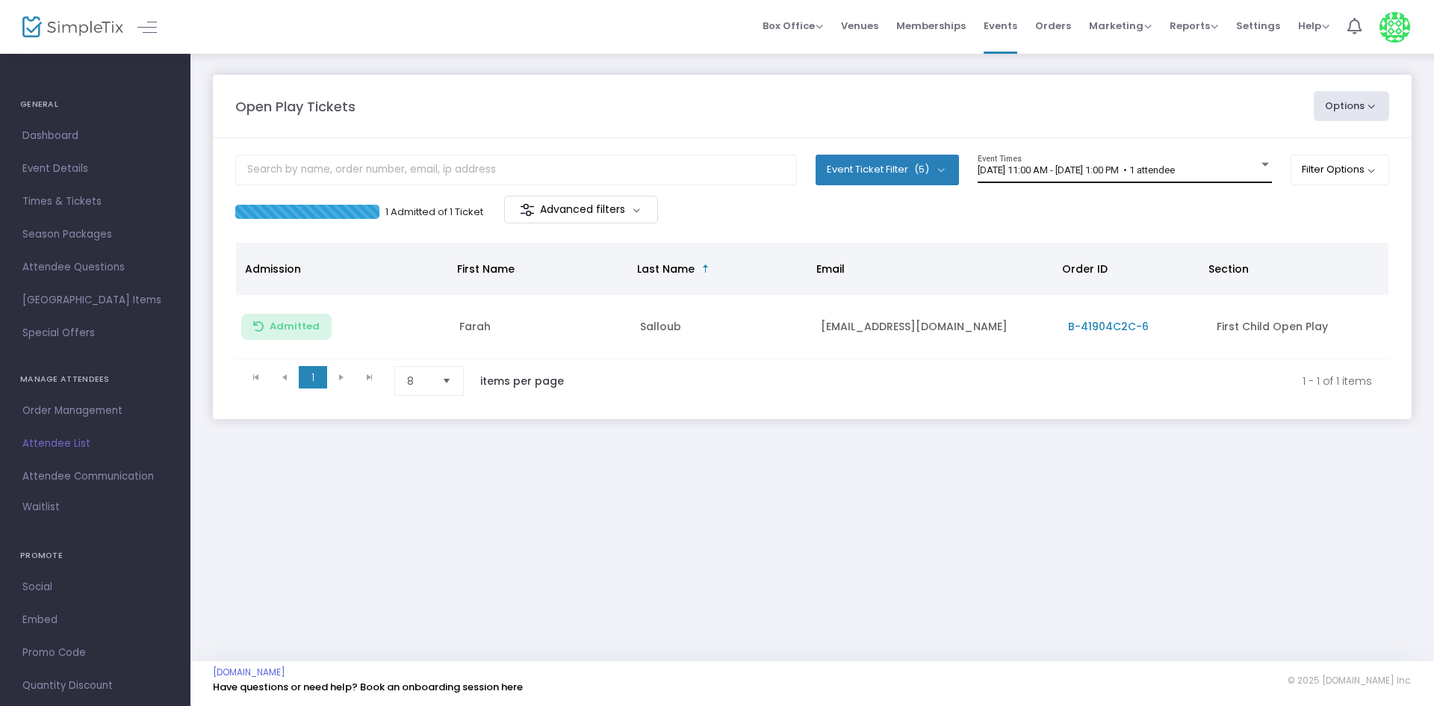
click at [1053, 172] on span "[DATE] 11:00 AM - [DATE] 1:00 PM • 1 attendee" at bounding box center [1075, 169] width 197 height 11
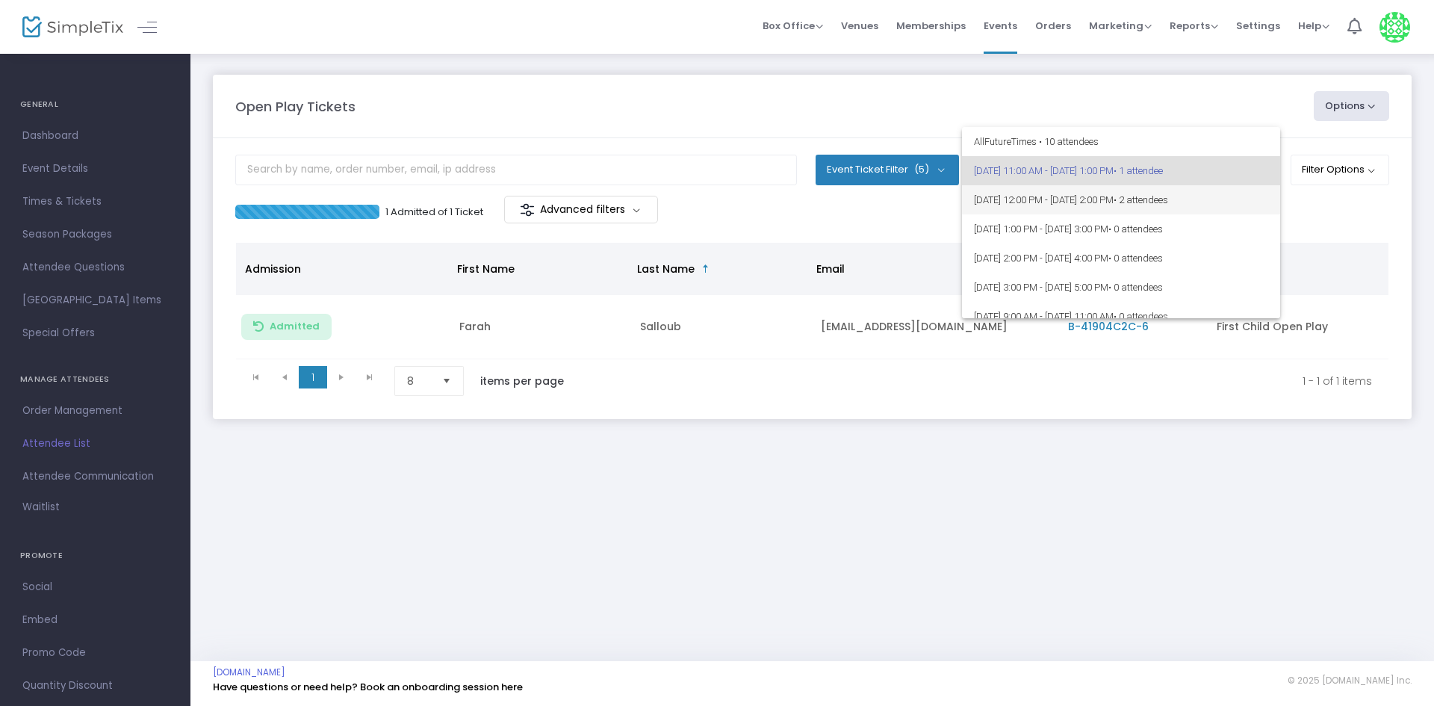
click at [1066, 201] on span "9/18/2025 @ 12:00 PM - 9/18/2025 @ 2:00 PM • 2 attendees" at bounding box center [1121, 199] width 294 height 29
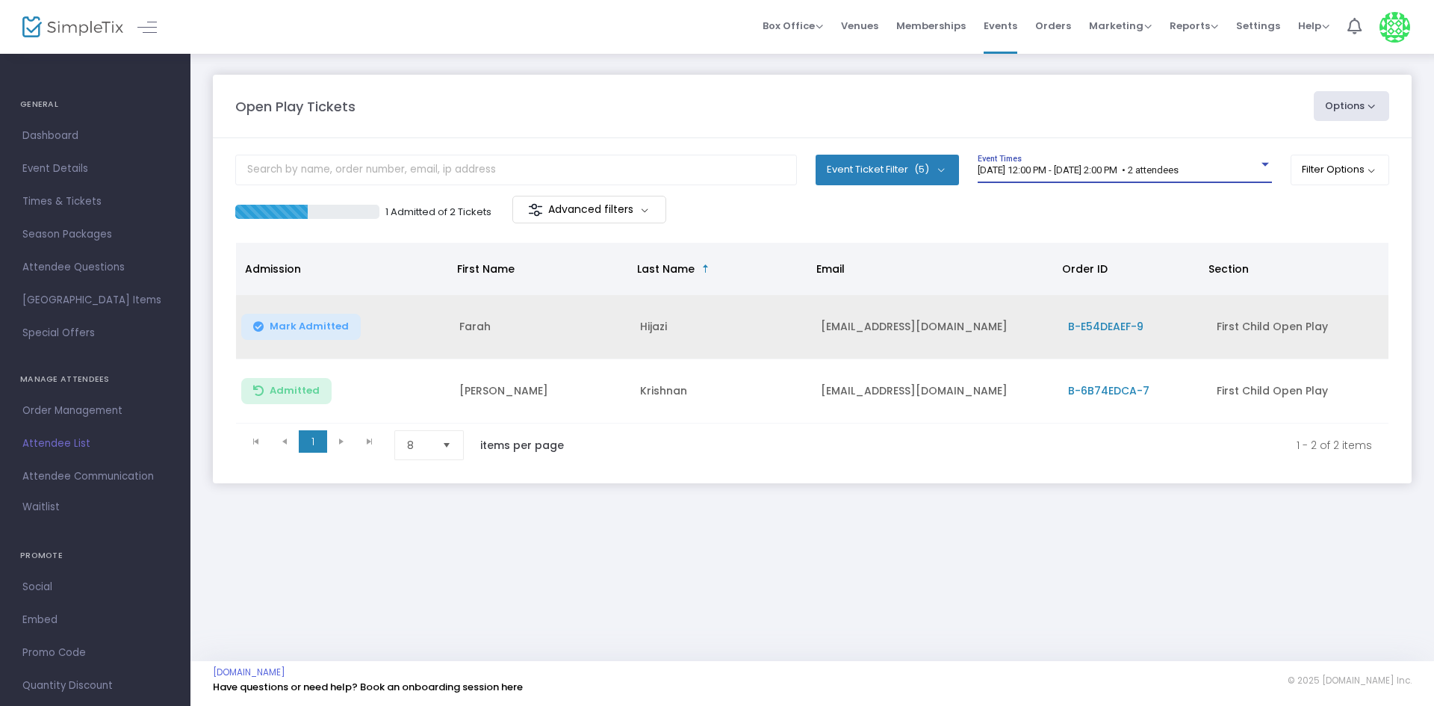
click at [1093, 323] on span "B-E54DEAEF-9" at bounding box center [1105, 326] width 75 height 15
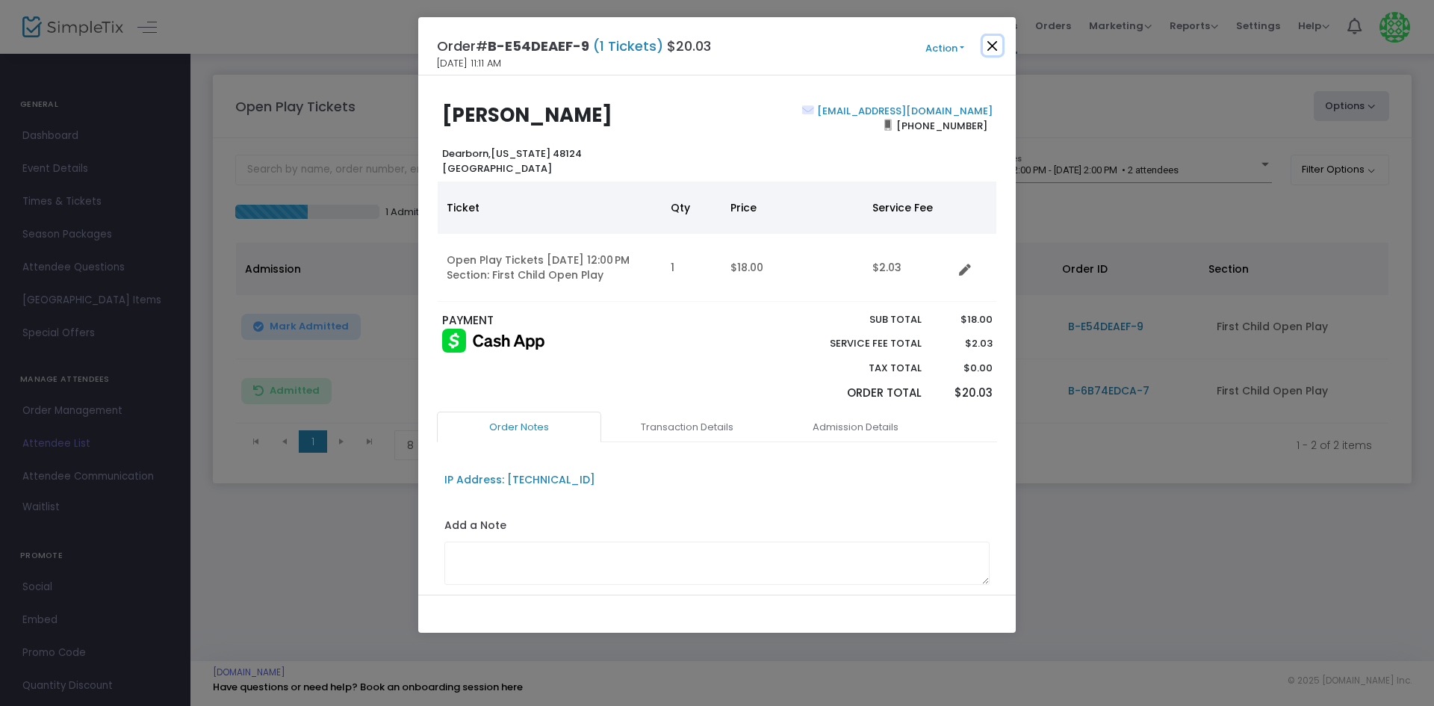
click at [994, 41] on button "Close" at bounding box center [992, 45] width 19 height 19
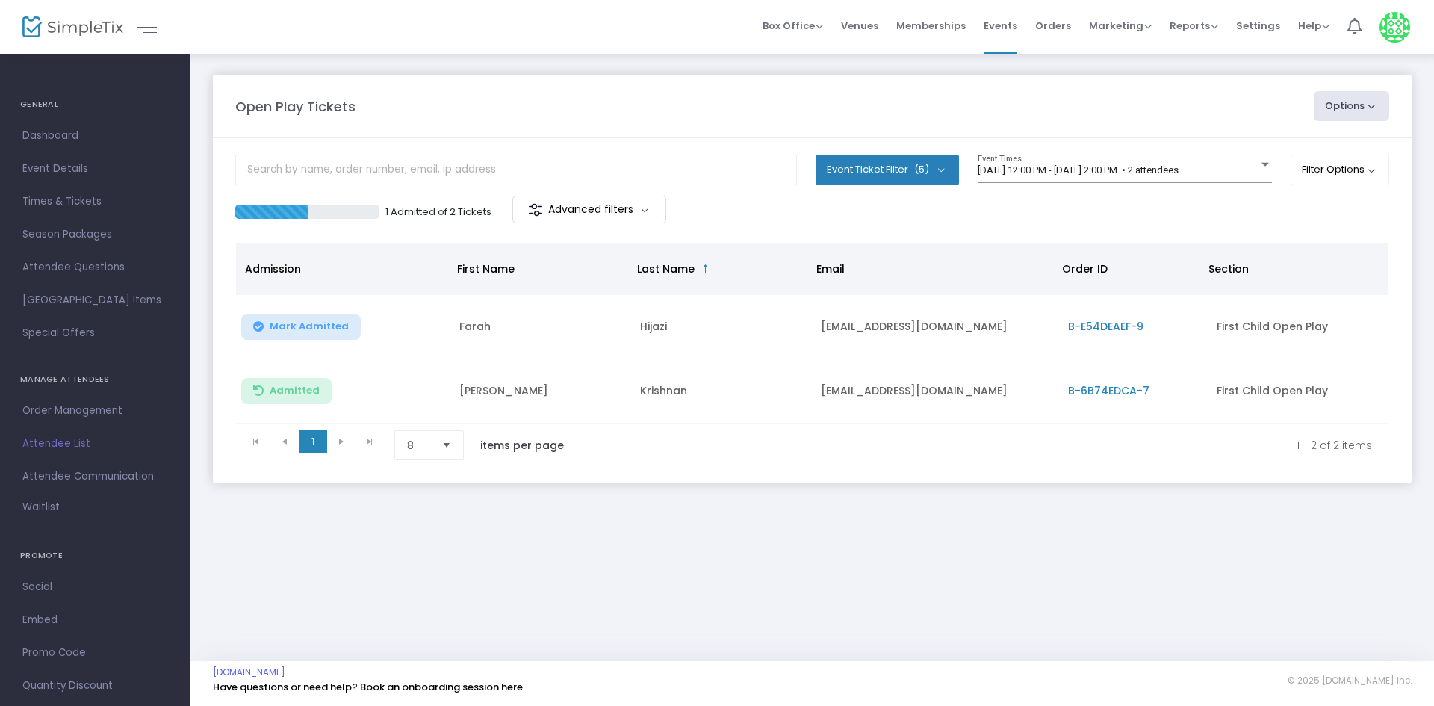
click at [777, 120] on div "Open Play Tickets Options Import Attendees Export List Print Name Tags Export t…" at bounding box center [812, 106] width 1168 height 30
click at [1104, 167] on span "[DATE] 12:00 PM - [DATE] 2:00 PM • 2 attendees" at bounding box center [1077, 169] width 201 height 11
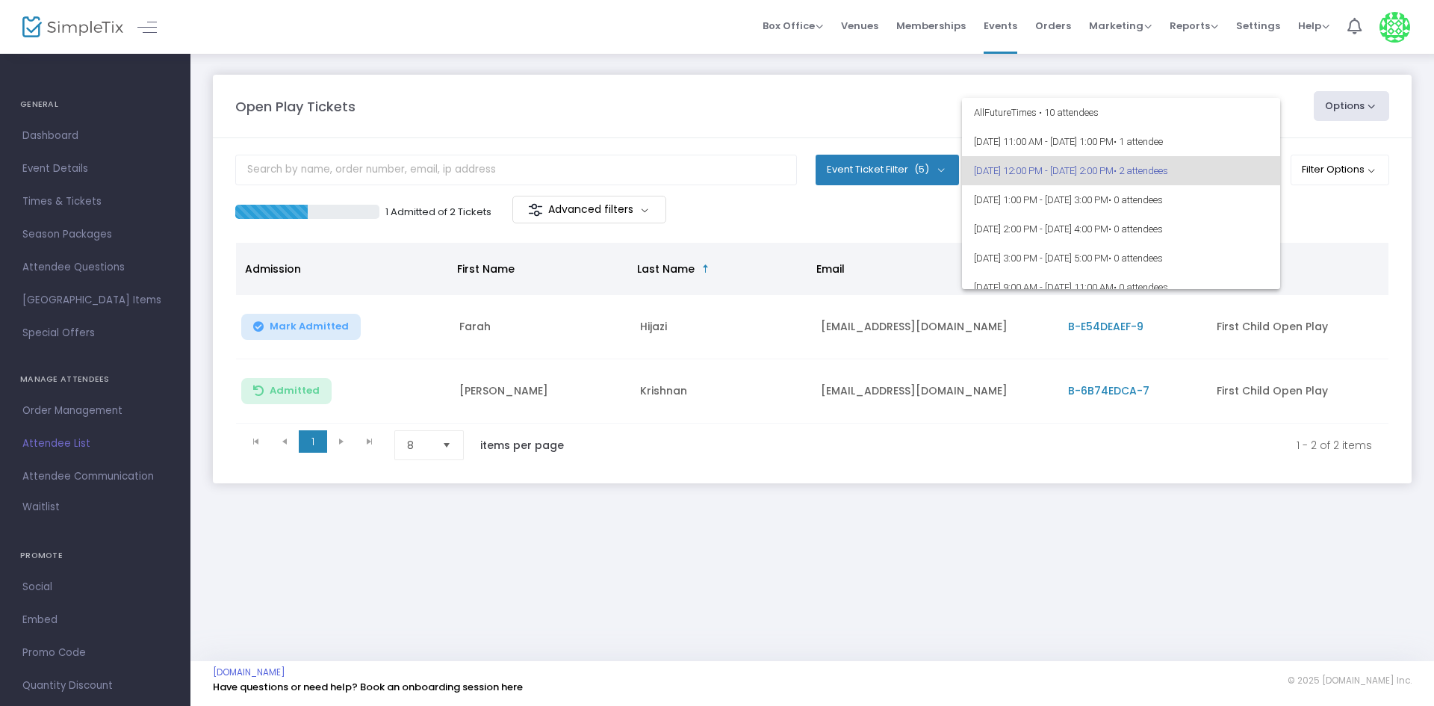
click at [517, 579] on div at bounding box center [717, 353] width 1434 height 706
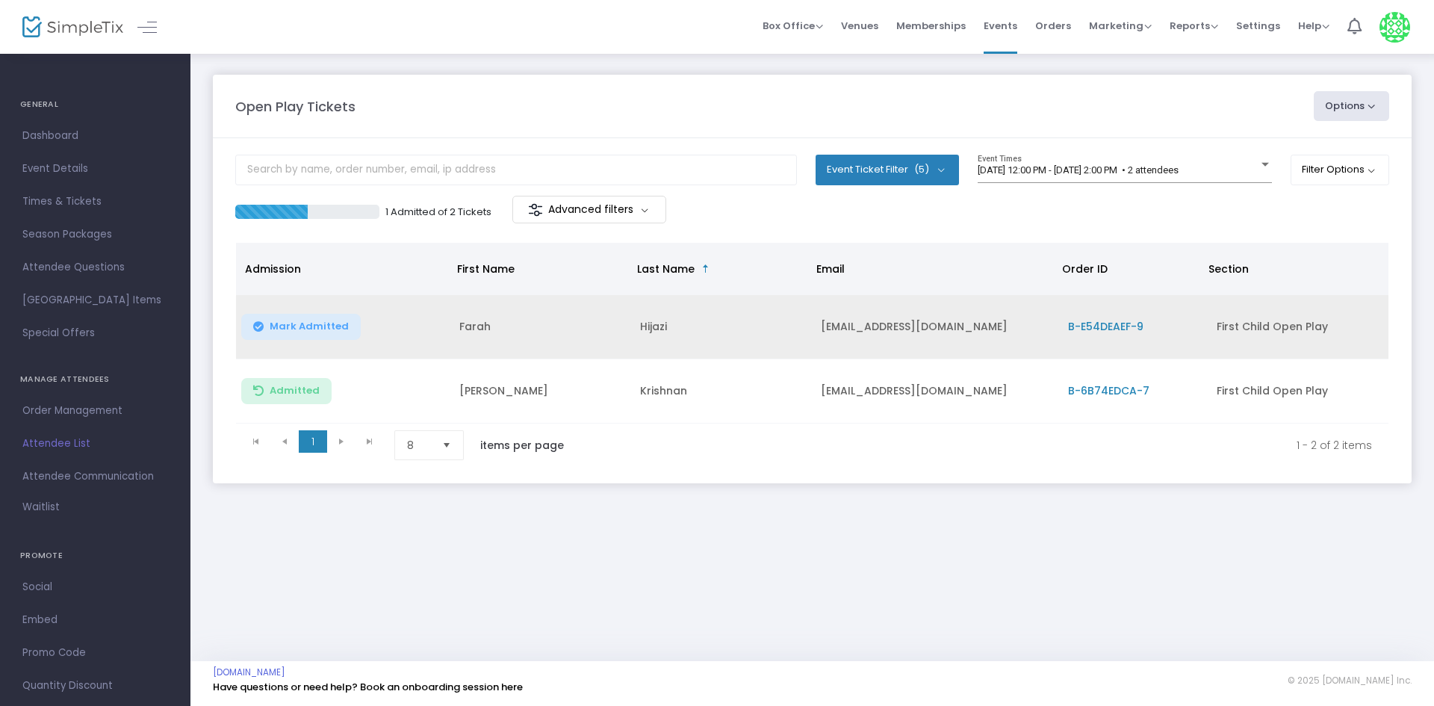
click at [281, 339] on button "Mark Admitted" at bounding box center [300, 327] width 119 height 26
click at [833, 653] on div "Open Play Tickets Options Import Attendees Export List Print Name Tags Export t…" at bounding box center [811, 356] width 1243 height 609
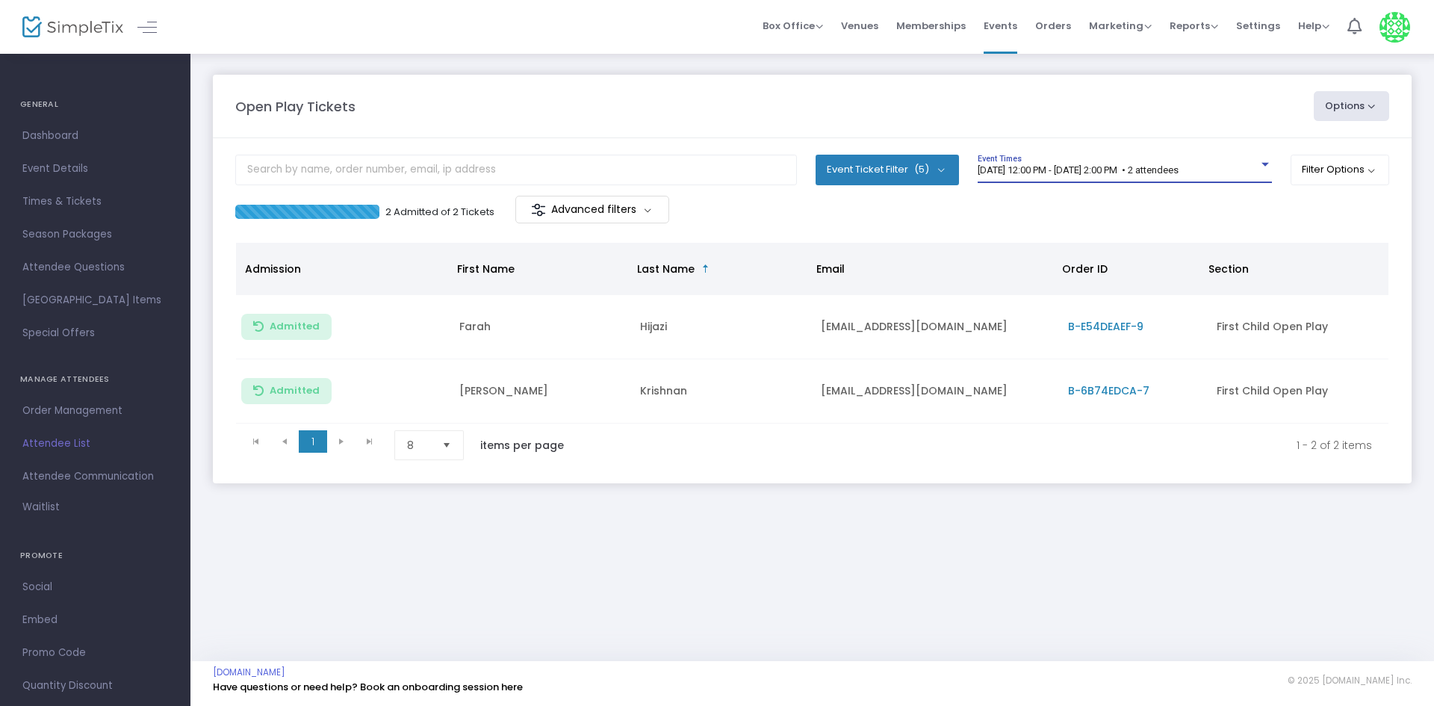
click at [1029, 173] on span "[DATE] 12:00 PM - [DATE] 2:00 PM • 2 attendees" at bounding box center [1077, 169] width 201 height 11
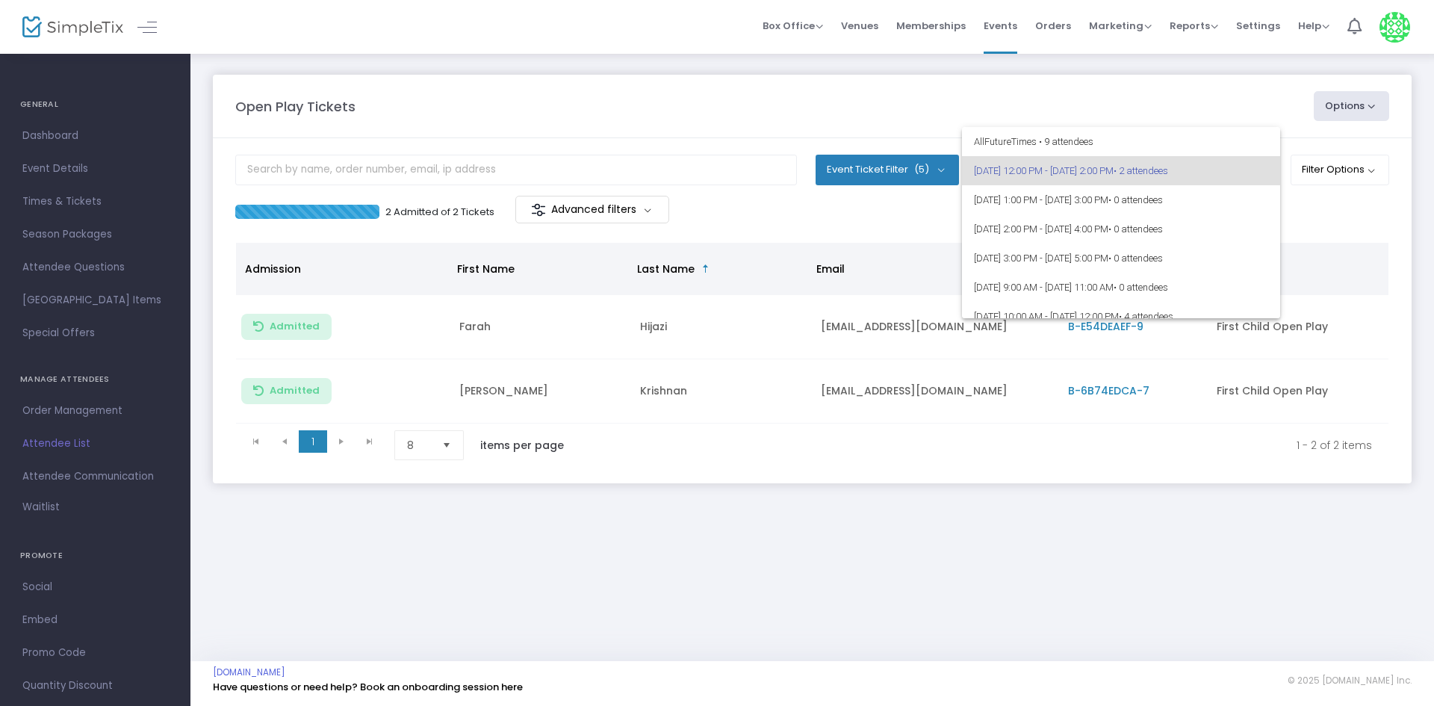
click at [878, 219] on div at bounding box center [717, 353] width 1434 height 706
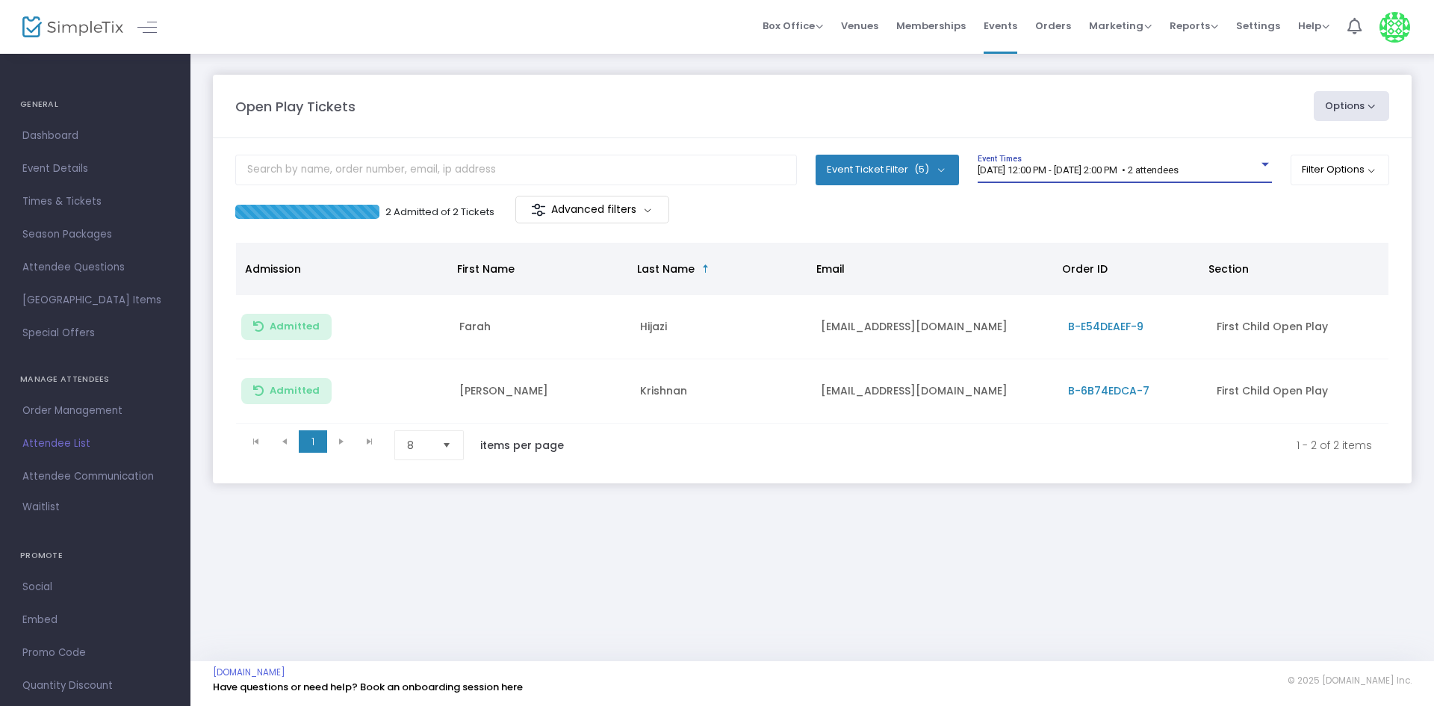
click at [1122, 173] on span "[DATE] 12:00 PM - [DATE] 2:00 PM • 2 attendees" at bounding box center [1077, 169] width 201 height 11
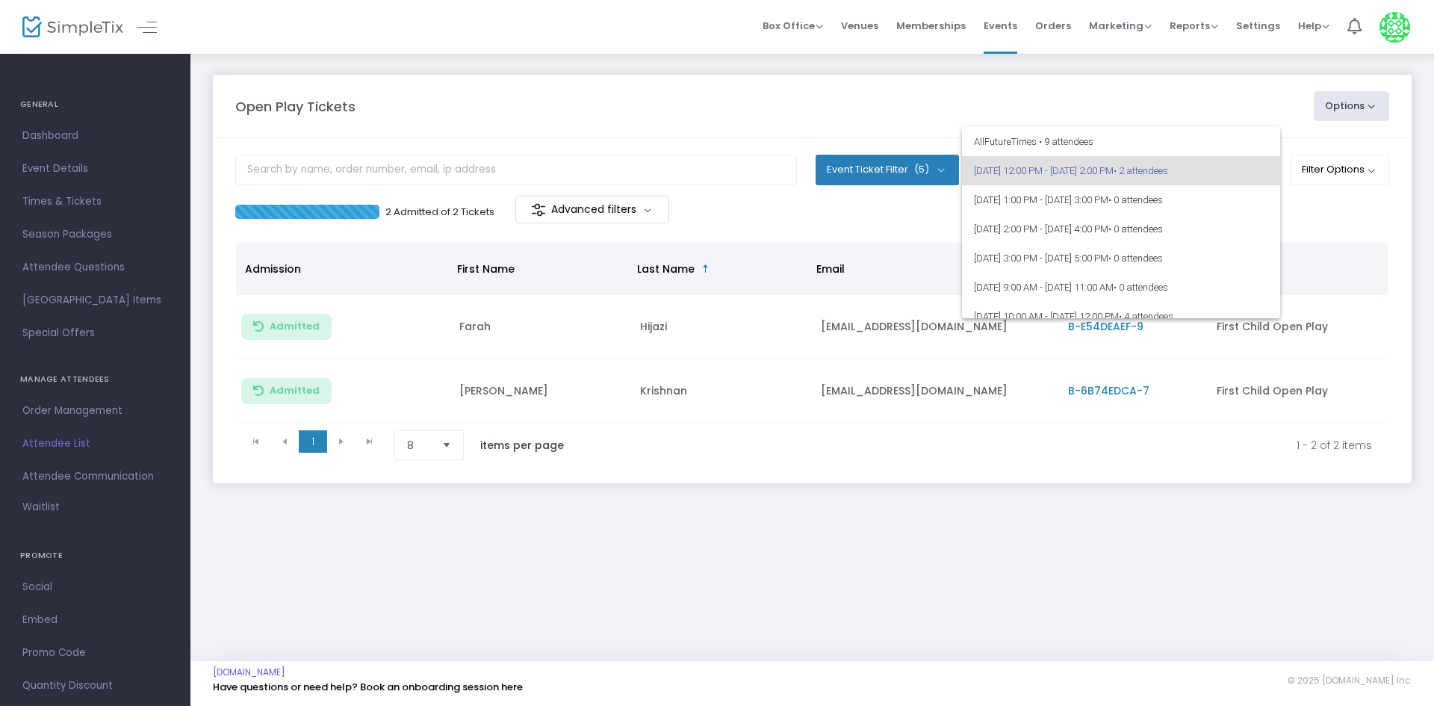
click at [927, 199] on div at bounding box center [717, 353] width 1434 height 706
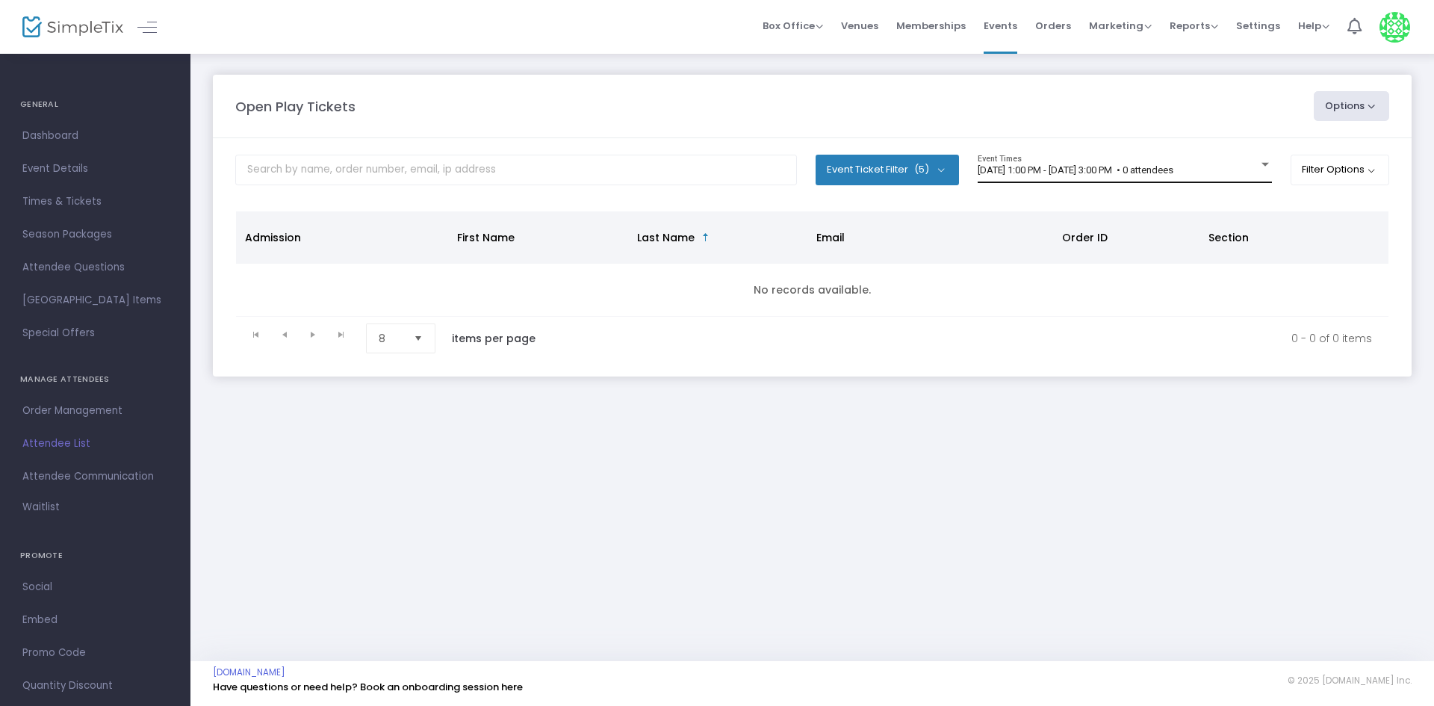
click at [1086, 164] on span "9/18/2025 @ 1:00 PM - 9/18/2025 @ 3:00 PM • 0 attendees" at bounding box center [1075, 169] width 196 height 11
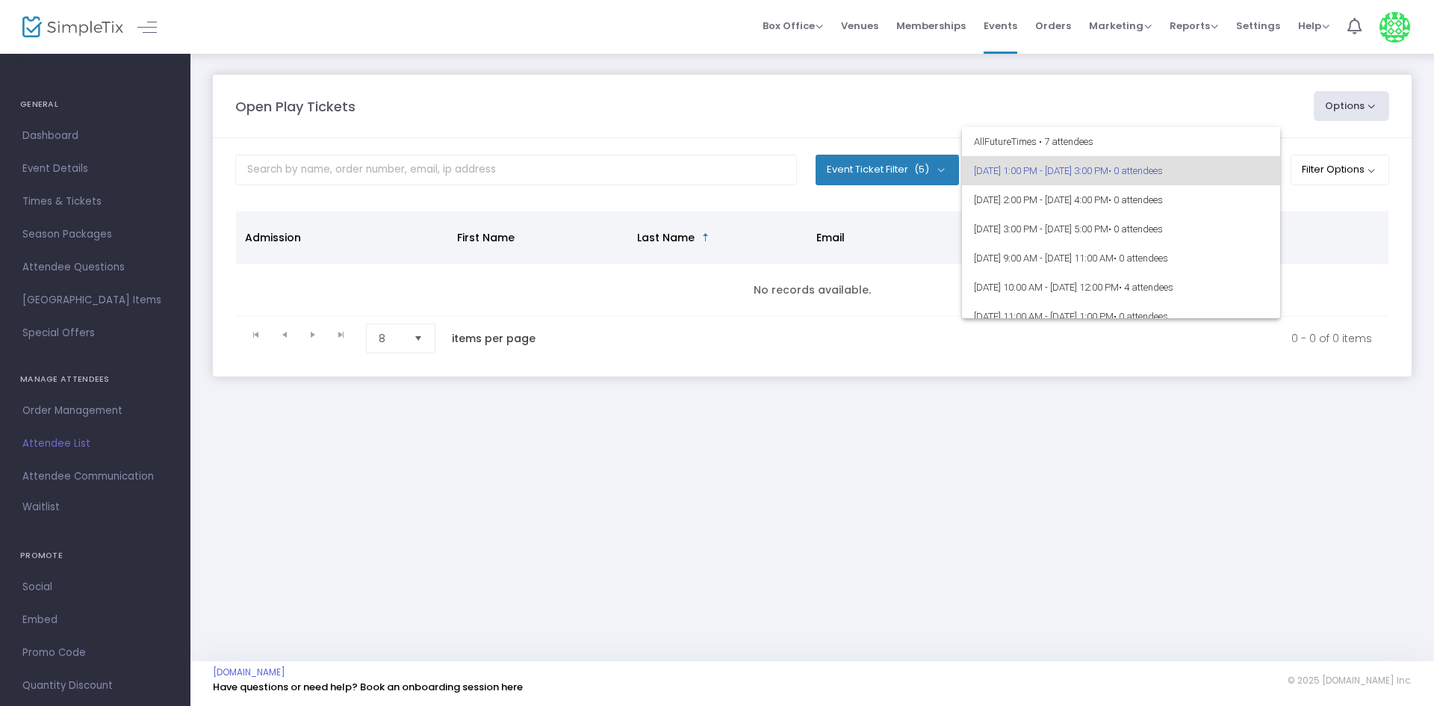
click at [1318, 203] on div at bounding box center [717, 353] width 1434 height 706
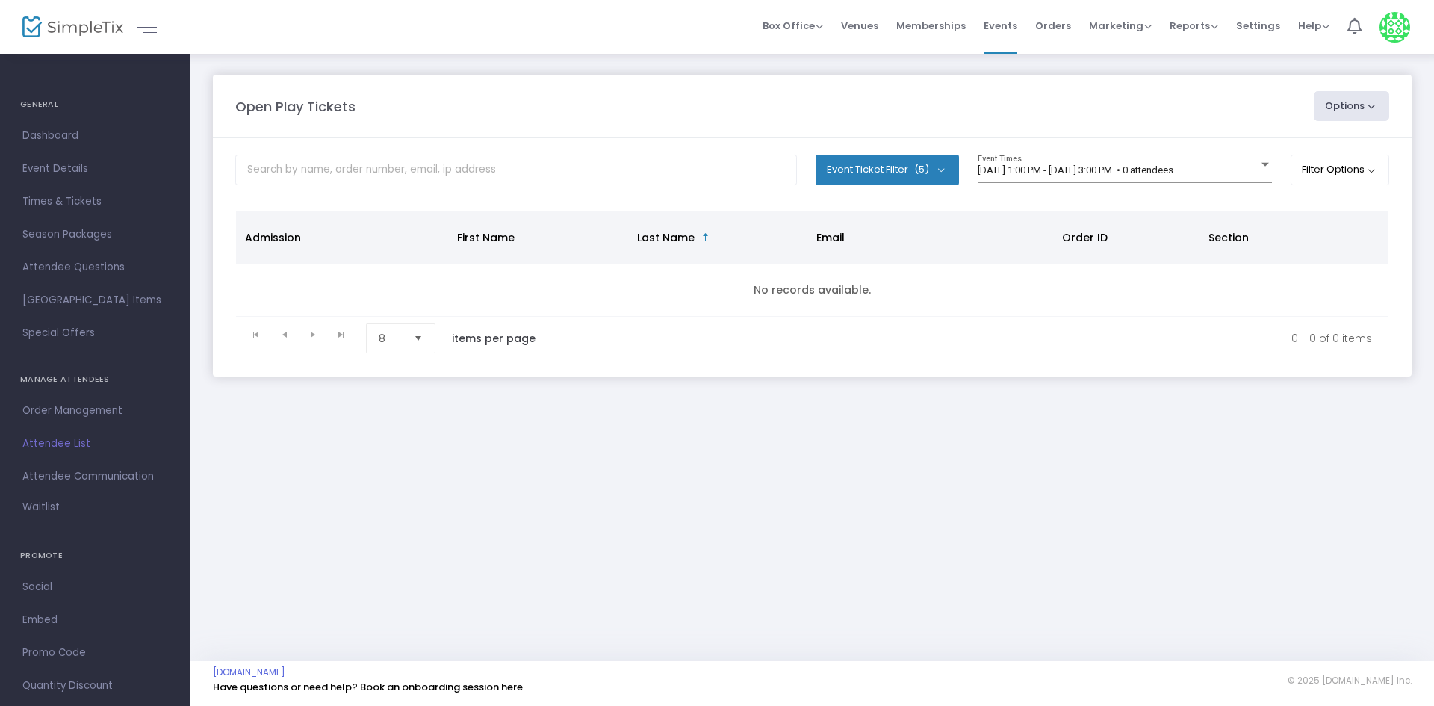
click at [1054, 91] on div "Open Play Tickets Options Import Attendees Export List Print Name Tags Export t…" at bounding box center [812, 106] width 1168 height 30
